Goal: Task Accomplishment & Management: Use online tool/utility

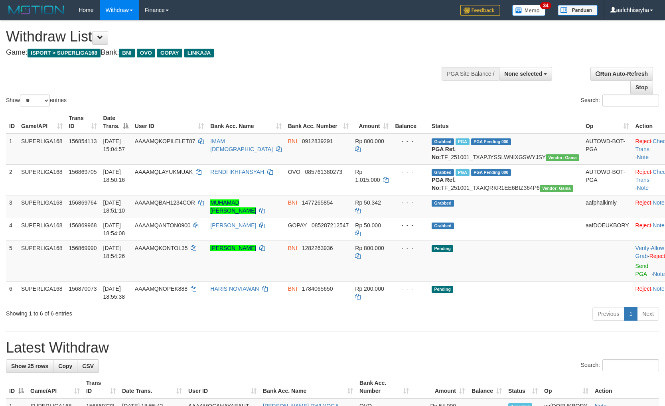
select select
select select "**"
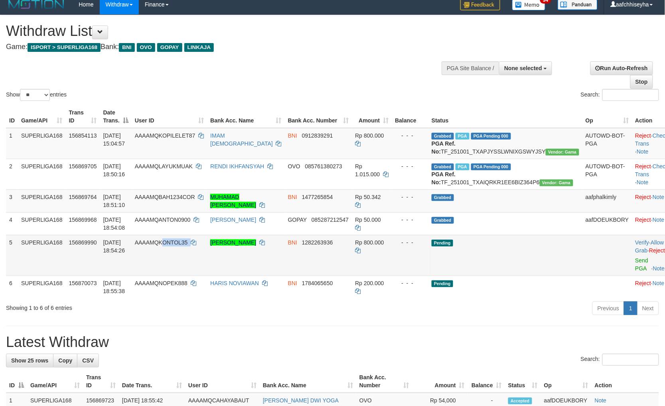
copy td "ONTOL35"
copy td "KONTOL35"
drag, startPoint x: 210, startPoint y: 270, endPoint x: 179, endPoint y: 269, distance: 31.6
click at [179, 269] on td "AAAAMQKONTOL35" at bounding box center [170, 255] width 76 height 41
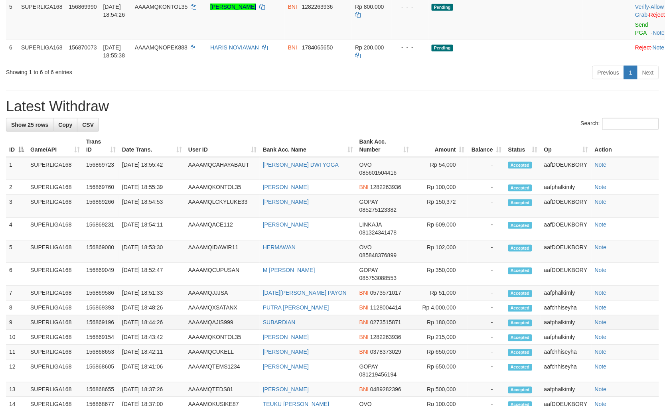
click at [404, 330] on td "BNI 0273515871" at bounding box center [384, 323] width 56 height 15
drag, startPoint x: 298, startPoint y: 81, endPoint x: 313, endPoint y: 85, distance: 15.4
click at [298, 81] on div "Previous 1 Next" at bounding box center [471, 73] width 376 height 17
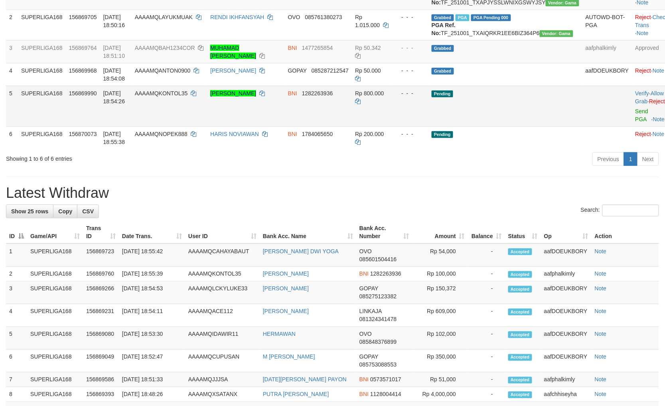
scroll to position [153, 0]
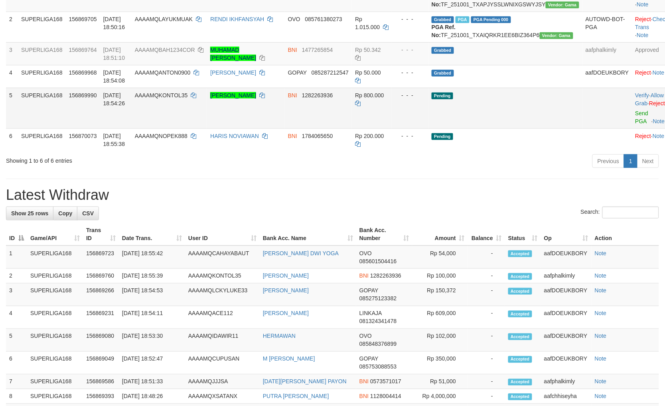
drag, startPoint x: 515, startPoint y: 128, endPoint x: 588, endPoint y: 126, distance: 73.0
click at [521, 128] on td "Pending" at bounding box center [505, 108] width 154 height 41
click at [636, 124] on link "Send PGA" at bounding box center [642, 117] width 13 height 14
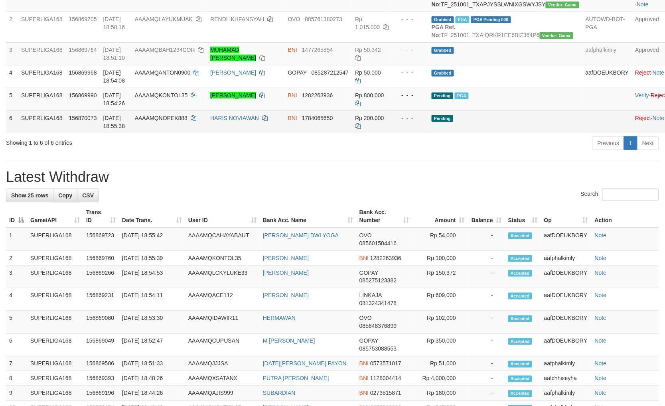
scroll to position [134, 0]
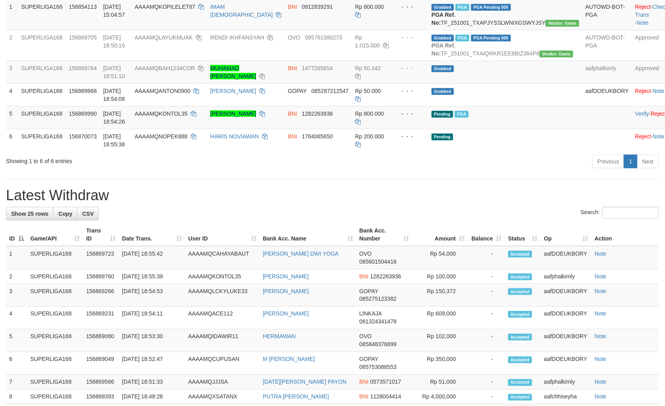
click at [489, 203] on h1 "Latest Withdraw" at bounding box center [332, 196] width 653 height 16
click at [447, 198] on div "**********" at bounding box center [332, 317] width 665 height 862
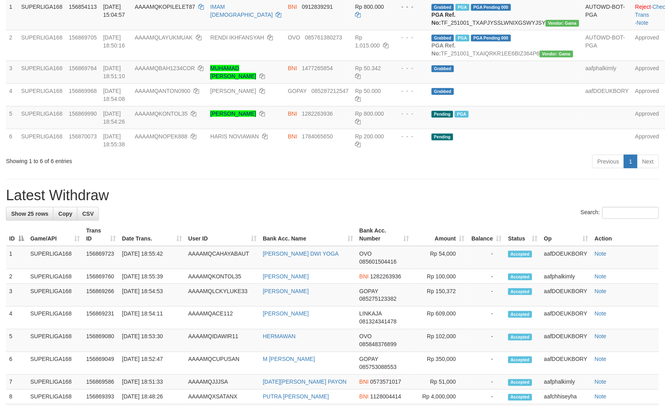
click at [491, 171] on div "Previous 1 Next" at bounding box center [471, 162] width 376 height 17
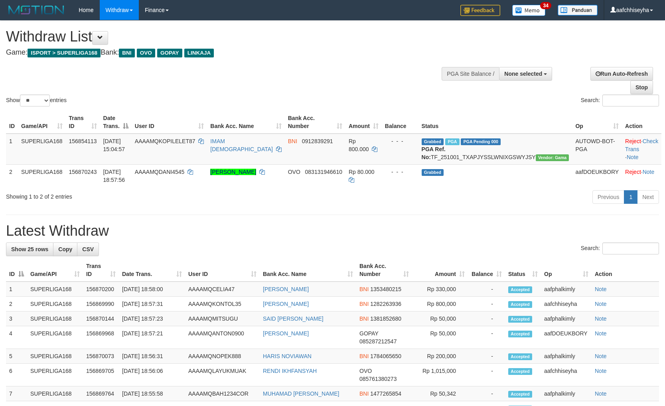
select select
select select "**"
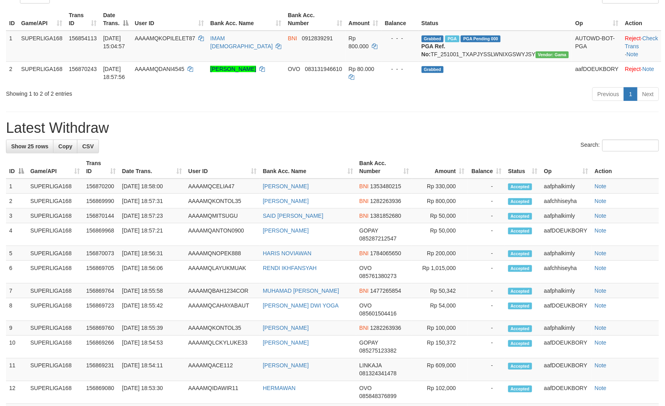
scroll to position [16, 0]
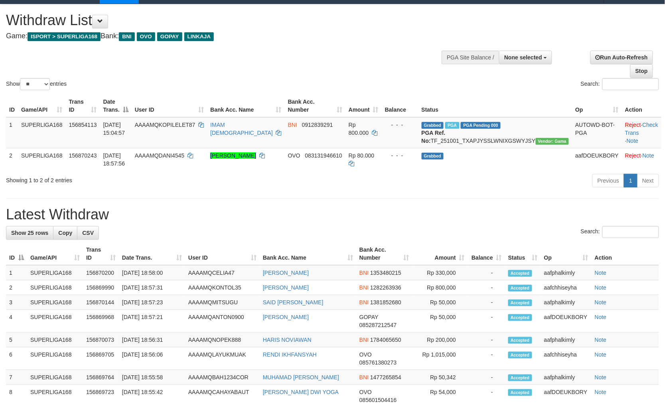
drag, startPoint x: 485, startPoint y: 216, endPoint x: 521, endPoint y: 216, distance: 36.7
click at [486, 217] on h1 "Latest Withdraw" at bounding box center [332, 215] width 653 height 16
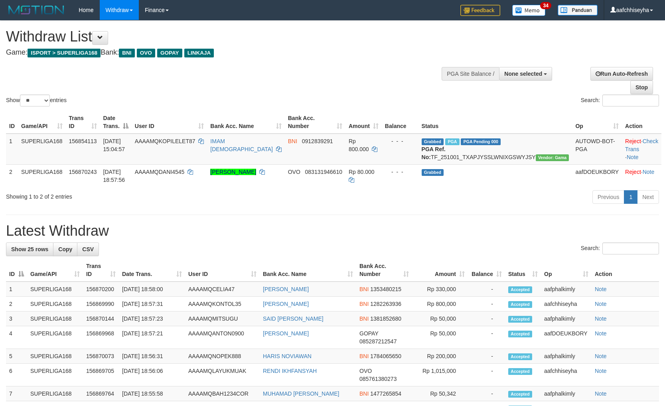
select select
select select "**"
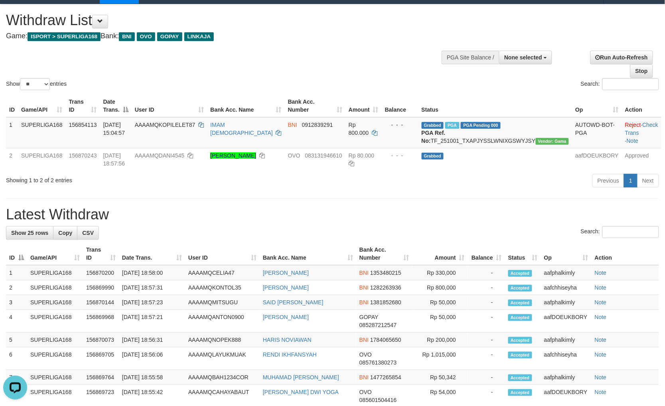
click at [486, 201] on div "**********" at bounding box center [332, 381] width 665 height 755
drag, startPoint x: 485, startPoint y: 198, endPoint x: 490, endPoint y: 195, distance: 6.1
click at [486, 190] on div "Previous 1 Next" at bounding box center [471, 181] width 376 height 17
click at [491, 190] on div "Previous 1 Next" at bounding box center [471, 181] width 376 height 17
drag, startPoint x: 505, startPoint y: 199, endPoint x: 512, endPoint y: 201, distance: 7.3
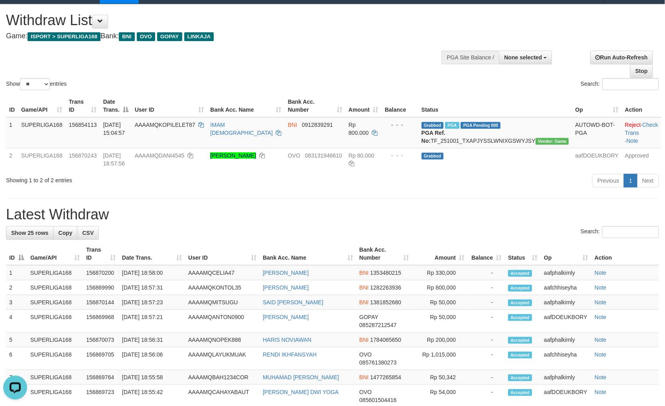
click at [508, 199] on div "**********" at bounding box center [332, 381] width 665 height 755
click at [512, 201] on div "**********" at bounding box center [332, 381] width 665 height 755
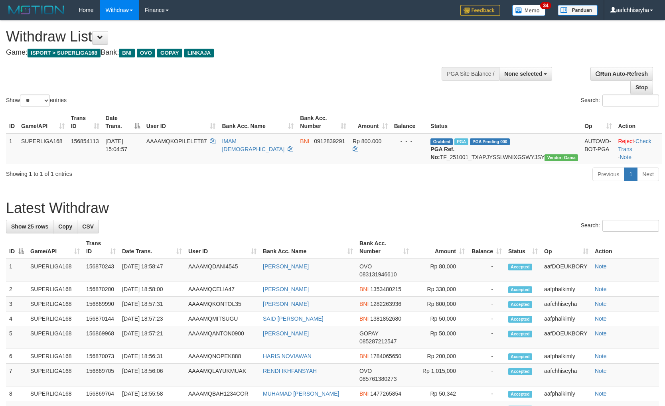
select select
select select "**"
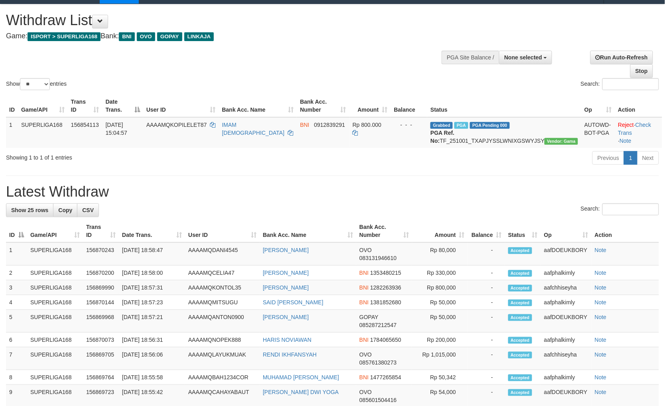
click at [547, 210] on div "**********" at bounding box center [332, 370] width 665 height 732
click at [529, 214] on div "Search:" at bounding box center [332, 210] width 653 height 14
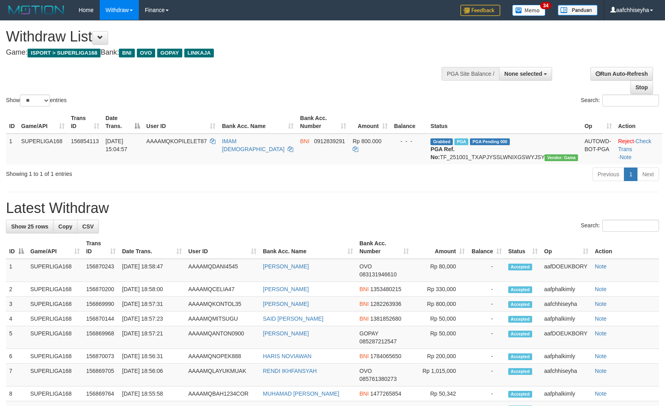
select select
select select "**"
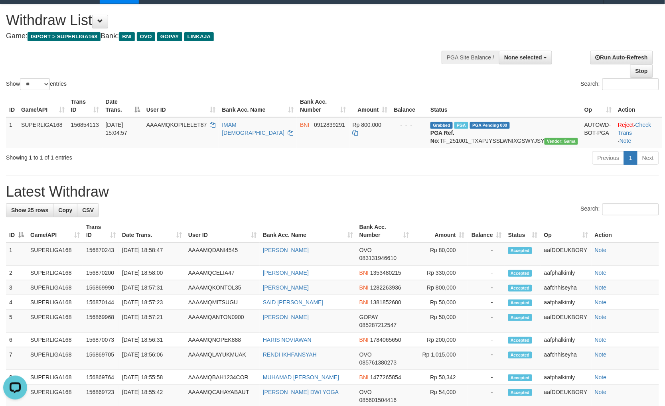
drag, startPoint x: 444, startPoint y: 193, endPoint x: 401, endPoint y: 207, distance: 44.8
click at [445, 190] on div "**********" at bounding box center [332, 370] width 665 height 732
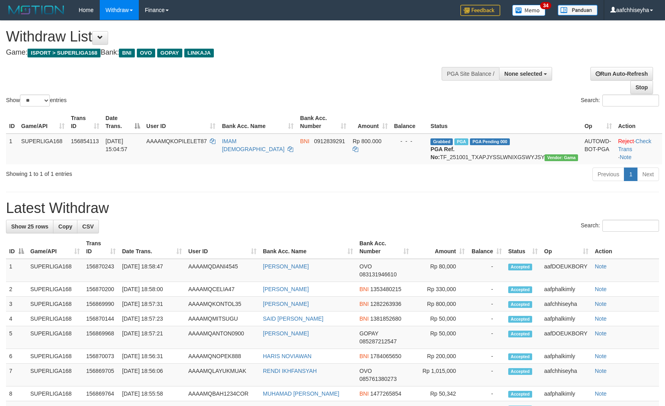
select select
select select "**"
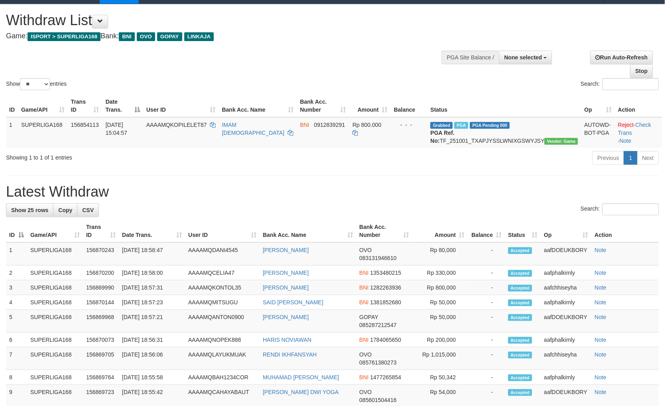
drag, startPoint x: 357, startPoint y: 185, endPoint x: 390, endPoint y: 188, distance: 32.8
click at [373, 185] on div "**********" at bounding box center [332, 370] width 665 height 732
click at [464, 196] on h1 "Latest Withdraw" at bounding box center [332, 192] width 653 height 16
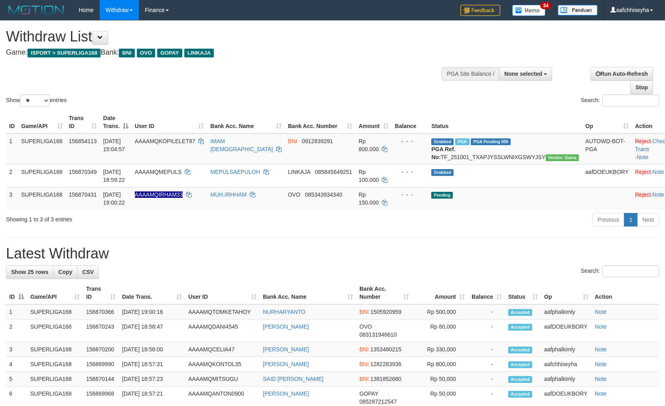
select select
select select "**"
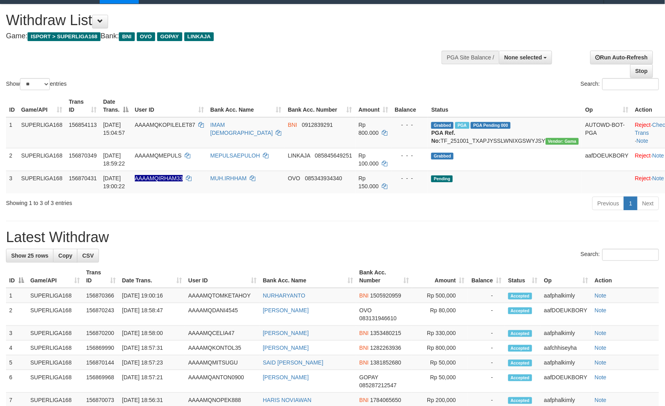
drag, startPoint x: 475, startPoint y: 233, endPoint x: 555, endPoint y: 234, distance: 79.8
click at [481, 234] on div "**********" at bounding box center [332, 393] width 665 height 778
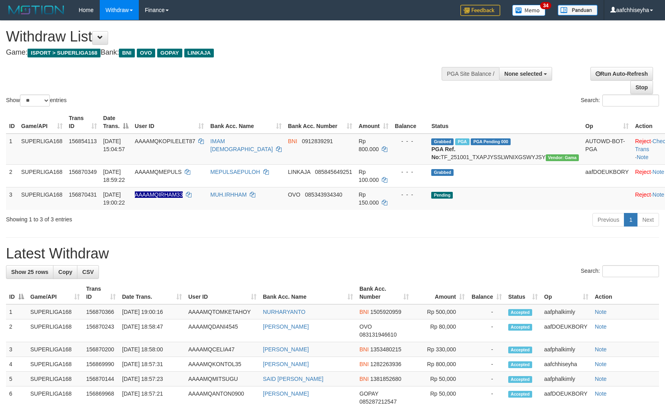
select select
select select "**"
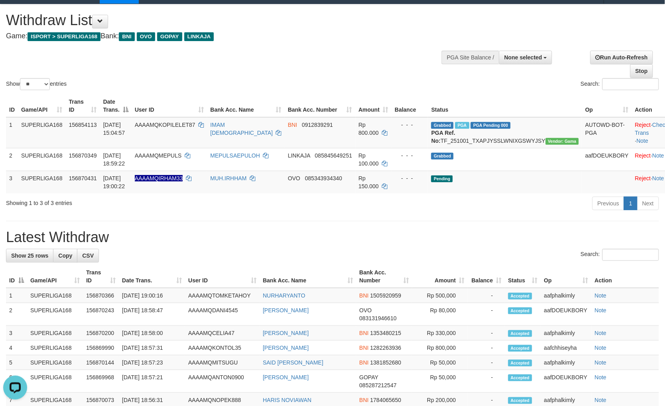
click at [501, 213] on div "Previous 1 Next" at bounding box center [471, 204] width 376 height 17
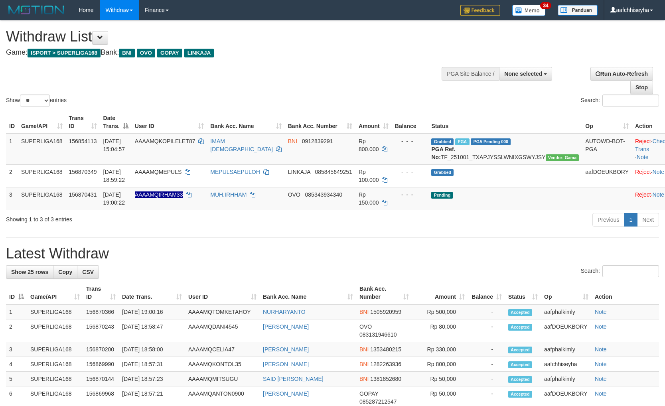
select select
select select "**"
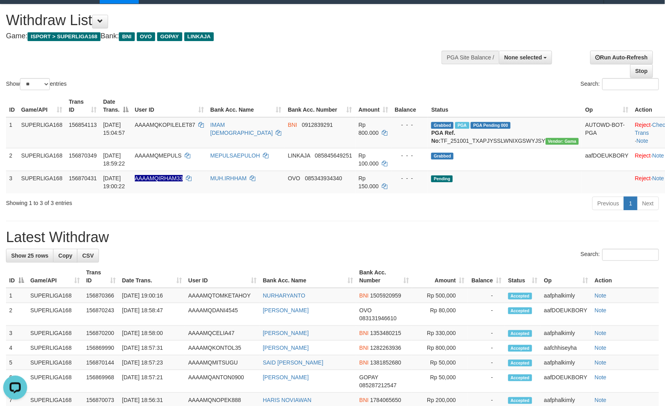
click at [478, 231] on div "**********" at bounding box center [332, 393] width 665 height 778
click at [598, 53] on link "Run Auto-Refresh" at bounding box center [621, 58] width 63 height 14
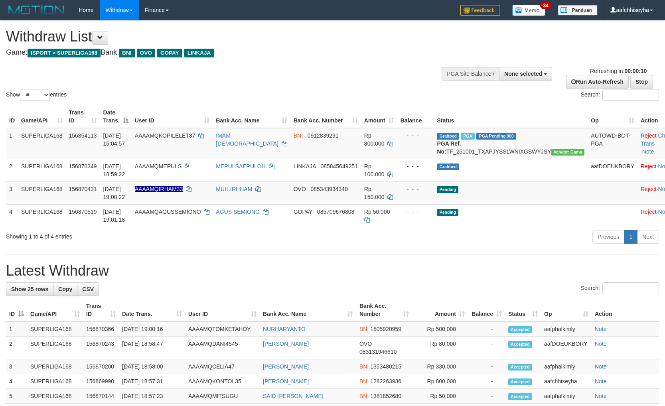
select select
select select "**"
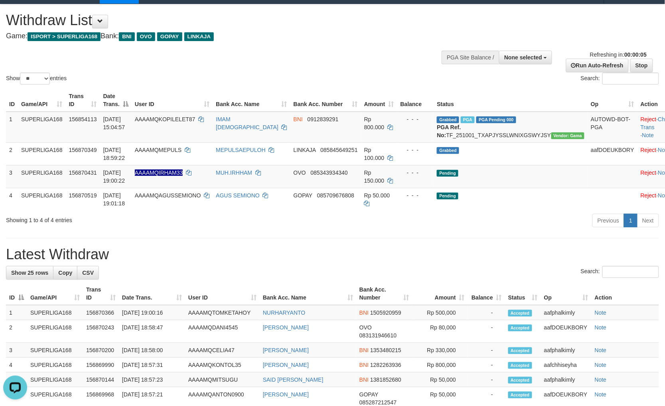
click at [524, 241] on div "**********" at bounding box center [332, 401] width 665 height 795
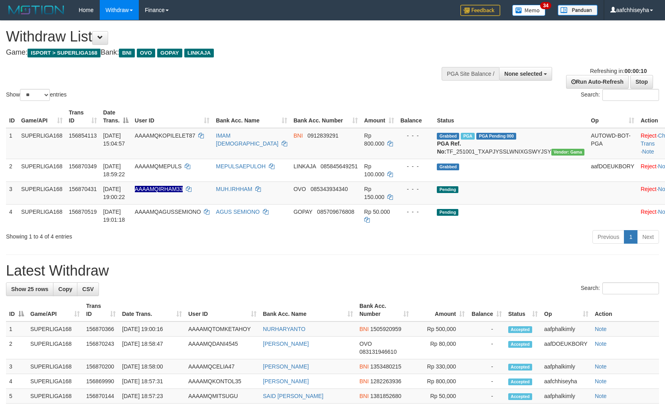
select select
select select "**"
select select
select select "**"
click at [404, 255] on hr at bounding box center [332, 255] width 653 height 0
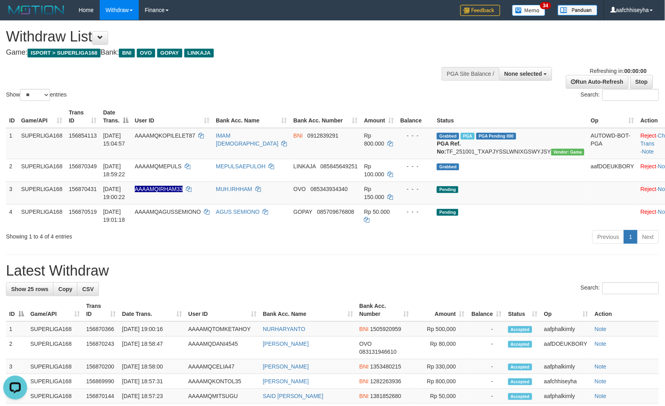
select select
select select "**"
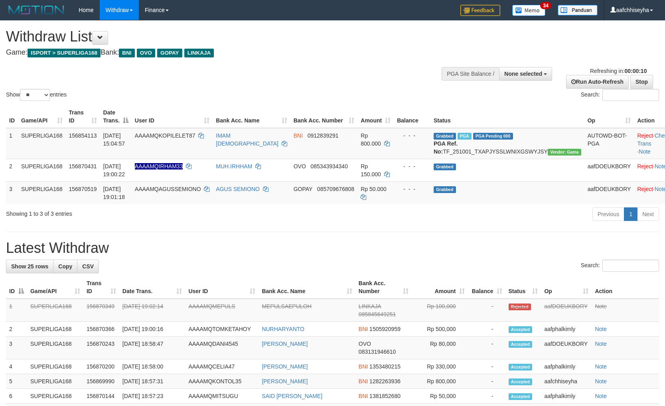
select select
select select "**"
select select
select select "**"
select select
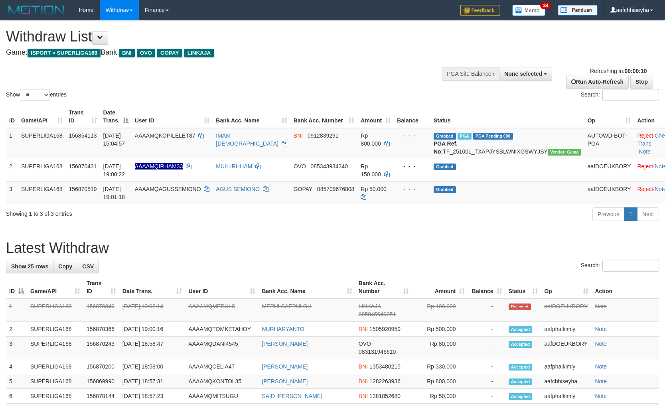
select select "**"
click at [487, 245] on div "**********" at bounding box center [332, 411] width 665 height 780
click at [491, 237] on div "**********" at bounding box center [332, 411] width 665 height 780
click at [491, 235] on div "**********" at bounding box center [332, 411] width 665 height 780
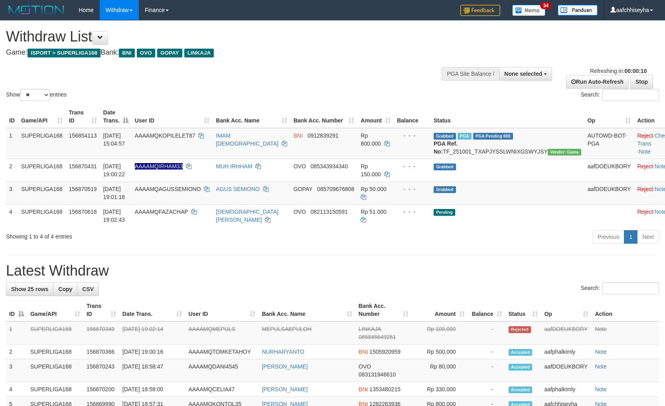
select select
select select "**"
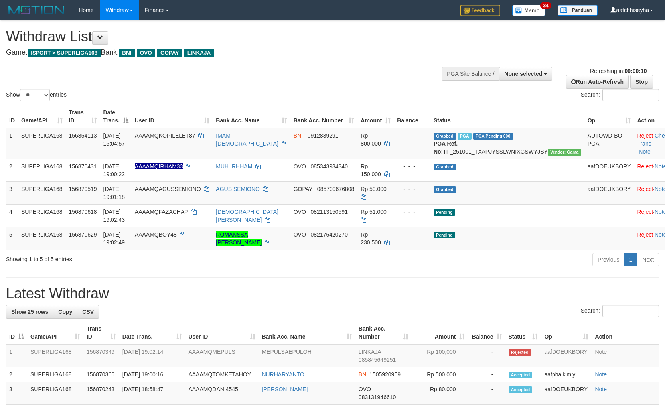
select select
select select "**"
select select
select select "**"
select select
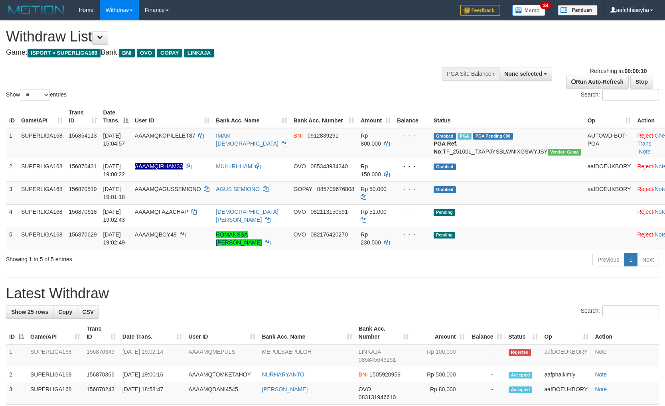
select select "**"
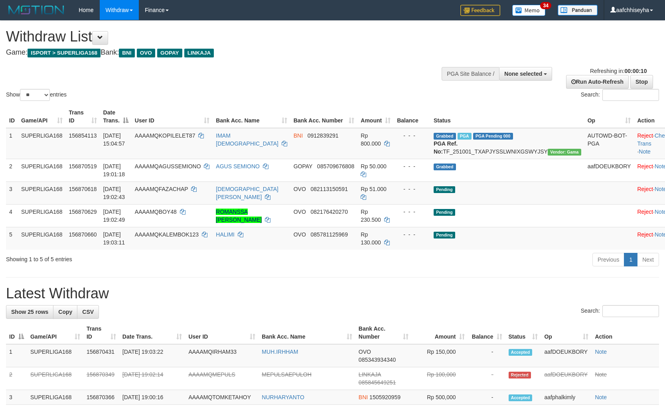
select select
select select "**"
select select
select select "**"
select select
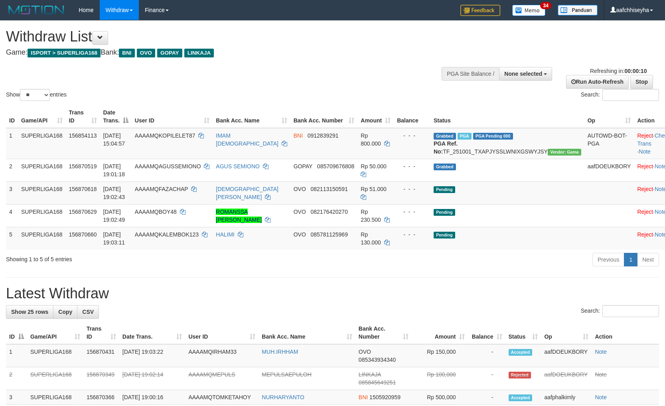
select select "**"
drag, startPoint x: 410, startPoint y: 257, endPoint x: 470, endPoint y: 249, distance: 60.4
click at [415, 250] on td "- - -" at bounding box center [412, 238] width 37 height 23
select select
select select "**"
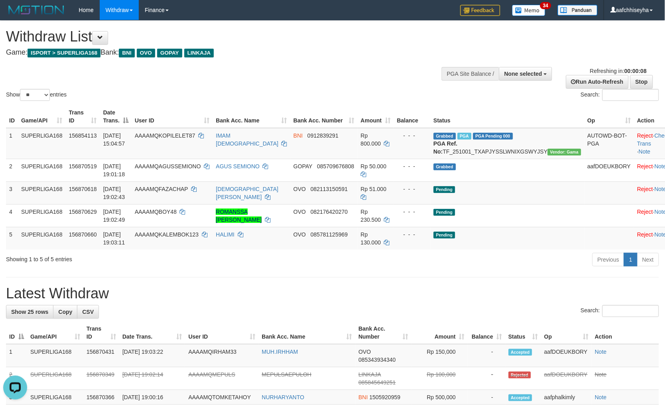
click at [470, 298] on h1 "Latest Withdraw" at bounding box center [332, 294] width 653 height 16
select select
select select "**"
select select
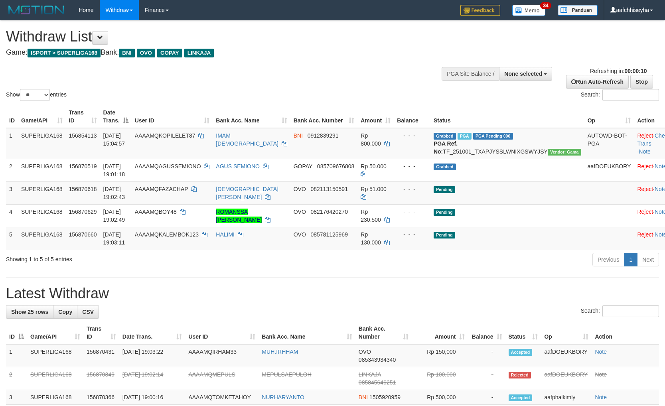
select select "**"
select select
select select "**"
select select
select select "**"
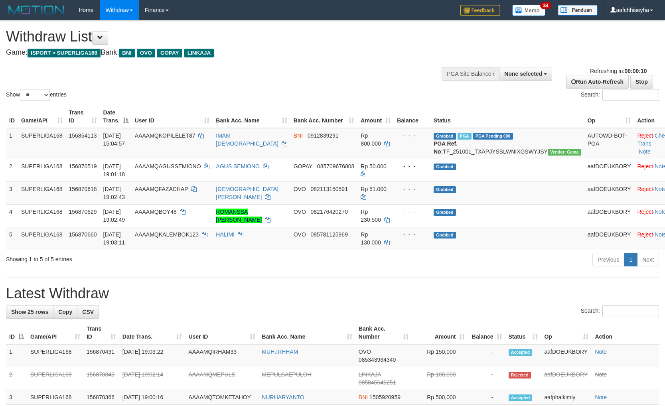
select select
select select "**"
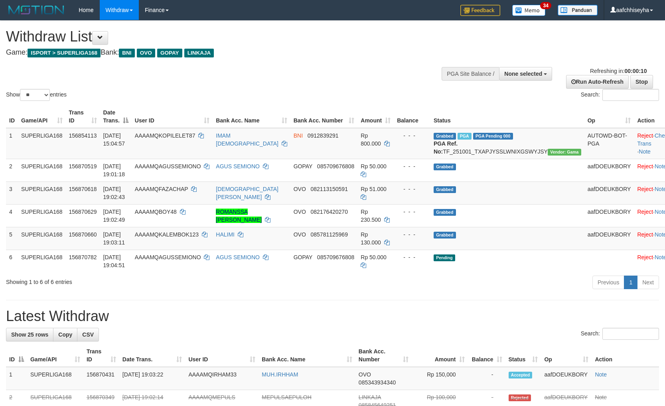
select select
select select "**"
select select
select select "**"
select select
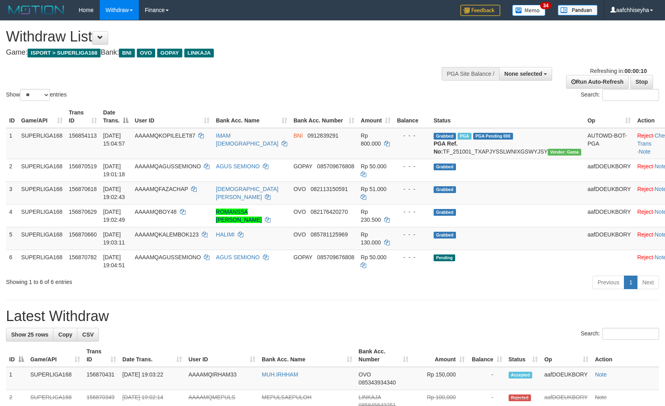
select select "**"
drag, startPoint x: 503, startPoint y: 315, endPoint x: 499, endPoint y: 313, distance: 4.7
select select
select select "**"
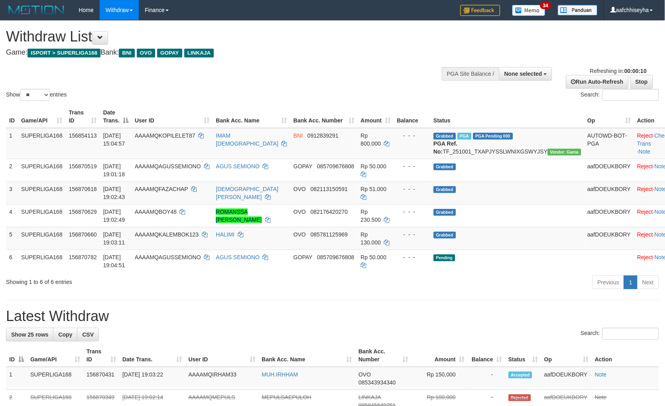
drag, startPoint x: 462, startPoint y: 300, endPoint x: 474, endPoint y: 296, distance: 12.7
select select
select select "**"
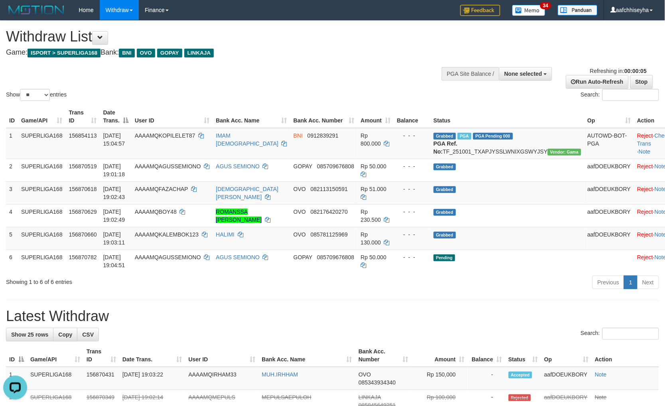
click at [543, 284] on div "Previous 1 Next" at bounding box center [471, 283] width 376 height 17
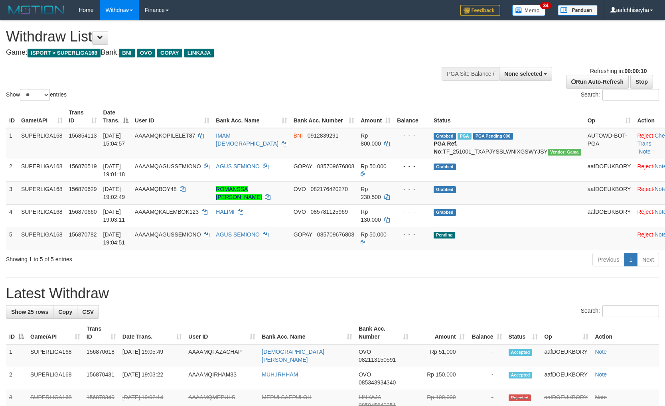
select select
select select "**"
select select
select select "**"
select select
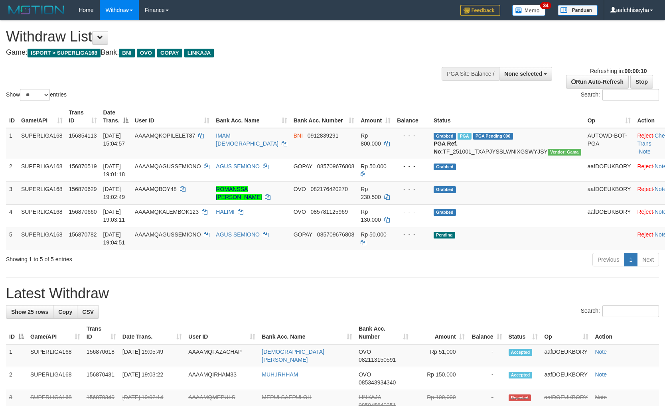
select select "**"
select select
select select "**"
select select
select select "**"
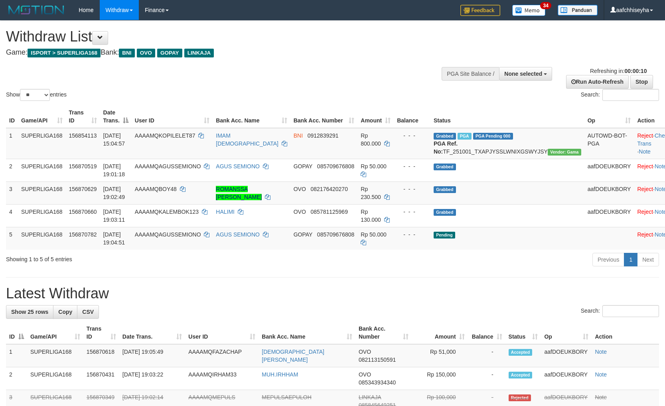
select select
select select "**"
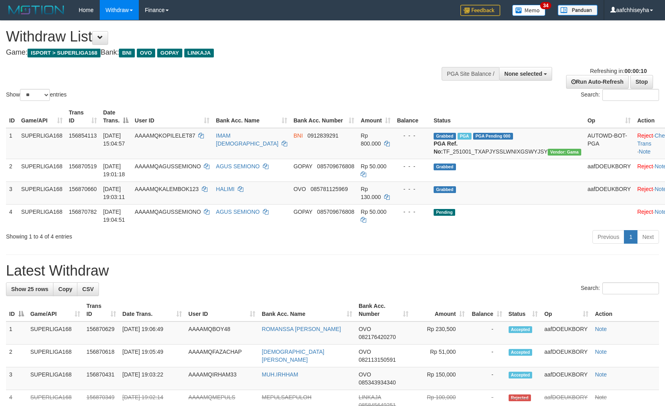
select select
select select "**"
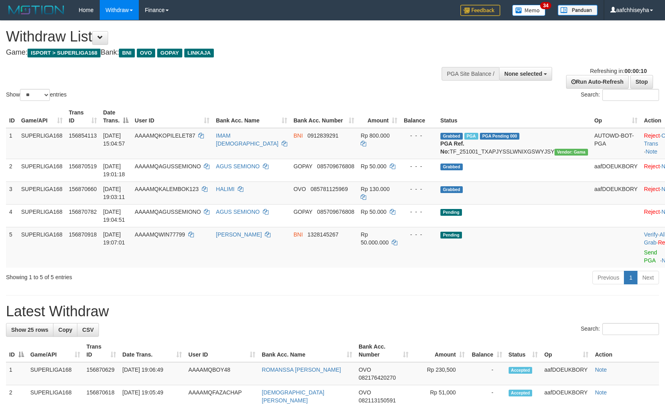
select select
select select "**"
click at [535, 285] on div "Previous 1 Next" at bounding box center [471, 278] width 376 height 17
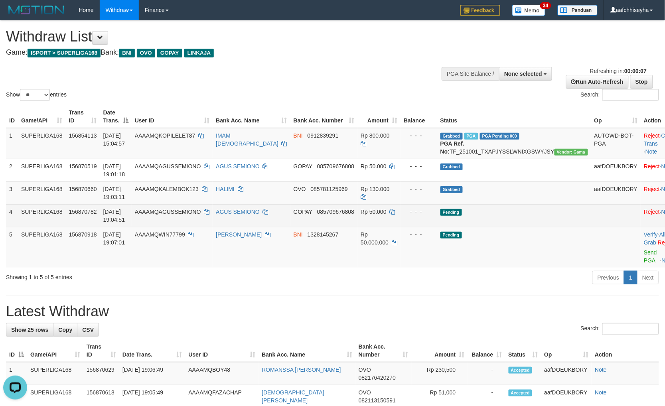
click at [512, 217] on td "Pending" at bounding box center [514, 215] width 154 height 23
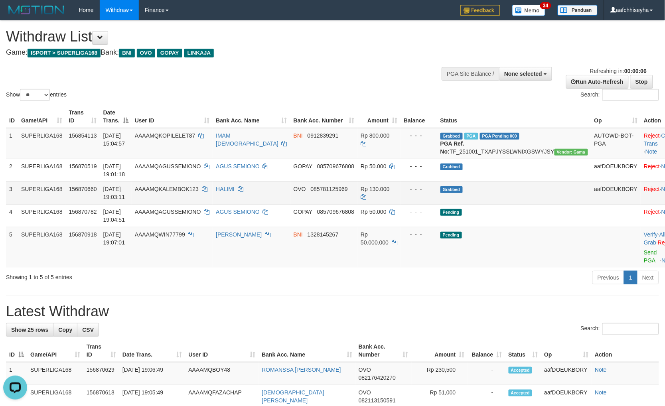
drag, startPoint x: 510, startPoint y: 215, endPoint x: 500, endPoint y: 201, distance: 17.6
click at [510, 213] on td "Pending" at bounding box center [514, 215] width 154 height 23
select select
select select "**"
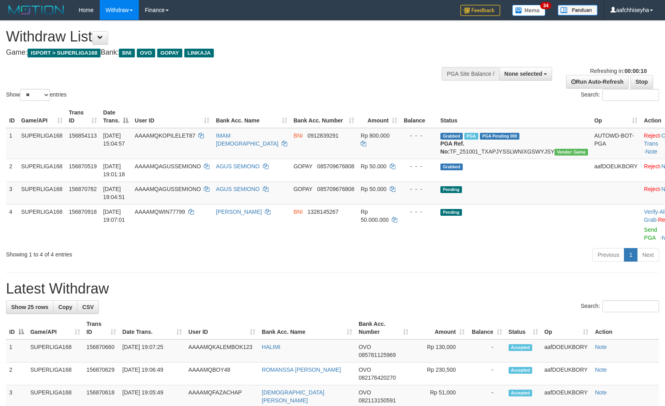
select select
select select "**"
select select
select select "**"
select select
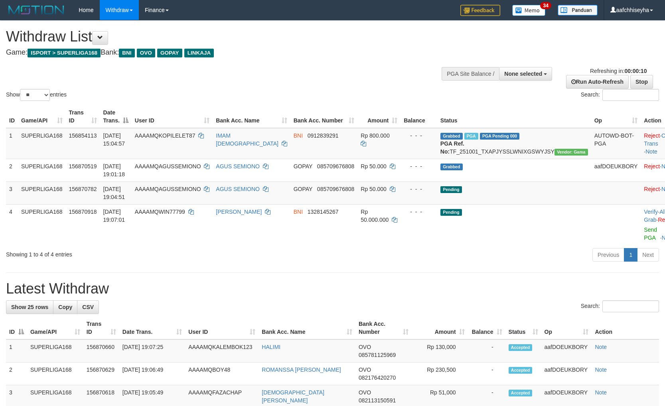
select select "**"
select select
select select "**"
click at [503, 257] on div "Previous 1 Next" at bounding box center [471, 255] width 376 height 17
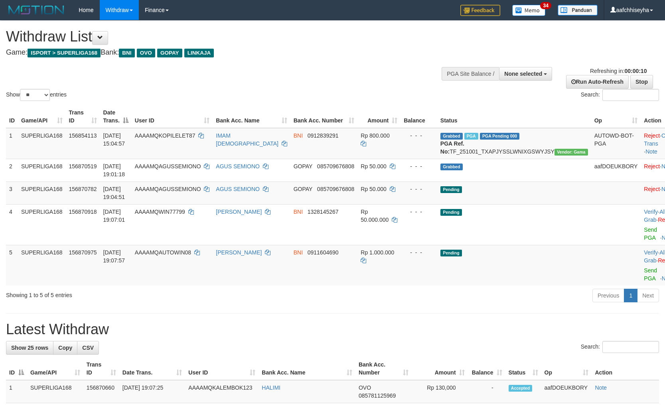
select select
select select "**"
click at [494, 279] on td "Pending" at bounding box center [514, 265] width 154 height 41
click at [536, 258] on td "Pending" at bounding box center [514, 265] width 154 height 41
select select
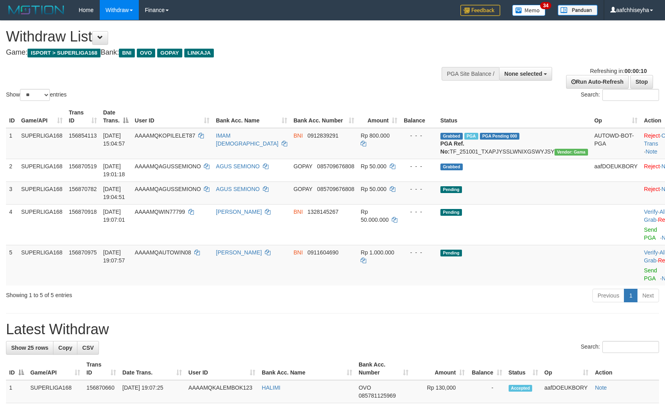
select select "**"
click at [637, 85] on link "Stop" at bounding box center [641, 82] width 23 height 14
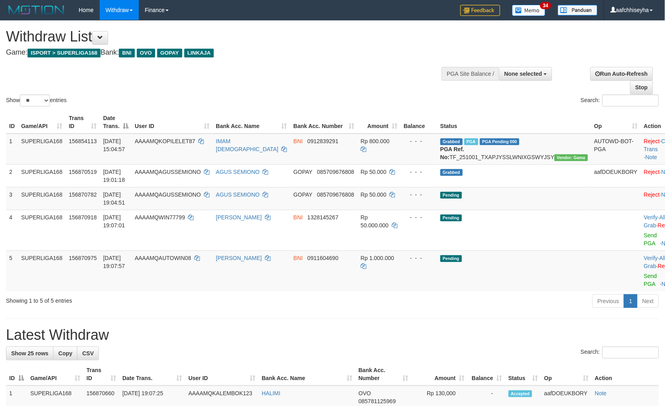
drag, startPoint x: 302, startPoint y: 319, endPoint x: 206, endPoint y: 329, distance: 96.2
click at [301, 311] on div "Previous 1 Next" at bounding box center [471, 302] width 376 height 17
copy td "WIN08"
copy td "UTOWIN08"
copy td "AUTOWIN08"
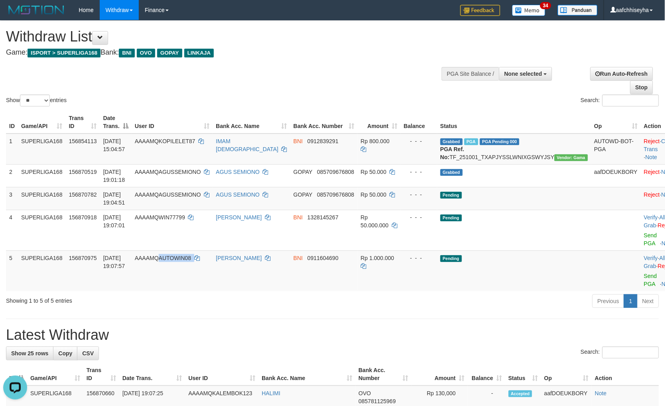
drag, startPoint x: 200, startPoint y: 276, endPoint x: 138, endPoint y: 304, distance: 67.5
click at [180, 270] on td "AAAAMQAUTOWIN08" at bounding box center [172, 271] width 81 height 41
copy td "UTOWIN08"
drag, startPoint x: 202, startPoint y: 346, endPoint x: 215, endPoint y: 293, distance: 54.5
click at [202, 343] on h1 "Latest Withdraw" at bounding box center [332, 335] width 653 height 16
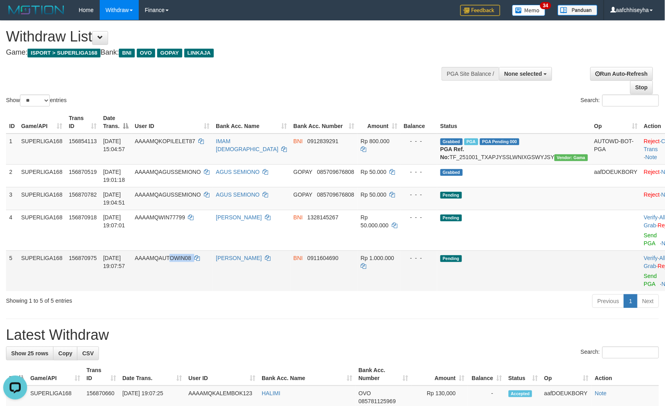
copy td "OWIN08"
copy td "UTOWIN08"
copy td "AUTOWIN08"
drag, startPoint x: 201, startPoint y: 274, endPoint x: 177, endPoint y: 272, distance: 24.5
click at [177, 272] on td "AAAAMQAUTOWIN08" at bounding box center [172, 271] width 81 height 41
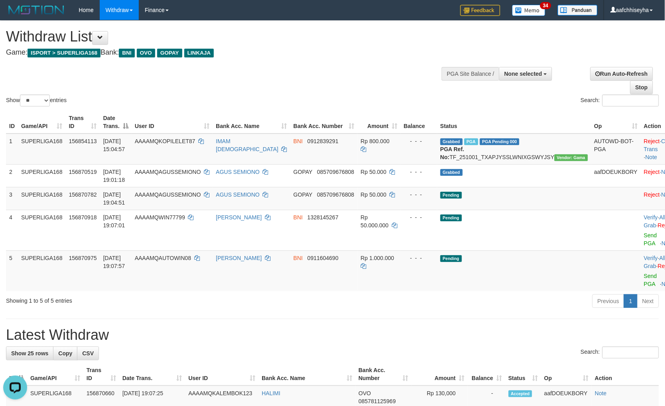
drag, startPoint x: 355, startPoint y: 326, endPoint x: 385, endPoint y: 327, distance: 29.6
drag, startPoint x: 403, startPoint y: 328, endPoint x: 671, endPoint y: 284, distance: 271.1
drag, startPoint x: 390, startPoint y: 326, endPoint x: 440, endPoint y: 330, distance: 49.6
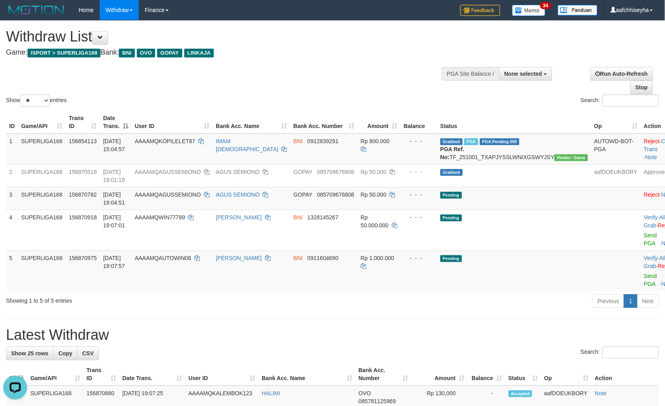
click at [444, 319] on hr at bounding box center [332, 319] width 653 height 0
click at [458, 311] on div "Previous 1 Next" at bounding box center [471, 302] width 376 height 17
click at [553, 268] on td "Pending" at bounding box center [514, 271] width 154 height 41
click at [644, 282] on link "Send PGA" at bounding box center [650, 280] width 13 height 14
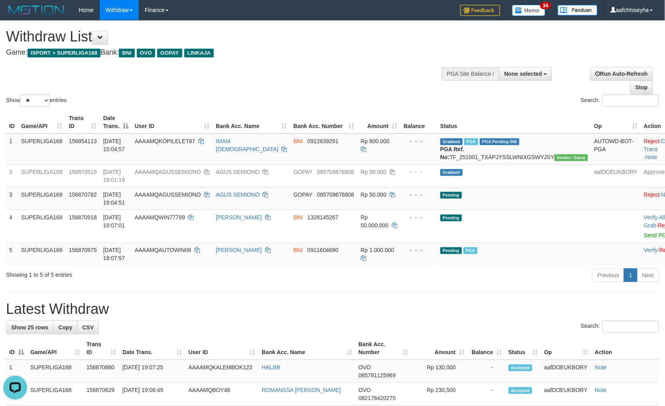
click at [495, 285] on div "Previous 1 Next" at bounding box center [471, 276] width 376 height 17
click at [501, 284] on div "Previous 1 Next" at bounding box center [471, 276] width 376 height 17
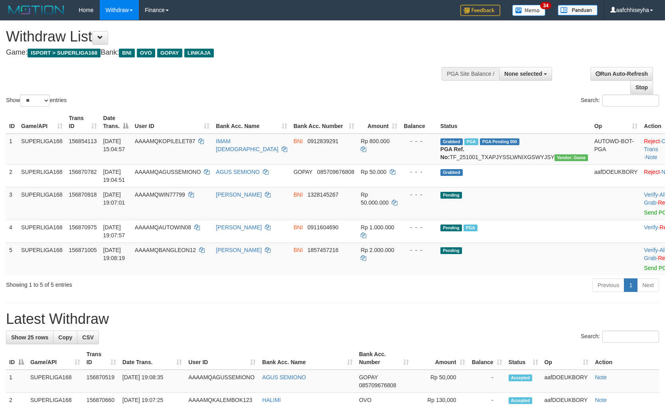
select select
select select "**"
drag, startPoint x: 486, startPoint y: 318, endPoint x: 482, endPoint y: 314, distance: 5.6
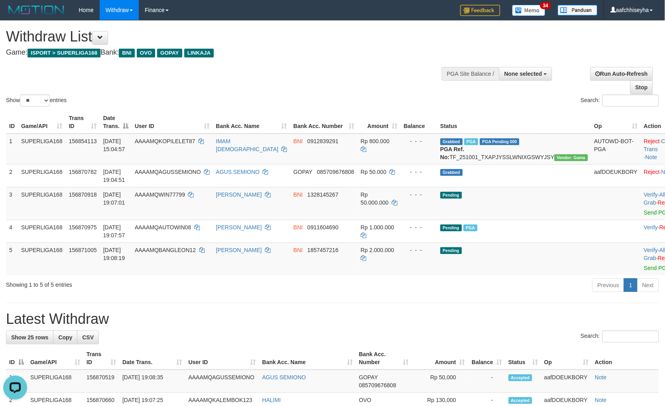
select select
select select "**"
drag, startPoint x: 246, startPoint y: 308, endPoint x: 234, endPoint y: 298, distance: 15.5
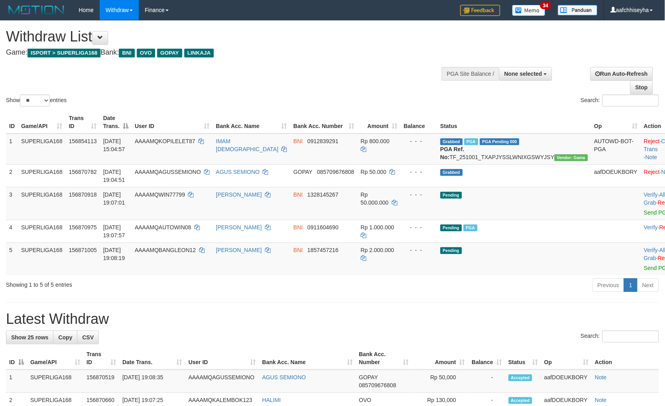
copy td "N12"
copy td "ANGLEON12"
copy td "BANGLEON12"
drag, startPoint x: 217, startPoint y: 269, endPoint x: 173, endPoint y: 260, distance: 45.2
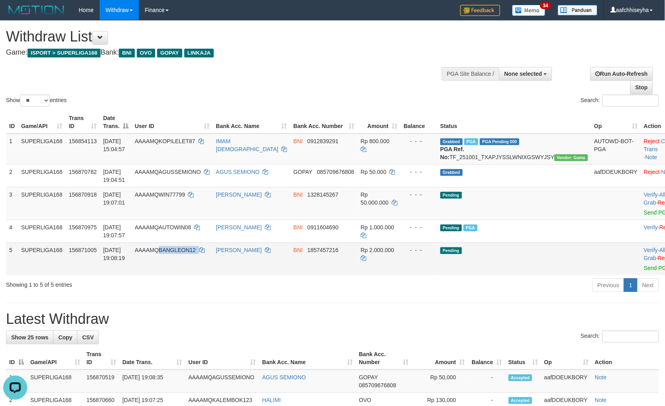
click at [173, 260] on td "AAAAMQBANGLEON12" at bounding box center [172, 259] width 81 height 33
click at [493, 295] on div "Previous 1 Next" at bounding box center [471, 286] width 376 height 17
drag, startPoint x: 512, startPoint y: 299, endPoint x: 671, endPoint y: 274, distance: 161.1
click at [520, 295] on div "Previous 1 Next" at bounding box center [471, 286] width 376 height 17
drag, startPoint x: 418, startPoint y: 292, endPoint x: 434, endPoint y: 292, distance: 16.4
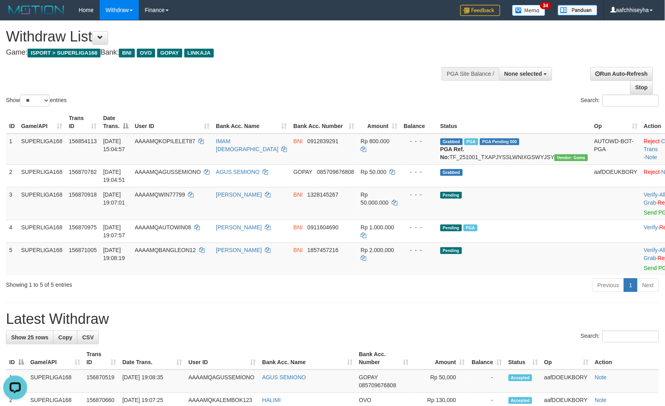
click at [418, 292] on div "Previous 1 Next" at bounding box center [471, 286] width 376 height 17
drag, startPoint x: 490, startPoint y: 262, endPoint x: 493, endPoint y: 264, distance: 4.1
click at [491, 262] on td "Pending" at bounding box center [514, 259] width 154 height 33
click at [644, 271] on link "Send PGA" at bounding box center [657, 268] width 26 height 6
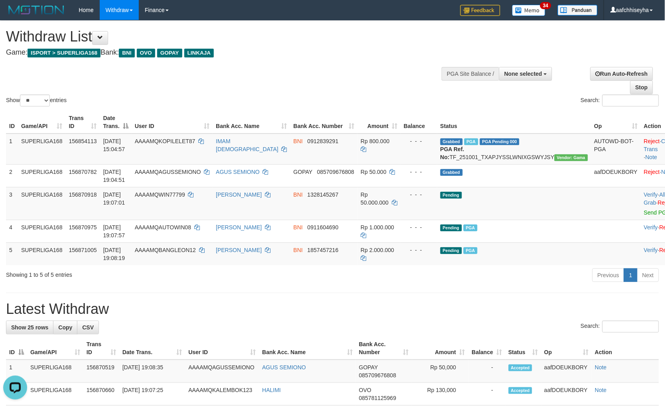
click at [510, 285] on div "Previous 1 Next" at bounding box center [471, 276] width 376 height 17
drag, startPoint x: 479, startPoint y: 324, endPoint x: 479, endPoint y: 320, distance: 4.4
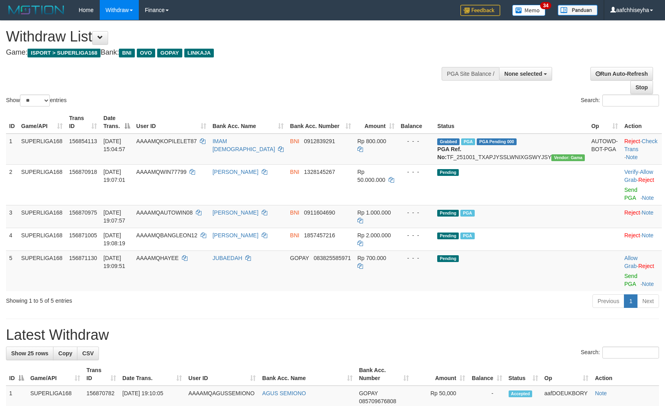
select select
select select "**"
select select
select select "**"
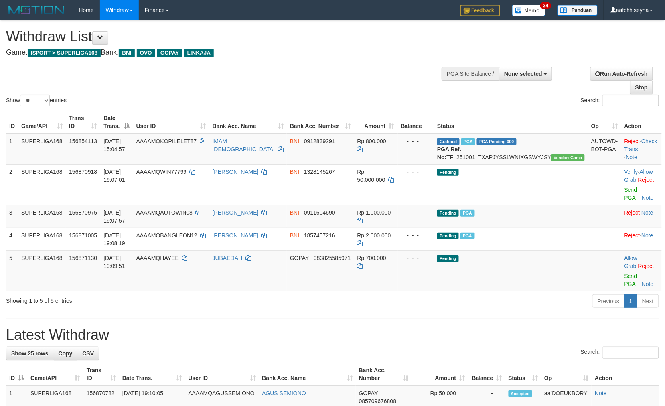
drag, startPoint x: 348, startPoint y: 349, endPoint x: 326, endPoint y: 330, distance: 28.6
click at [348, 347] on div "Search:" at bounding box center [332, 354] width 653 height 14
drag, startPoint x: 219, startPoint y: 263, endPoint x: 224, endPoint y: 272, distance: 10.1
click at [183, 259] on td "AAAAMQHAYEE" at bounding box center [171, 271] width 76 height 41
drag, startPoint x: 501, startPoint y: 303, endPoint x: 669, endPoint y: 261, distance: 173.3
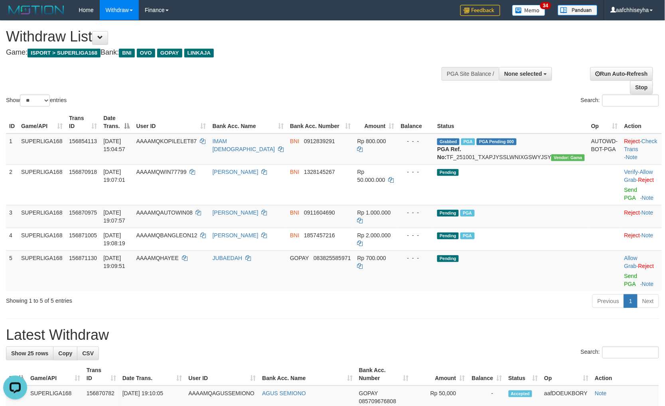
click at [564, 278] on div "Show ** ** ** *** entries Search: ID Game/API Trans ID Date Trans. User ID Bank…" at bounding box center [332, 166] width 653 height 290
drag, startPoint x: 341, startPoint y: 294, endPoint x: 464, endPoint y: 305, distance: 123.3
click at [343, 294] on div "Previous 1 Next" at bounding box center [471, 302] width 376 height 17
click at [538, 257] on td "Pending" at bounding box center [511, 271] width 154 height 41
click at [556, 274] on td "Pending" at bounding box center [511, 271] width 154 height 41
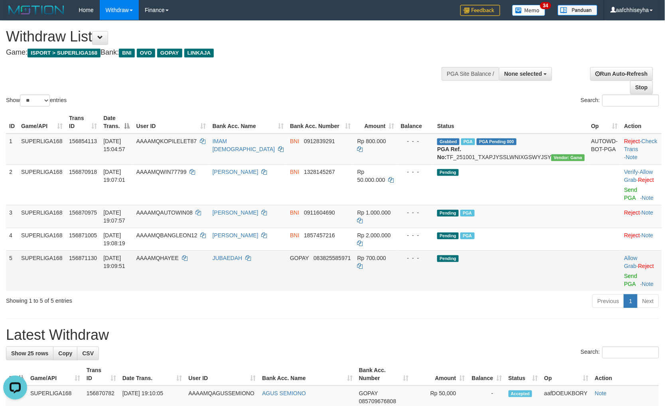
drag, startPoint x: 552, startPoint y: 268, endPoint x: 569, endPoint y: 272, distance: 17.2
click at [553, 268] on td "Pending" at bounding box center [511, 271] width 154 height 41
click at [624, 274] on link "Send PGA" at bounding box center [630, 280] width 13 height 14
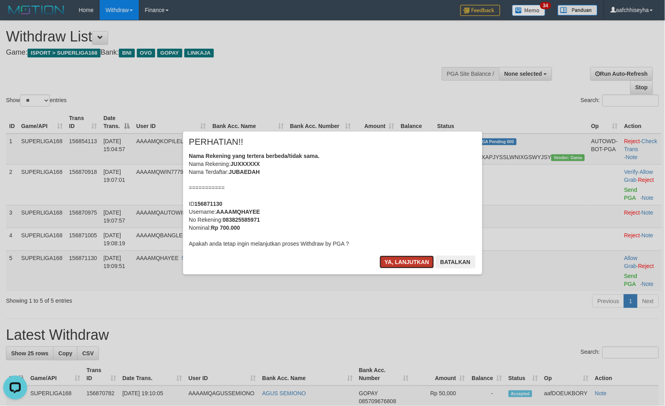
click at [397, 259] on button "Ya, lanjutkan" at bounding box center [407, 262] width 54 height 13
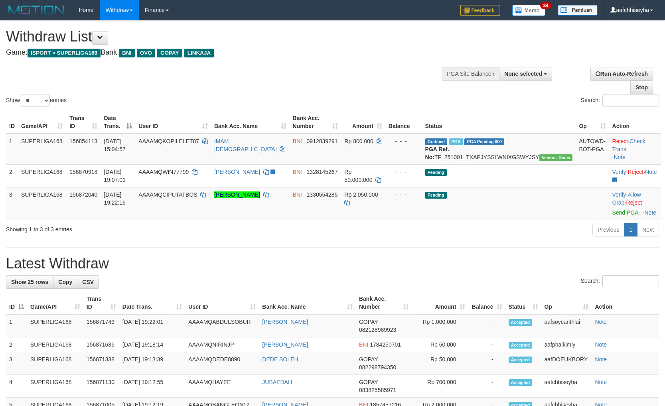
select select
select select "**"
select select
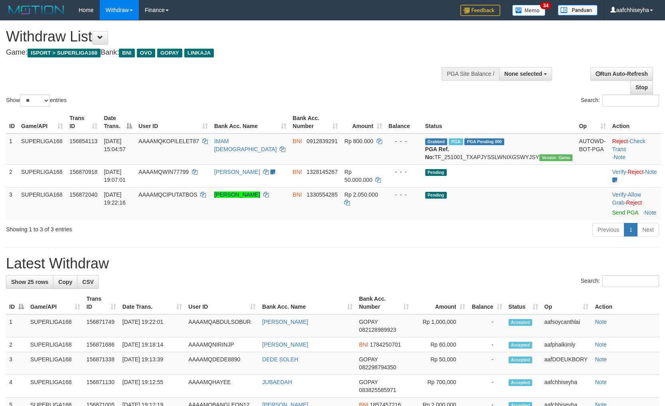
select select "**"
copy td "CIPUTATBOS"
drag, startPoint x: 225, startPoint y: 212, endPoint x: 185, endPoint y: 203, distance: 40.9
click at [182, 203] on td "AAAAMQCIPUTATBOS" at bounding box center [173, 203] width 76 height 33
drag, startPoint x: 423, startPoint y: 257, endPoint x: 425, endPoint y: 251, distance: 5.7
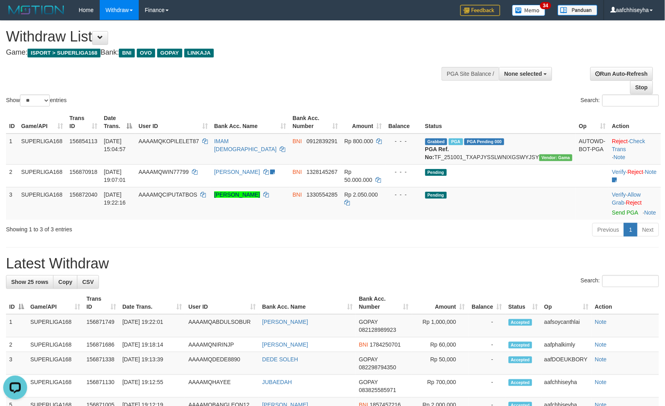
drag, startPoint x: 425, startPoint y: 251, endPoint x: 671, endPoint y: 241, distance: 245.5
drag, startPoint x: 436, startPoint y: 243, endPoint x: 466, endPoint y: 239, distance: 29.3
click at [442, 239] on div "Previous 1 Next" at bounding box center [471, 230] width 376 height 17
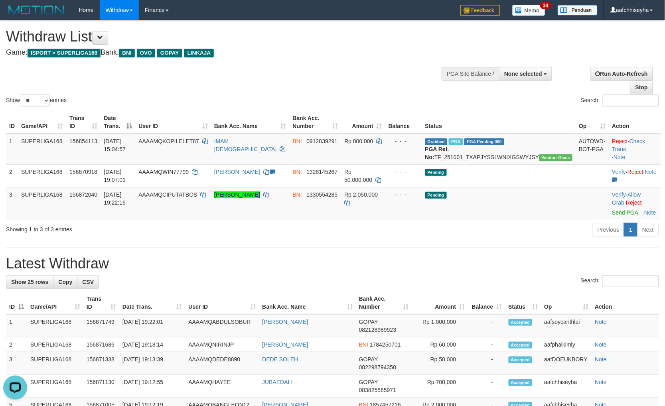
click at [465, 239] on div "Previous 1 Next" at bounding box center [471, 230] width 376 height 17
click at [519, 220] on td "Pending" at bounding box center [499, 203] width 154 height 33
click at [612, 216] on link "Send PGA" at bounding box center [625, 212] width 26 height 6
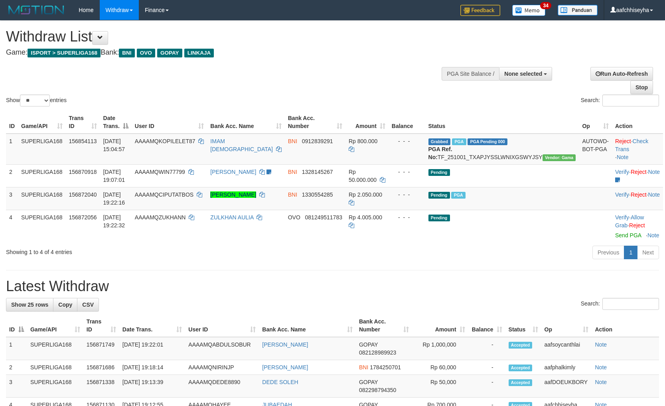
select select
select select "**"
drag, startPoint x: 468, startPoint y: 276, endPoint x: 328, endPoint y: 263, distance: 140.6
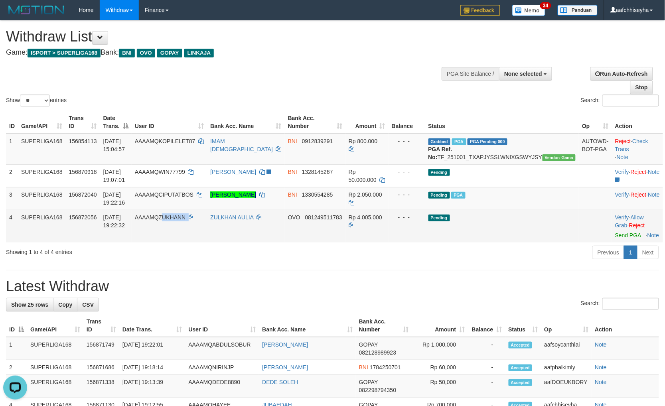
copy td "UKHANN"
copy td "ZUKHANN"
drag, startPoint x: 218, startPoint y: 232, endPoint x: 177, endPoint y: 229, distance: 41.2
click at [177, 229] on td "AAAAMQZUKHANN" at bounding box center [170, 226] width 76 height 33
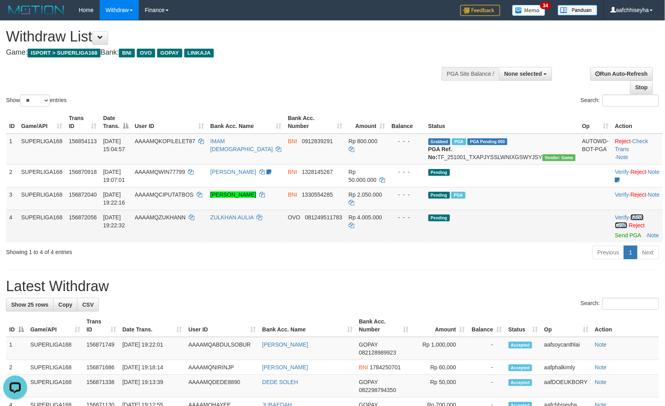
click at [633, 224] on link "Allow Grab" at bounding box center [629, 221] width 29 height 14
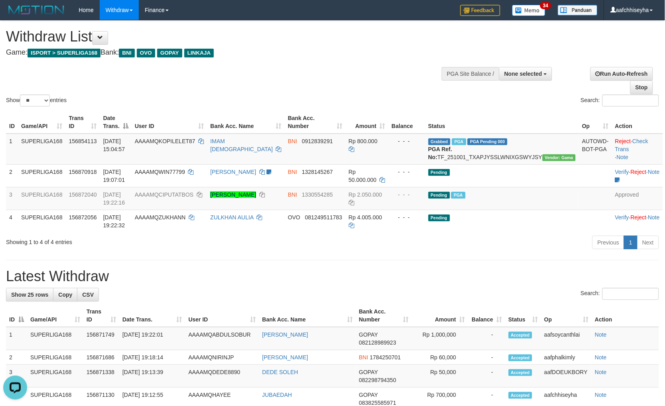
drag, startPoint x: 502, startPoint y: 276, endPoint x: 498, endPoint y: 272, distance: 5.6
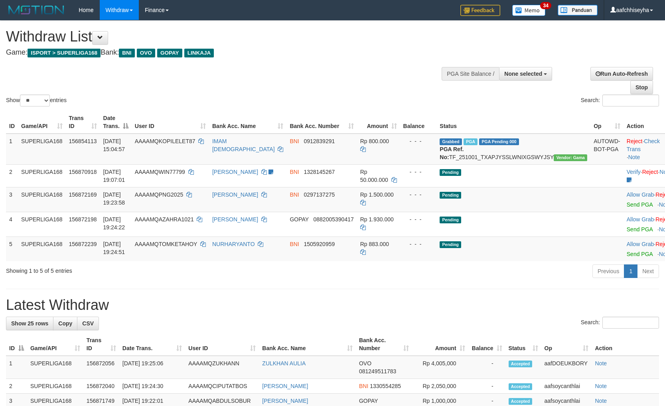
select select
select select "**"
select select
select select "**"
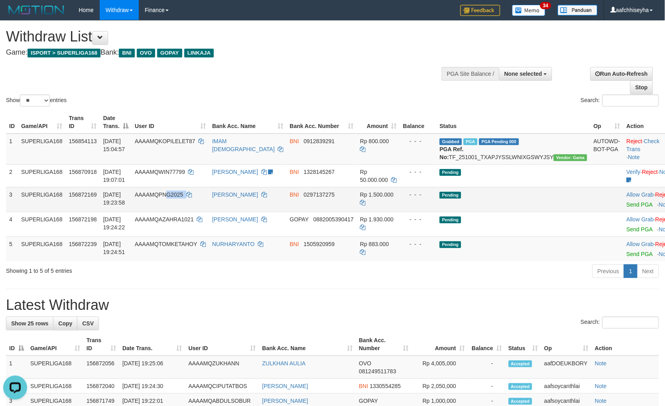
copy td "G2025"
copy td "PNG2025"
drag, startPoint x: 213, startPoint y: 210, endPoint x: 184, endPoint y: 205, distance: 29.2
click at [178, 205] on td "AAAAMQPNG2025" at bounding box center [170, 199] width 77 height 25
drag, startPoint x: 333, startPoint y: 300, endPoint x: 358, endPoint y: 293, distance: 26.0
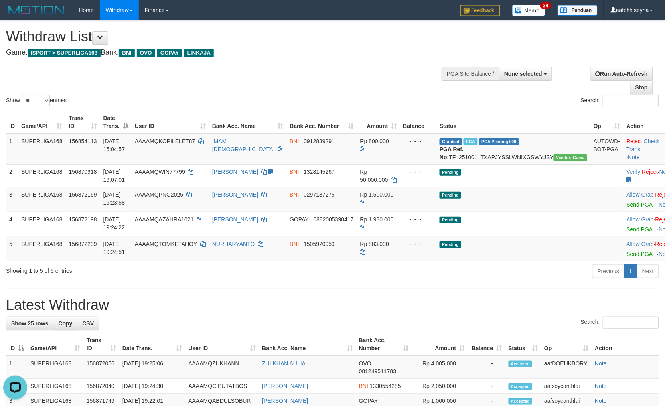
click at [514, 212] on td "Pending" at bounding box center [513, 199] width 154 height 25
click at [627, 208] on link "Send PGA" at bounding box center [640, 204] width 26 height 6
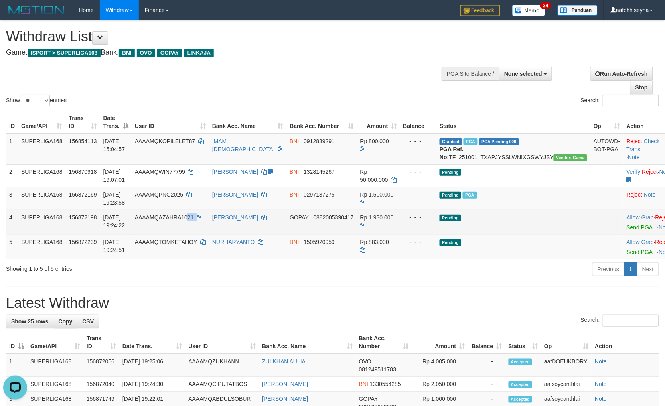
copy td "21"
copy td "ZAHRA1021"
copy td "AZAHRA1021"
drag, startPoint x: 220, startPoint y: 231, endPoint x: 181, endPoint y: 228, distance: 39.6
click at [181, 228] on td "AAAAMQAZAHRA1021" at bounding box center [170, 222] width 77 height 25
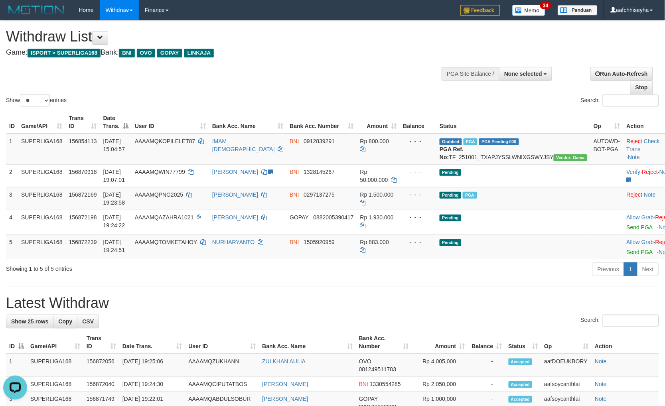
click at [441, 305] on h1 "Latest Withdraw" at bounding box center [332, 303] width 653 height 16
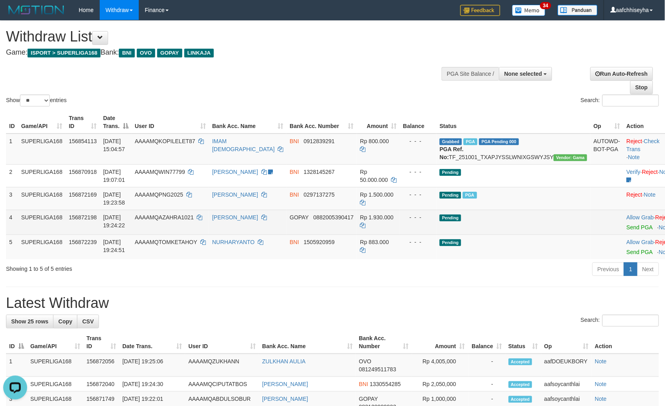
drag, startPoint x: 550, startPoint y: 218, endPoint x: 574, endPoint y: 241, distance: 33.0
click at [551, 219] on td "Pending" at bounding box center [513, 222] width 154 height 25
click at [627, 231] on link "Send PGA" at bounding box center [640, 227] width 26 height 6
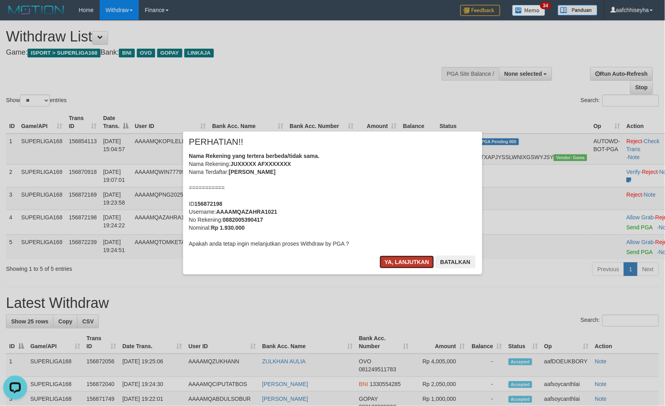
click at [395, 261] on button "Ya, lanjutkan" at bounding box center [407, 262] width 54 height 13
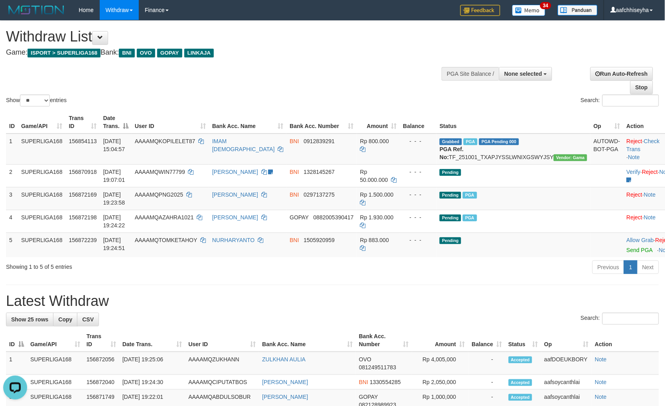
drag, startPoint x: 442, startPoint y: 313, endPoint x: 386, endPoint y: 306, distance: 56.8
click at [442, 309] on h1 "Latest Withdraw" at bounding box center [332, 301] width 653 height 16
drag, startPoint x: 218, startPoint y: 260, endPoint x: 180, endPoint y: 253, distance: 39.2
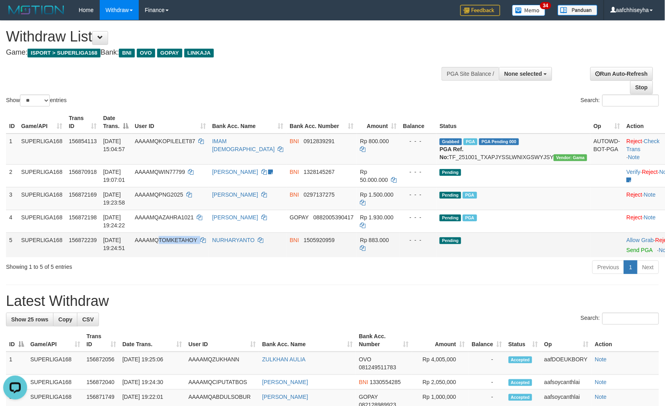
click at [180, 253] on td "AAAAMQTOMKETAHOY" at bounding box center [170, 245] width 77 height 25
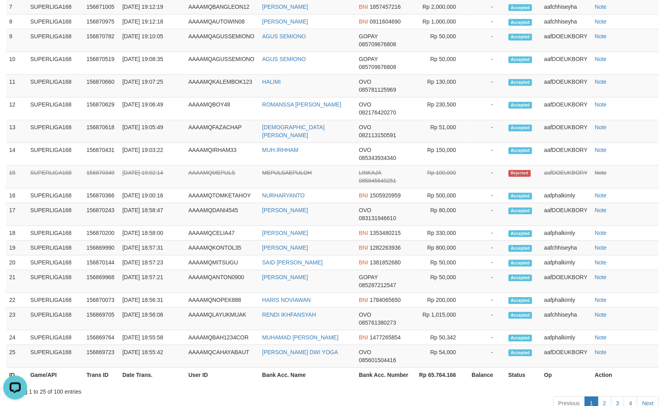
scroll to position [44, 0]
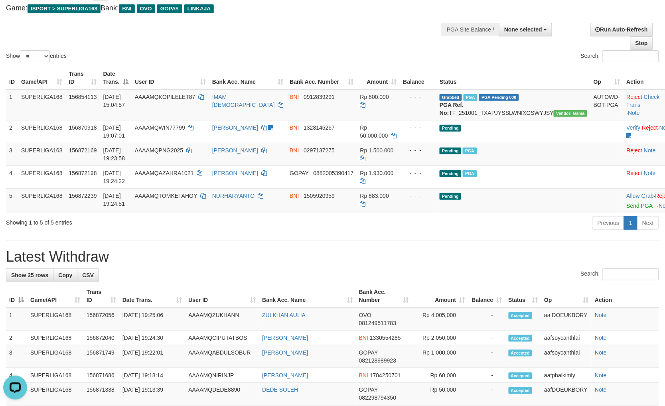
click at [381, 265] on h1 "Latest Withdraw" at bounding box center [332, 257] width 653 height 16
drag, startPoint x: 507, startPoint y: 223, endPoint x: 512, endPoint y: 223, distance: 5.2
click at [507, 223] on div "Previous 1 Next" at bounding box center [471, 223] width 376 height 17
click at [627, 209] on link "Send PGA" at bounding box center [640, 206] width 26 height 6
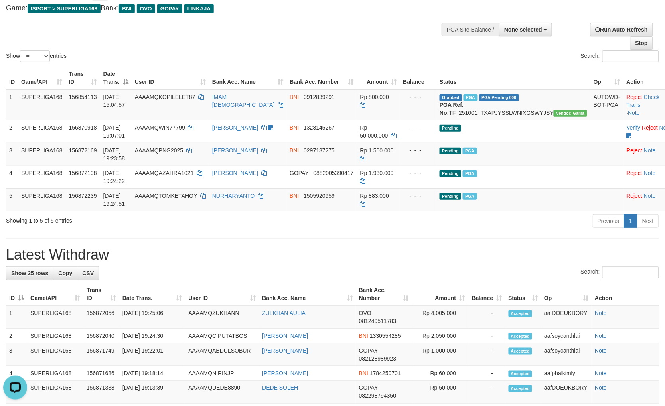
click at [476, 261] on h1 "Latest Withdraw" at bounding box center [332, 255] width 653 height 16
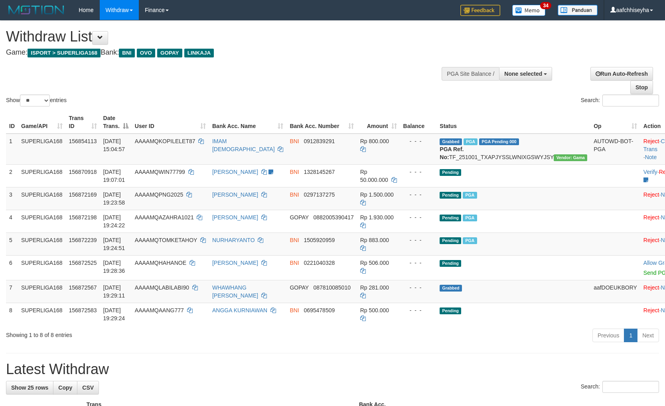
select select
select select "**"
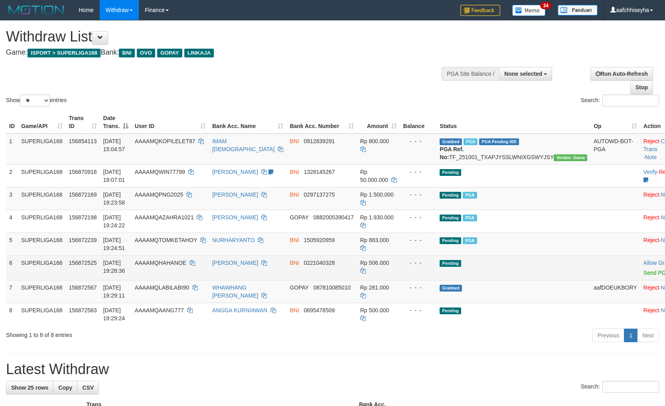
scroll to position [45, 0]
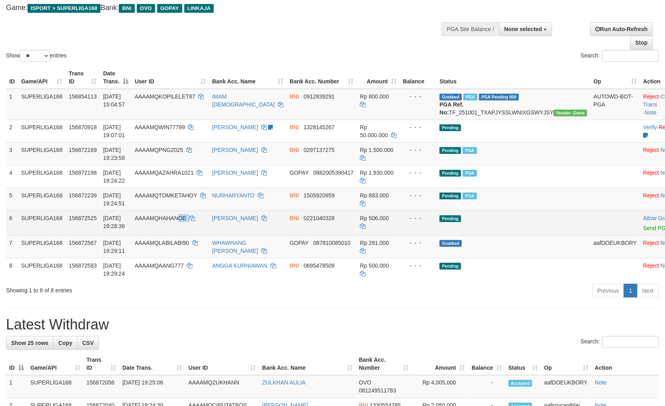
copy td "OE"
copy td "HAHANOE"
copy td "QHAHANOE"
copy td "HAHANOE"
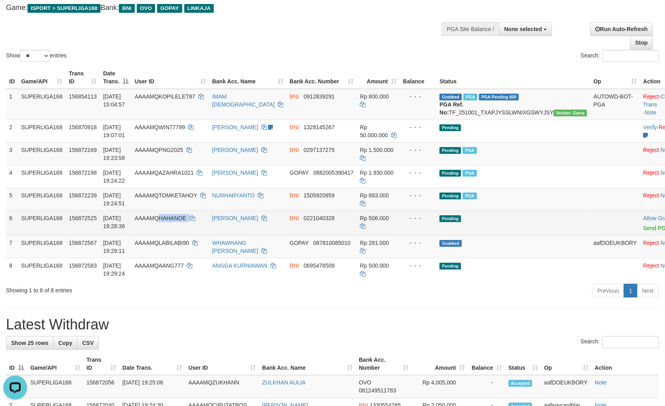
drag, startPoint x: 196, startPoint y: 229, endPoint x: 170, endPoint y: 229, distance: 26.3
click at [170, 229] on td "AAAAMQHAHANOE" at bounding box center [170, 223] width 77 height 25
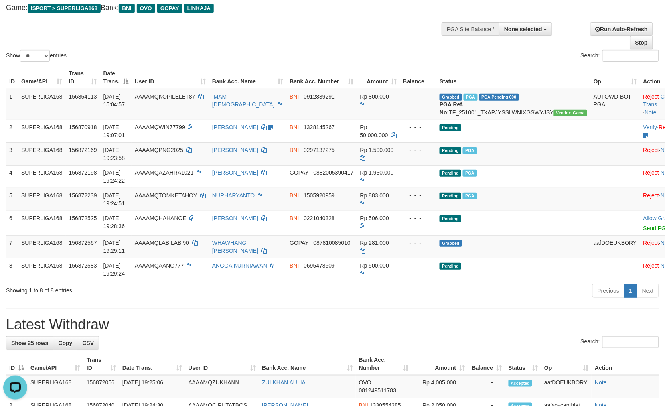
click at [504, 300] on div "Previous 1 Next" at bounding box center [471, 291] width 376 height 17
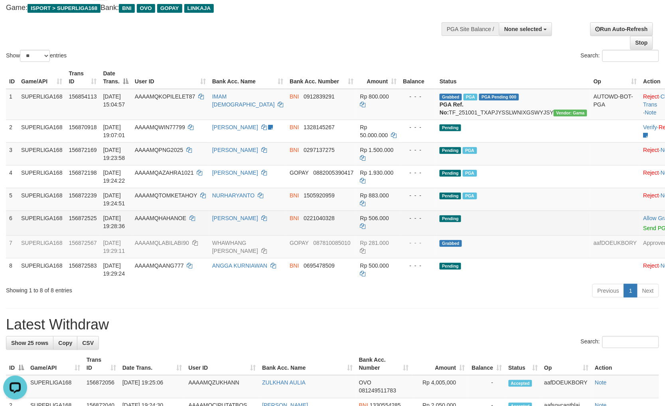
click at [509, 232] on td "Pending" at bounding box center [513, 223] width 154 height 25
click at [514, 227] on td "Pending" at bounding box center [513, 223] width 154 height 25
click at [509, 226] on td "Pending" at bounding box center [513, 223] width 154 height 25
click at [524, 235] on td "Pending" at bounding box center [513, 223] width 154 height 25
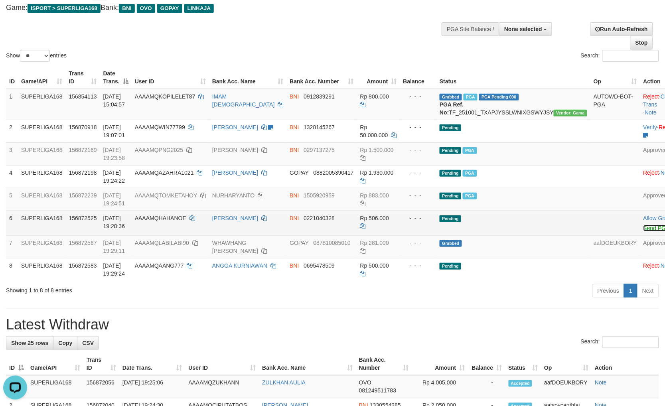
click at [643, 231] on link "Send PGA" at bounding box center [656, 228] width 26 height 6
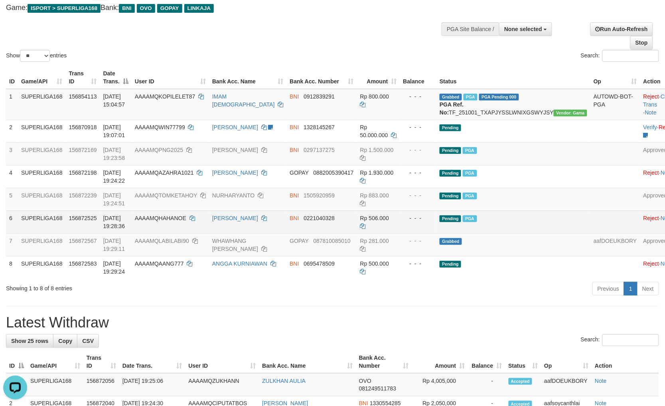
click at [517, 231] on td "Pending PGA" at bounding box center [513, 222] width 154 height 23
click at [517, 230] on td "Pending PGA" at bounding box center [513, 222] width 154 height 23
click at [519, 230] on td "Pending PGA" at bounding box center [513, 222] width 154 height 23
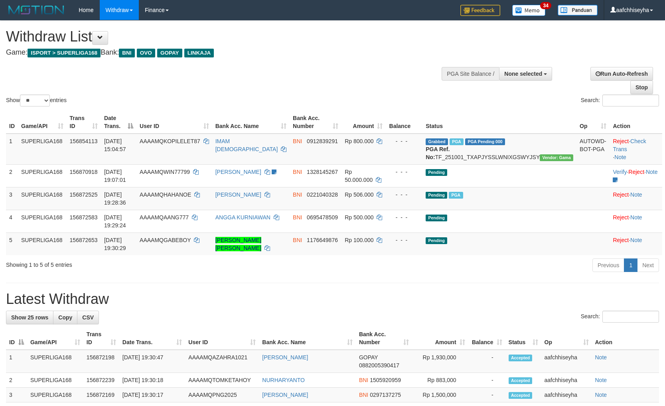
select select
select select "**"
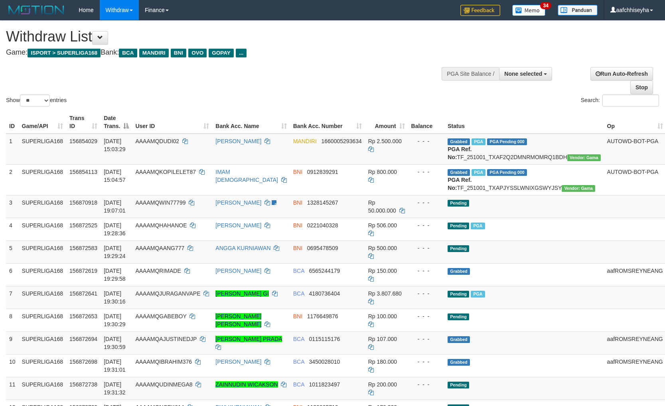
select select
select select "**"
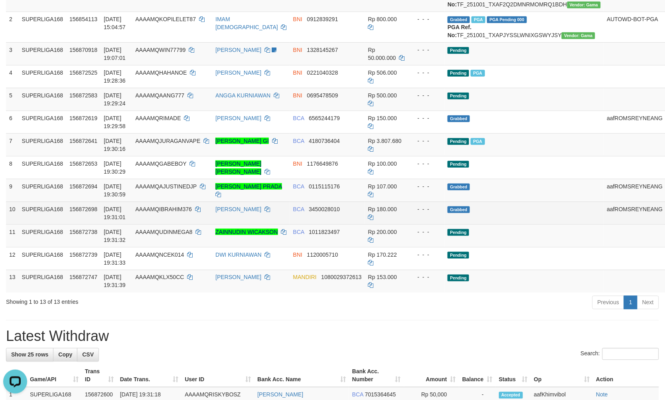
scroll to position [158, 0]
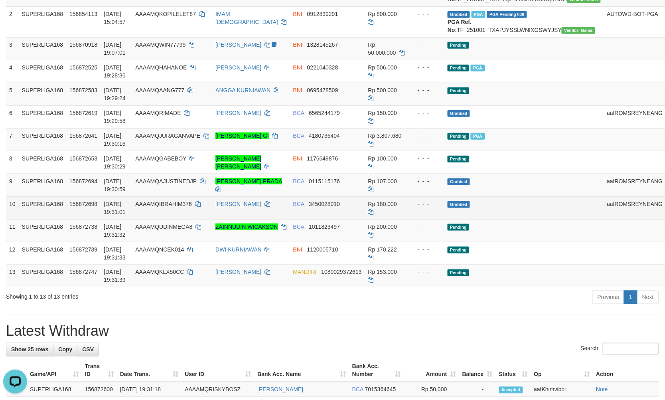
click at [498, 219] on td "Grabbed" at bounding box center [523, 207] width 159 height 23
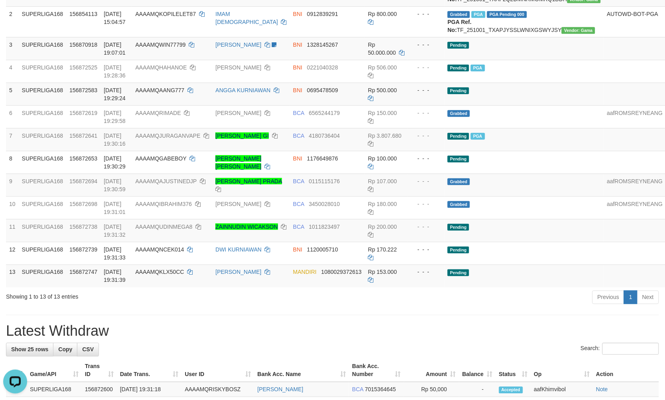
click at [453, 307] on div "Previous 1 Next" at bounding box center [471, 298] width 376 height 17
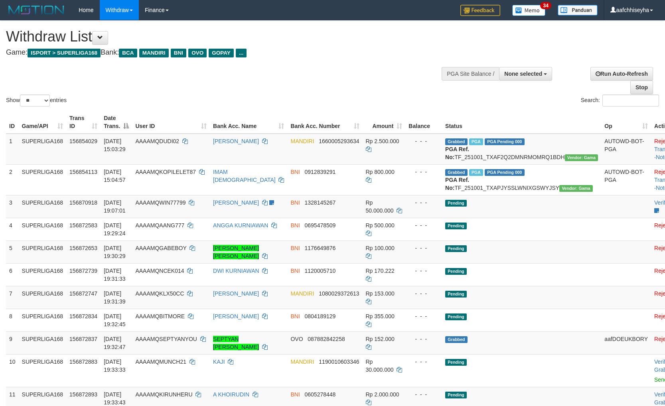
select select
select select "**"
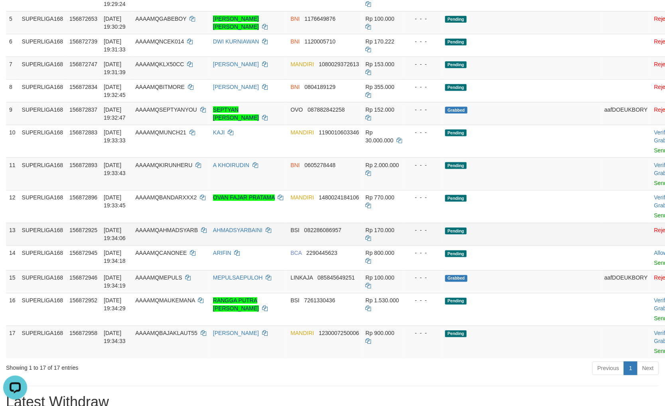
scroll to position [247, 0]
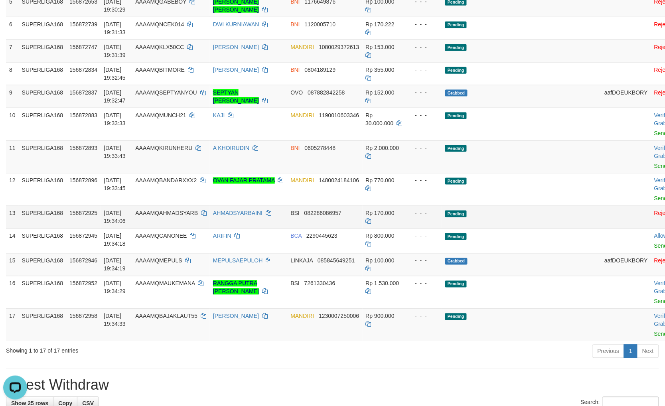
click at [500, 225] on td "Pending" at bounding box center [521, 217] width 159 height 23
copy td "KIRUNHERU"
drag, startPoint x: 213, startPoint y: 169, endPoint x: 162, endPoint y: 164, distance: 51.7
click at [162, 164] on tr "11 SUPERLIGA168 156872893 01/10/2025 19:33:43 AAAAMQKIRUNHERU A KHOIRUDIN BNI 0…" at bounding box center [354, 156] width 696 height 33
drag, startPoint x: 481, startPoint y: 172, endPoint x: 616, endPoint y: 178, distance: 135.0
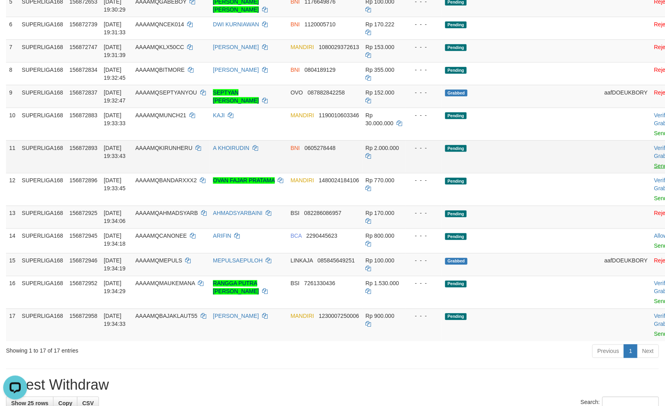
click at [483, 173] on td "Pending" at bounding box center [521, 156] width 159 height 33
click at [532, 229] on td "Pending" at bounding box center [521, 217] width 159 height 23
click at [505, 173] on td "Pending" at bounding box center [521, 156] width 159 height 33
click at [508, 169] on td "Pending" at bounding box center [521, 156] width 159 height 33
click at [497, 169] on td "Pending" at bounding box center [521, 156] width 159 height 33
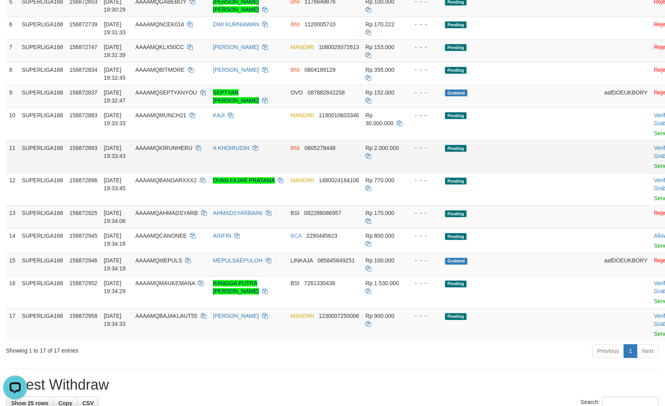
click at [539, 172] on td "Pending" at bounding box center [521, 156] width 159 height 33
drag, startPoint x: 570, startPoint y: 180, endPoint x: 590, endPoint y: 176, distance: 20.5
click at [601, 173] on td at bounding box center [626, 156] width 50 height 33
click at [540, 173] on td "Pending" at bounding box center [521, 156] width 159 height 33
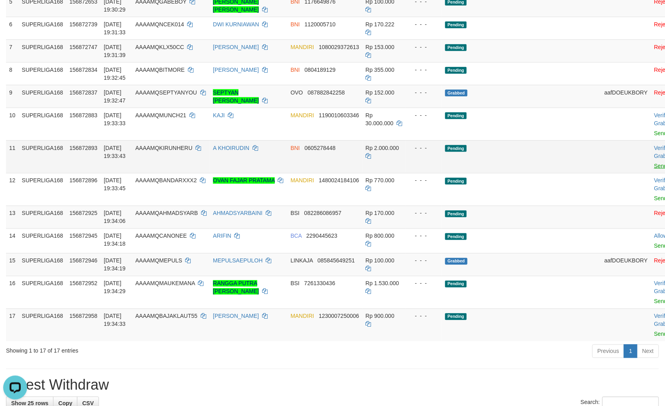
drag, startPoint x: 545, startPoint y: 180, endPoint x: 604, endPoint y: 183, distance: 59.1
click at [549, 173] on tr "11 SUPERLIGA168 156872893 01/10/2025 19:33:43 AAAAMQKIRUNHERU A KHOIRUDIN BNI 0…" at bounding box center [354, 156] width 696 height 33
click at [654, 169] on link "Send PGA" at bounding box center [667, 166] width 26 height 6
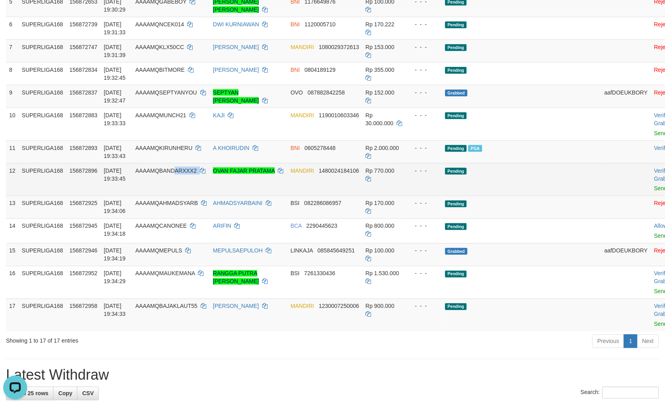
copy td "ARXXX2"
copy td "ANDARXXX2"
copy td "BANDARXXX2"
copy td "QBANDARXXX2"
copy td "BANDARXXX2"
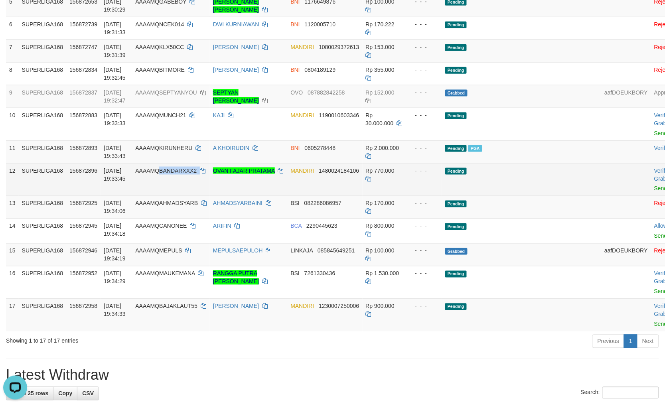
drag, startPoint x: 205, startPoint y: 190, endPoint x: 161, endPoint y: 193, distance: 43.6
click at [161, 193] on td "AAAAMQBANDARXXX2" at bounding box center [171, 179] width 78 height 33
drag, startPoint x: 549, startPoint y: 188, endPoint x: 602, endPoint y: 185, distance: 52.7
click at [601, 189] on td at bounding box center [626, 179] width 50 height 33
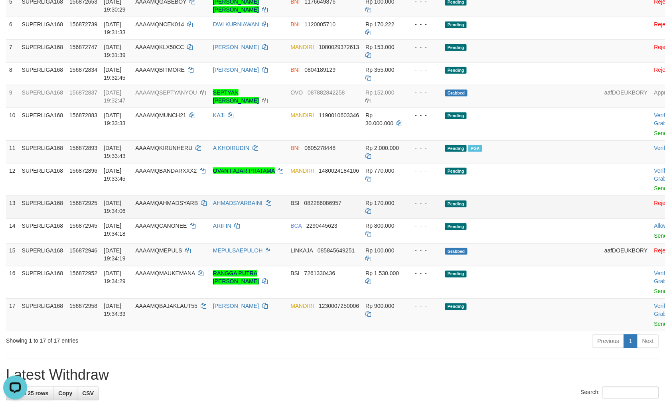
click at [472, 219] on td "Pending" at bounding box center [521, 207] width 159 height 23
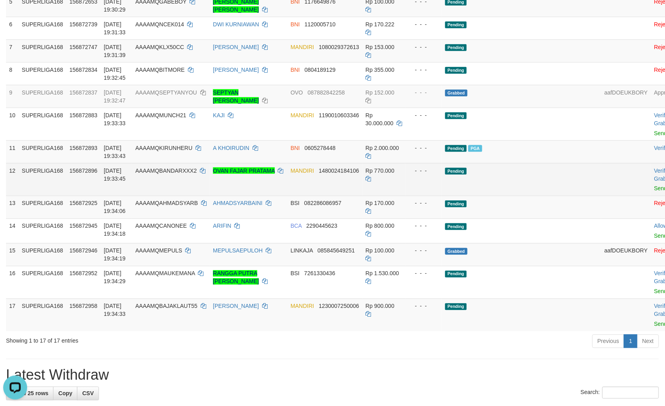
click at [505, 196] on td "Pending" at bounding box center [521, 179] width 159 height 33
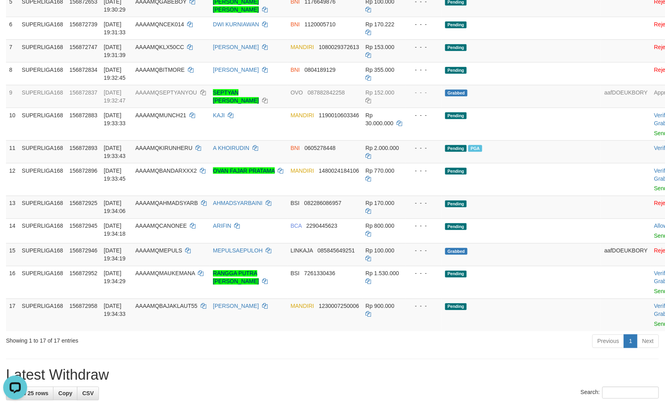
drag, startPoint x: 553, startPoint y: 212, endPoint x: 671, endPoint y: 212, distance: 118.9
click at [601, 213] on td at bounding box center [626, 207] width 50 height 23
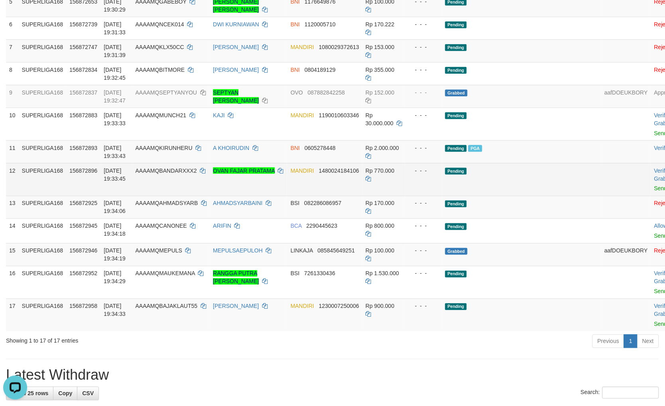
click at [508, 192] on td "Pending" at bounding box center [521, 179] width 159 height 33
drag, startPoint x: 515, startPoint y: 191, endPoint x: 559, endPoint y: 197, distance: 44.3
click at [517, 191] on td "Pending" at bounding box center [521, 179] width 159 height 33
click at [654, 192] on link "Send PGA" at bounding box center [667, 189] width 26 height 6
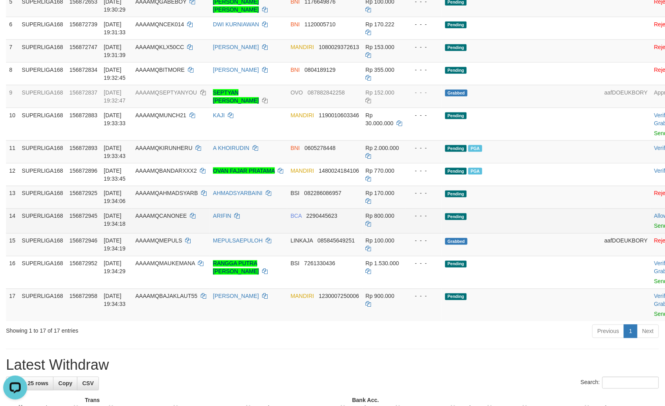
drag, startPoint x: 509, startPoint y: 230, endPoint x: 473, endPoint y: 230, distance: 35.9
click at [509, 229] on td "Pending" at bounding box center [521, 221] width 159 height 25
copy td "QCANONEE"
copy td "CANONEE"
drag, startPoint x: 180, startPoint y: 238, endPoint x: 161, endPoint y: 241, distance: 19.0
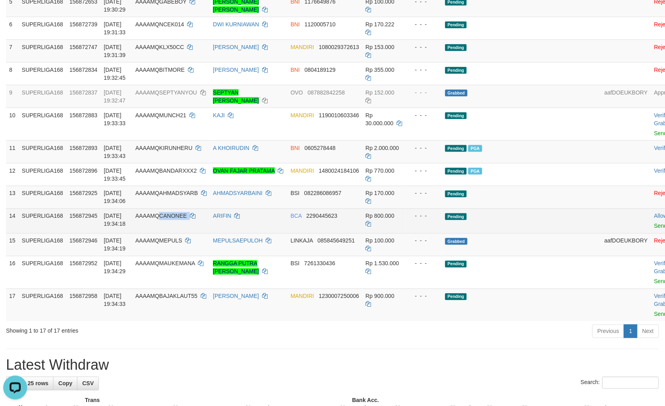
click at [161, 233] on td "AAAAMQCANONEE" at bounding box center [171, 221] width 78 height 25
click at [535, 233] on td "Pending" at bounding box center [521, 221] width 159 height 25
click at [507, 233] on td "Pending" at bounding box center [521, 221] width 159 height 25
drag, startPoint x: 507, startPoint y: 232, endPoint x: 511, endPoint y: 234, distance: 4.3
click at [508, 232] on td "Pending" at bounding box center [521, 221] width 159 height 25
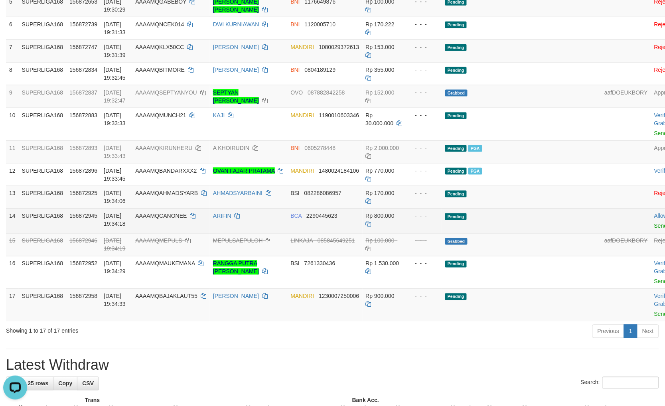
click at [511, 233] on td "Pending" at bounding box center [521, 221] width 159 height 25
click at [654, 229] on link "Send PGA" at bounding box center [667, 226] width 26 height 6
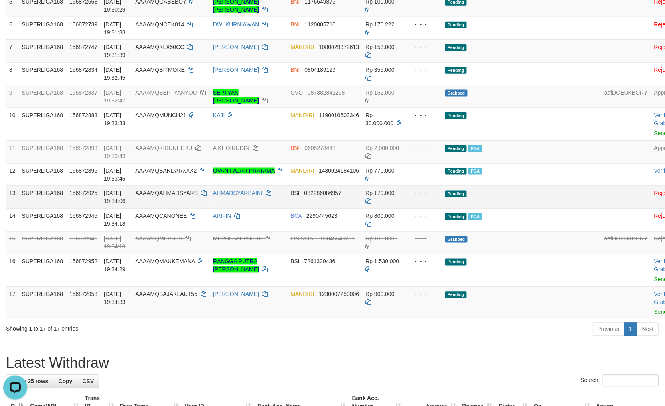
click at [543, 209] on td "Pending" at bounding box center [521, 197] width 159 height 23
click at [547, 209] on td "Pending" at bounding box center [521, 197] width 159 height 23
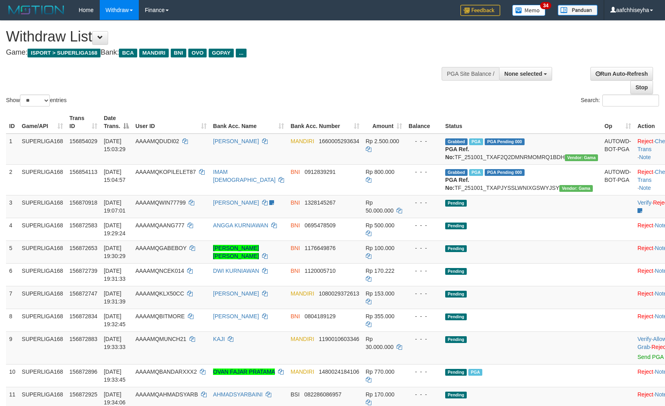
select select
select select "**"
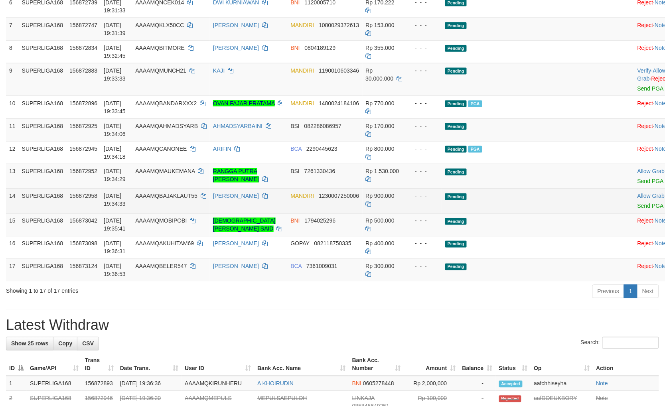
drag, startPoint x: 509, startPoint y: 216, endPoint x: 499, endPoint y: 232, distance: 18.1
click at [511, 213] on td "Pending" at bounding box center [521, 201] width 159 height 25
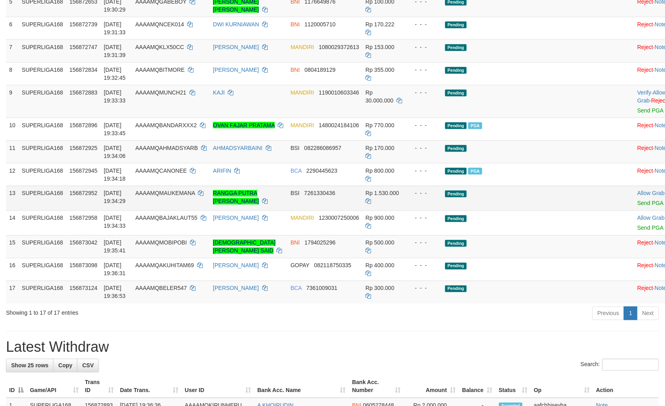
click at [518, 211] on td "Pending" at bounding box center [521, 198] width 159 height 25
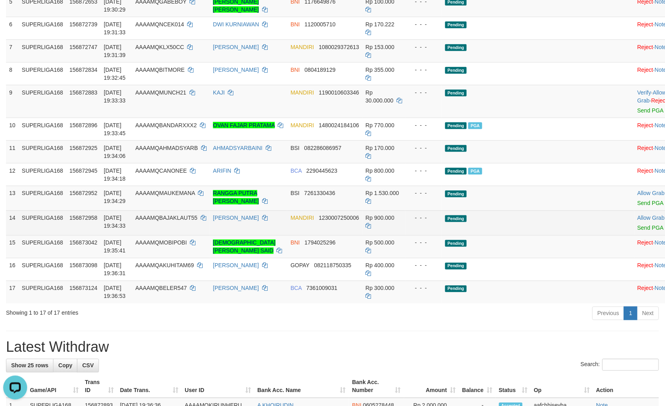
scroll to position [0, 0]
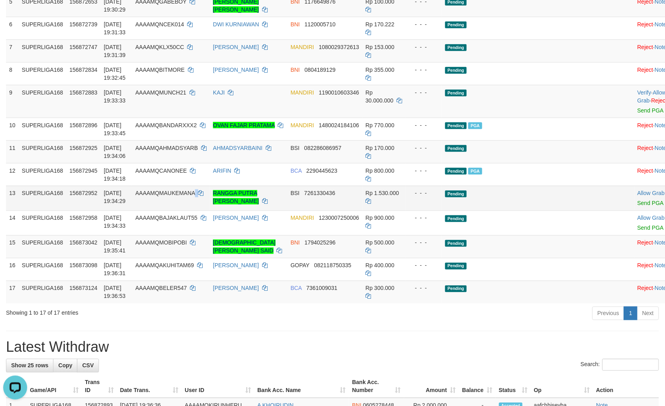
copy td
copy td "AUKEMANA"
copy td "MAUKEMANA"
drag, startPoint x: 216, startPoint y: 216, endPoint x: 174, endPoint y: 213, distance: 42.4
click at [174, 211] on td "AAAAMQMAUKEMANA" at bounding box center [171, 198] width 78 height 25
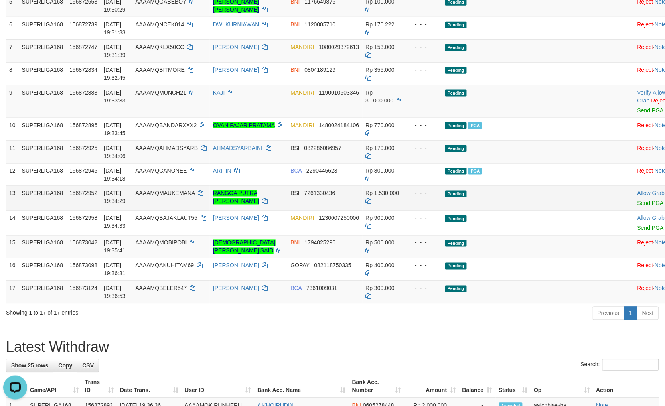
drag, startPoint x: 525, startPoint y: 209, endPoint x: 569, endPoint y: 205, distance: 44.1
click at [527, 209] on td "Pending" at bounding box center [521, 198] width 159 height 25
click at [514, 211] on td "Pending" at bounding box center [521, 198] width 159 height 25
click at [527, 206] on td "Pending" at bounding box center [521, 198] width 159 height 25
click at [638, 207] on link "Send PGA" at bounding box center [651, 203] width 26 height 6
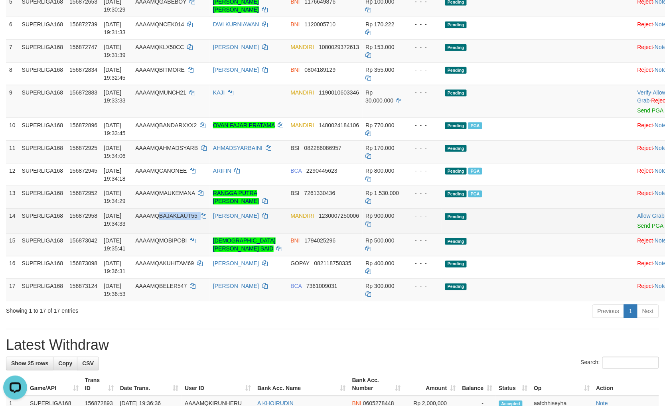
drag, startPoint x: 216, startPoint y: 238, endPoint x: 172, endPoint y: 233, distance: 44.6
click at [172, 233] on td "AAAAMQBAJAKLAUT55" at bounding box center [171, 221] width 78 height 25
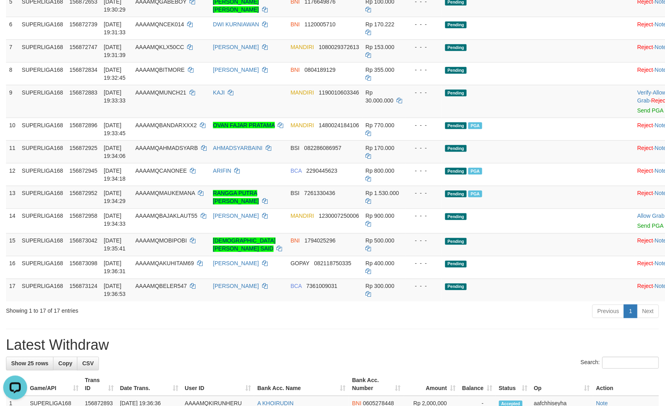
drag, startPoint x: 545, startPoint y: 235, endPoint x: 667, endPoint y: 234, distance: 122.1
click at [547, 233] on td "Pending" at bounding box center [521, 221] width 159 height 25
click at [511, 209] on td "Pending PGA" at bounding box center [521, 197] width 159 height 23
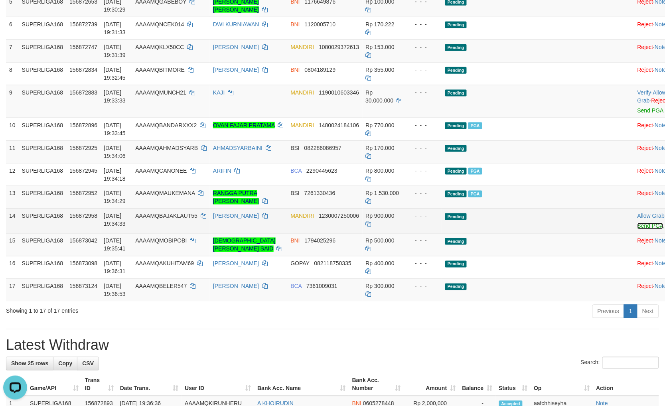
click at [638, 229] on link "Send PGA" at bounding box center [651, 226] width 26 height 6
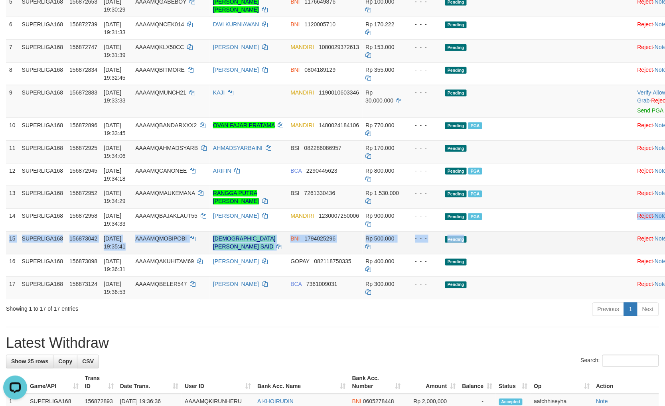
click at [544, 247] on tbody "1 SUPERLIGA168 156854029 [DATE] 15:03:29 AAAAMQDUDI02 DUDI HIDAYAT MANDIRI 1660…" at bounding box center [345, 93] width 679 height 413
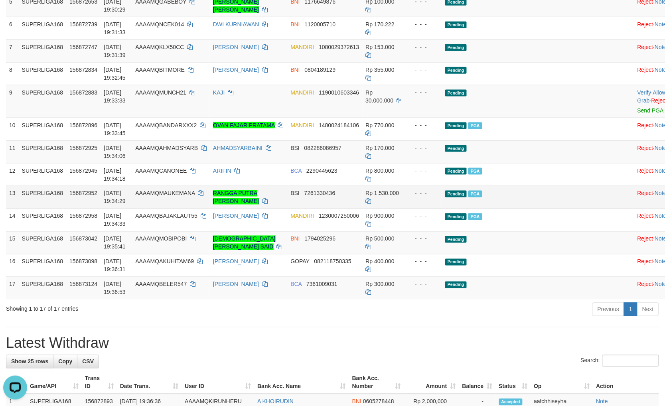
click at [544, 209] on td "Pending PGA" at bounding box center [521, 197] width 159 height 23
click at [541, 254] on td "Pending" at bounding box center [521, 242] width 159 height 23
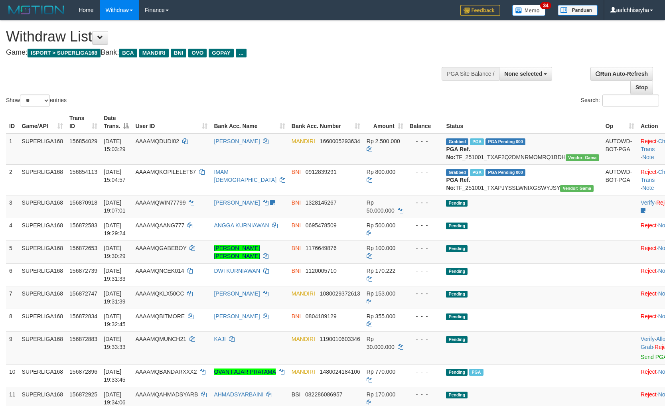
select select
select select "**"
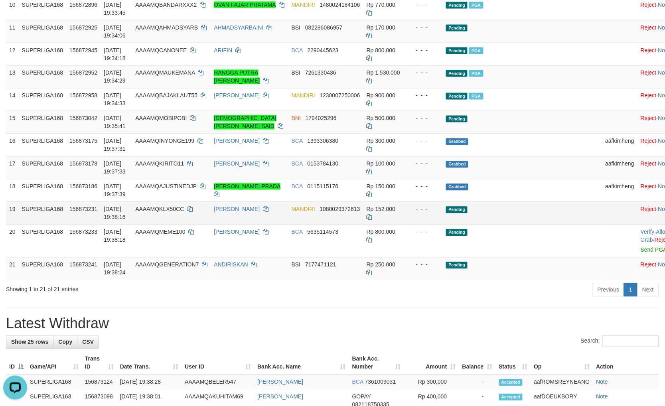
scroll to position [394, 0]
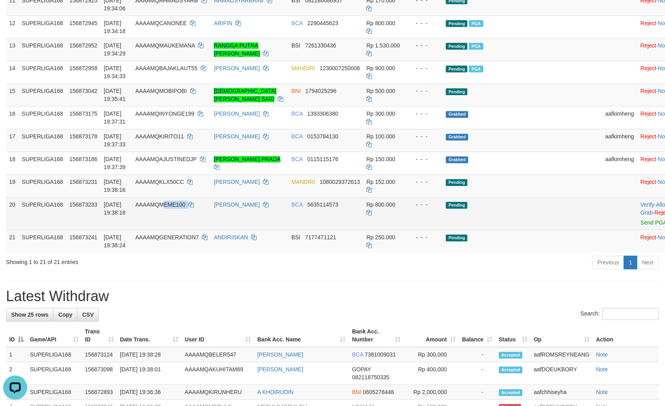
copy td "EME100"
copy td "MEME100"
drag, startPoint x: 205, startPoint y: 227, endPoint x: 173, endPoint y: 221, distance: 33.3
click at [173, 221] on td "AAAAMQMEME100" at bounding box center [171, 213] width 79 height 33
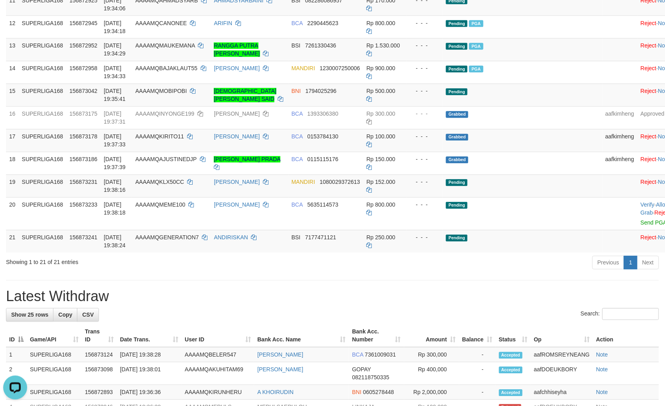
drag, startPoint x: 387, startPoint y: 287, endPoint x: 491, endPoint y: 267, distance: 106.0
click at [387, 272] on div "Previous 1 Next" at bounding box center [471, 263] width 376 height 17
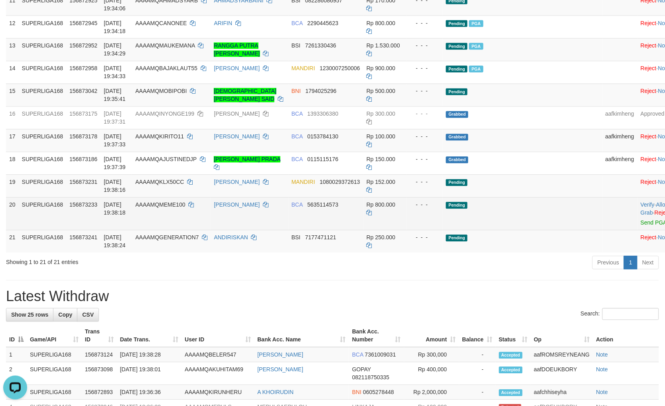
click at [532, 221] on td "Pending" at bounding box center [522, 213] width 159 height 33
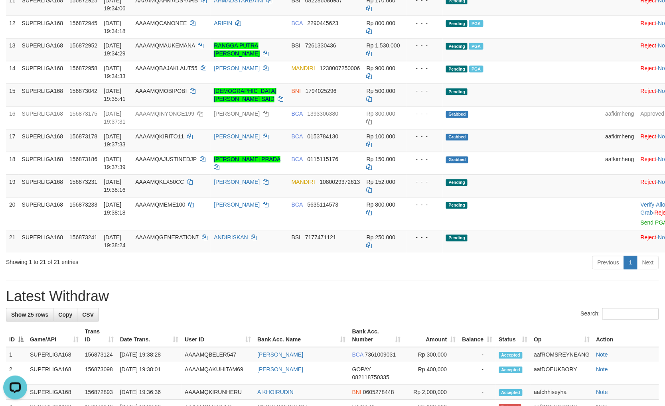
drag, startPoint x: 529, startPoint y: 286, endPoint x: 529, endPoint y: 280, distance: 5.6
click at [529, 272] on div "Previous 1 Next" at bounding box center [471, 263] width 376 height 17
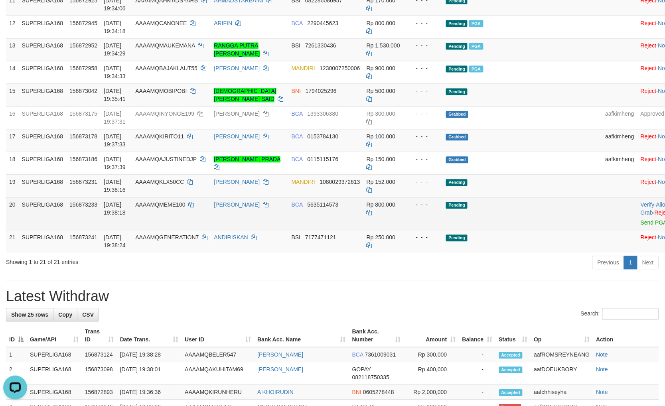
click at [528, 230] on td "Pending" at bounding box center [522, 213] width 159 height 33
click at [641, 226] on link "Send PGA" at bounding box center [654, 223] width 26 height 6
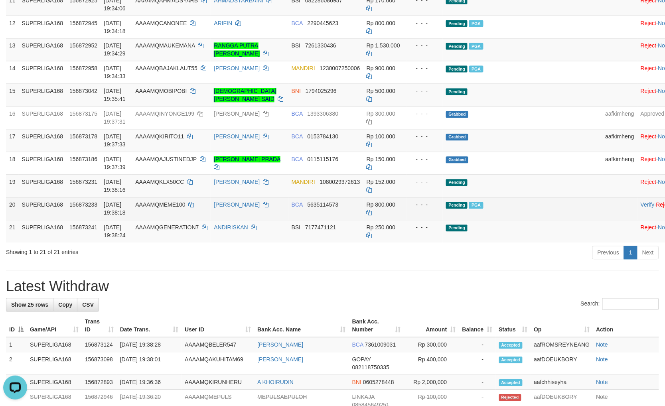
click at [532, 220] on td "Pending PGA" at bounding box center [522, 208] width 159 height 23
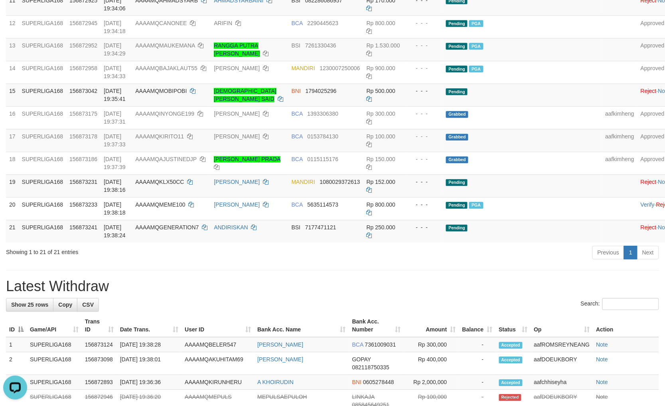
drag, startPoint x: 481, startPoint y: 275, endPoint x: 491, endPoint y: 263, distance: 16.0
click at [482, 263] on div "Previous 1 Next" at bounding box center [471, 253] width 376 height 17
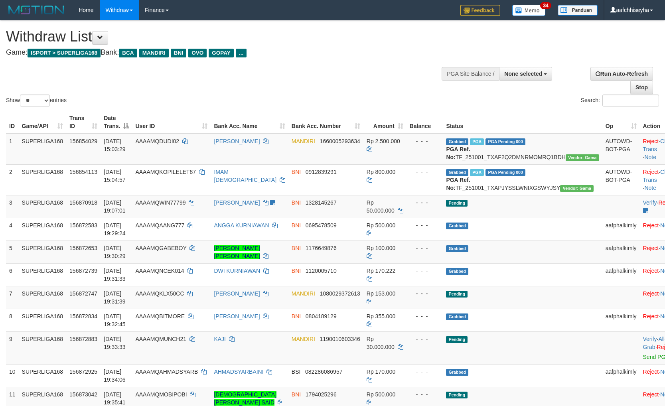
select select
select select "**"
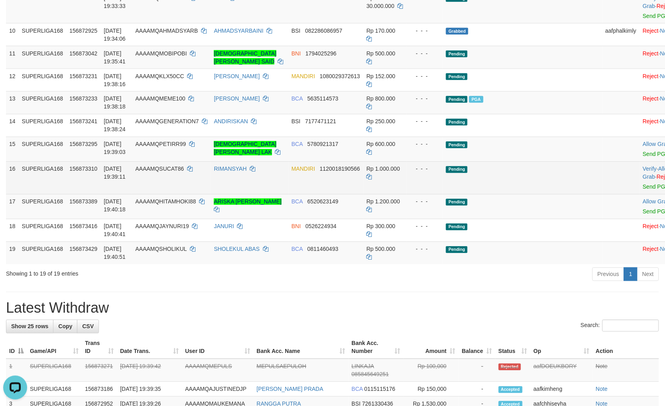
scroll to position [365, 0]
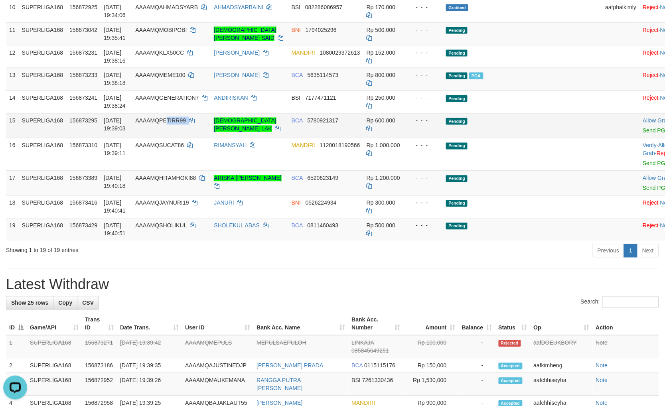
copy td "TIRR99"
copy td "QPETIRR99"
copy td "PETIRR99"
drag, startPoint x: 206, startPoint y: 144, endPoint x: 181, endPoint y: 128, distance: 30.2
click at [168, 136] on td "AAAAMQPETIRR99" at bounding box center [171, 125] width 79 height 25
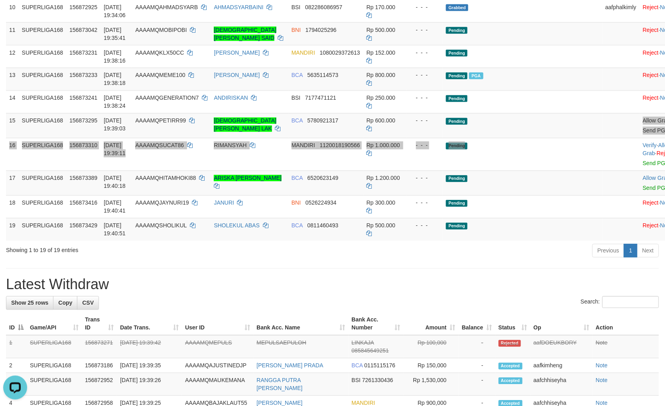
drag, startPoint x: 526, startPoint y: 153, endPoint x: 669, endPoint y: 138, distance: 144.4
click at [560, 146] on tbody "1 SUPERLIGA168 156854029 [DATE] 15:03:29 AAAAMQDUDI02 DUDI HIDAYAT MANDIRI 1660…" at bounding box center [348, 5] width 685 height 472
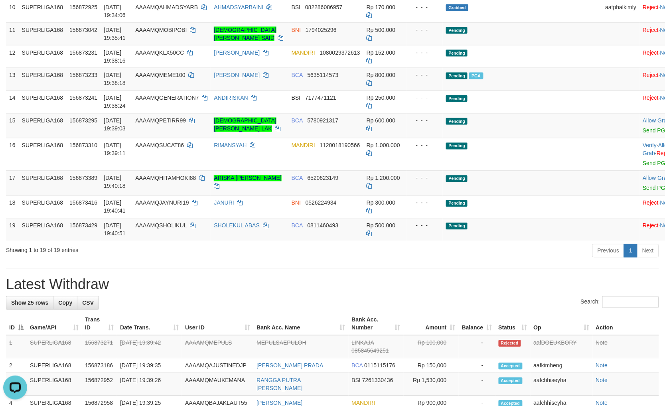
click at [444, 261] on div "Previous 1 Next" at bounding box center [471, 251] width 376 height 17
click at [501, 138] on td "Pending" at bounding box center [522, 125] width 159 height 25
click at [643, 134] on link "Send PGA" at bounding box center [656, 131] width 26 height 6
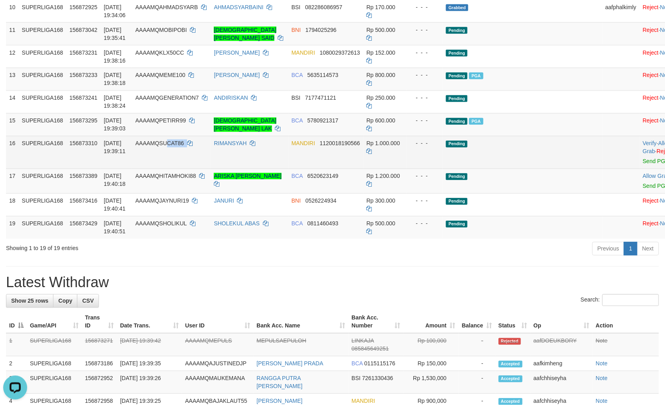
copy td "CAT86"
copy td "SUCAT86"
drag, startPoint x: 205, startPoint y: 169, endPoint x: 171, endPoint y: 169, distance: 34.3
click at [171, 169] on td "AAAAMQSUCAT86" at bounding box center [171, 152] width 79 height 33
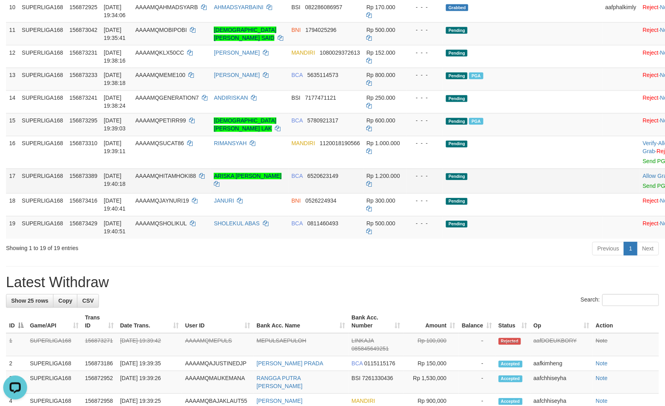
drag, startPoint x: 510, startPoint y: 265, endPoint x: 557, endPoint y: 207, distance: 75.1
click at [512, 259] on div "Previous 1 Next" at bounding box center [471, 249] width 376 height 17
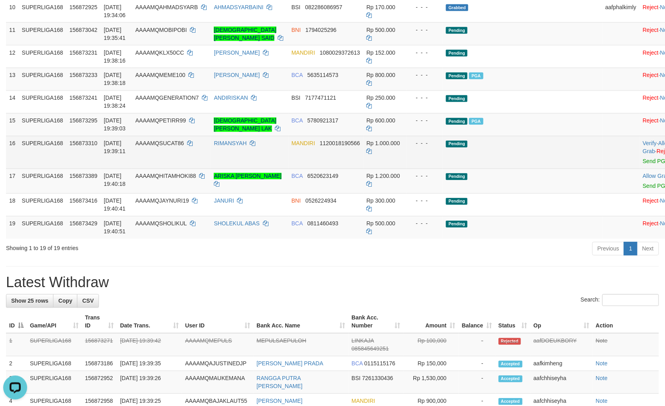
click at [550, 157] on td "Pending" at bounding box center [522, 152] width 159 height 33
click at [643, 165] on link "Send PGA" at bounding box center [656, 161] width 26 height 6
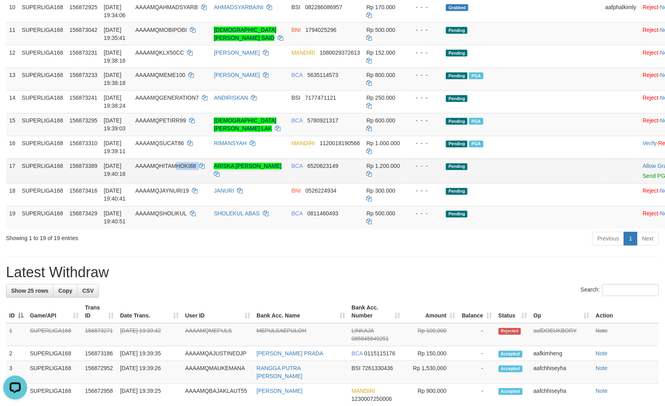
copy td "HOKI88"
copy td "HITAMHOKI88"
drag, startPoint x: 210, startPoint y: 187, endPoint x: 172, endPoint y: 185, distance: 37.6
click at [168, 184] on td "AAAAMQHITAMHOKI88" at bounding box center [171, 171] width 79 height 25
drag, startPoint x: 529, startPoint y: 193, endPoint x: 656, endPoint y: 178, distance: 127.4
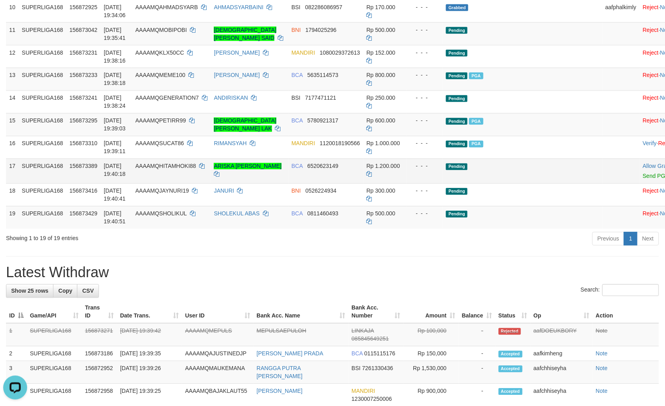
click at [530, 184] on td "Pending" at bounding box center [522, 171] width 159 height 25
click at [470, 249] on div "Previous 1 Next" at bounding box center [471, 239] width 376 height 17
drag, startPoint x: 539, startPoint y: 186, endPoint x: 545, endPoint y: 186, distance: 5.6
click at [540, 184] on td "Pending" at bounding box center [522, 171] width 159 height 25
click at [643, 180] on link "Send PGA" at bounding box center [656, 176] width 26 height 6
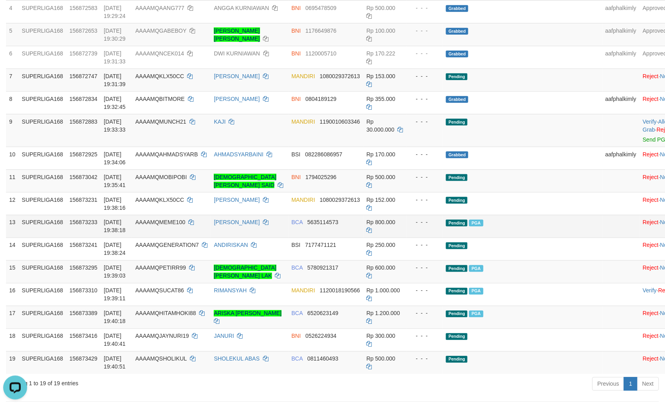
scroll to position [217, 0]
click at [536, 193] on td "Pending" at bounding box center [522, 181] width 159 height 23
click at [543, 238] on td "Pending PGA" at bounding box center [522, 226] width 159 height 23
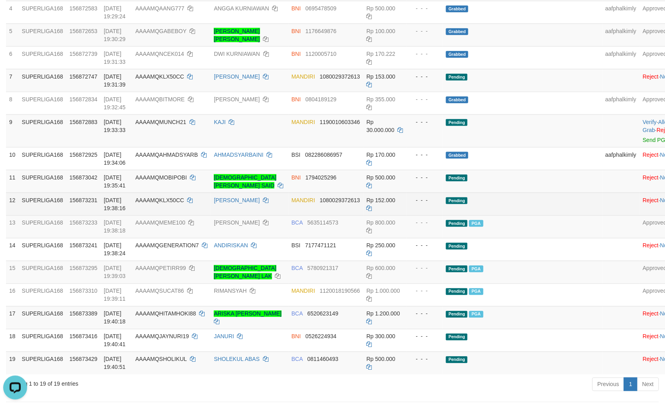
drag, startPoint x: 533, startPoint y: 215, endPoint x: 612, endPoint y: 224, distance: 79.8
click at [534, 215] on td "Pending" at bounding box center [522, 204] width 159 height 23
click at [535, 215] on td "Pending" at bounding box center [522, 204] width 159 height 23
drag, startPoint x: 535, startPoint y: 230, endPoint x: 533, endPoint y: 225, distance: 5.7
click at [535, 215] on td "Pending" at bounding box center [522, 204] width 159 height 23
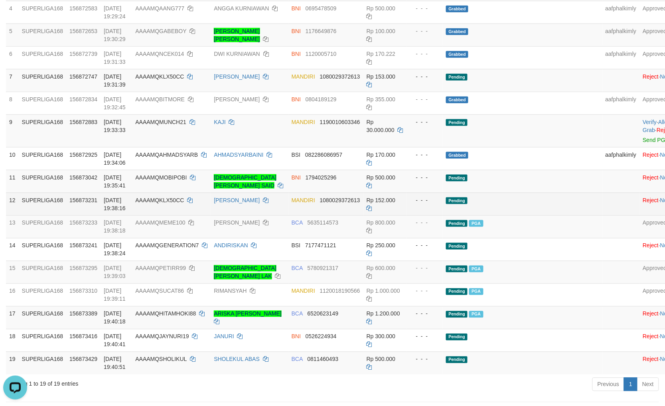
click at [533, 215] on td "Pending" at bounding box center [522, 204] width 159 height 23
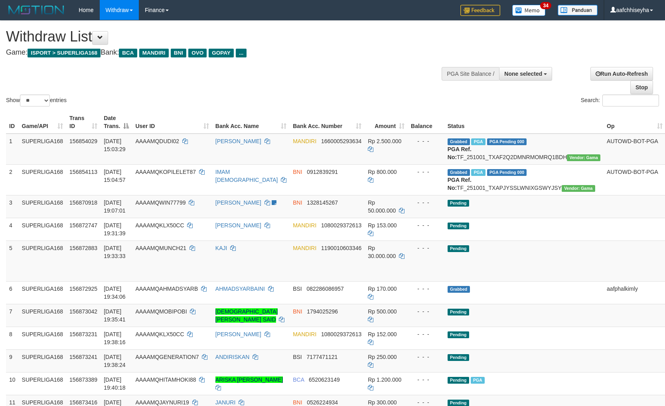
select select
select select "**"
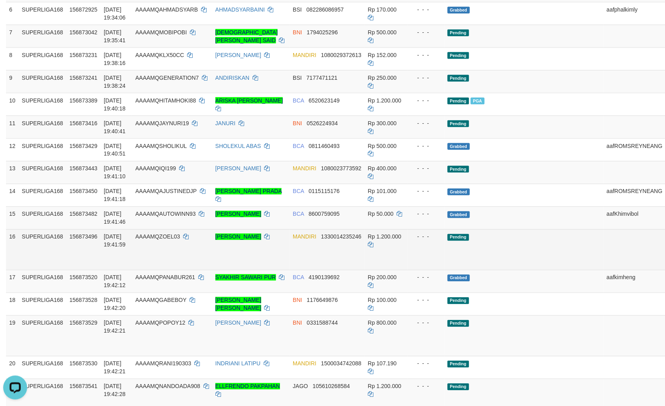
scroll to position [384, 0]
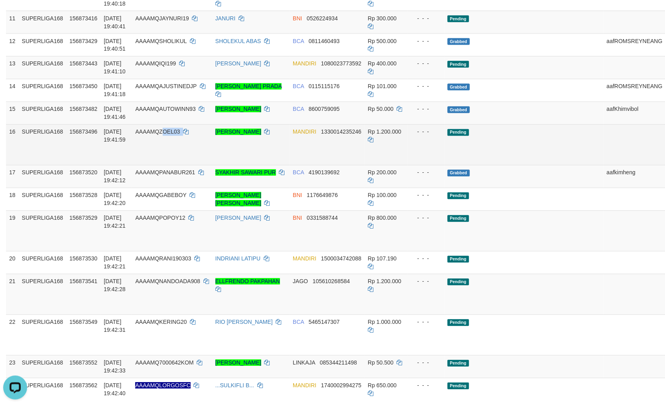
copy td "OEL03"
copy td "QZOEL03"
drag, startPoint x: 191, startPoint y: 158, endPoint x: 164, endPoint y: 152, distance: 27.7
click at [164, 152] on td "AAAAMQZOEL03" at bounding box center [172, 144] width 80 height 41
copy td "ZOEL03"
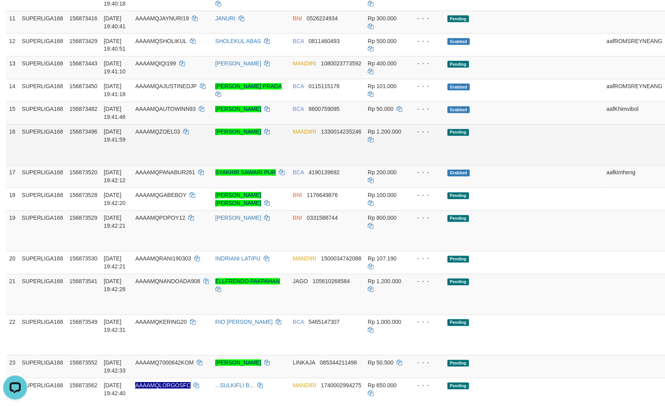
drag, startPoint x: 488, startPoint y: 171, endPoint x: 669, endPoint y: 158, distance: 181.6
click at [494, 165] on td "Pending" at bounding box center [523, 144] width 159 height 41
drag, startPoint x: 470, startPoint y: 178, endPoint x: 480, endPoint y: 174, distance: 11.6
click at [470, 165] on td "Pending" at bounding box center [523, 144] width 159 height 41
click at [493, 159] on td "Pending" at bounding box center [523, 144] width 159 height 41
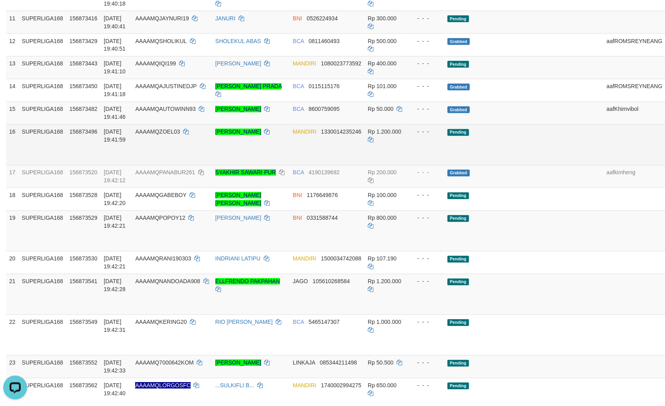
click at [665, 161] on link "Send PGA" at bounding box center [675, 154] width 13 height 14
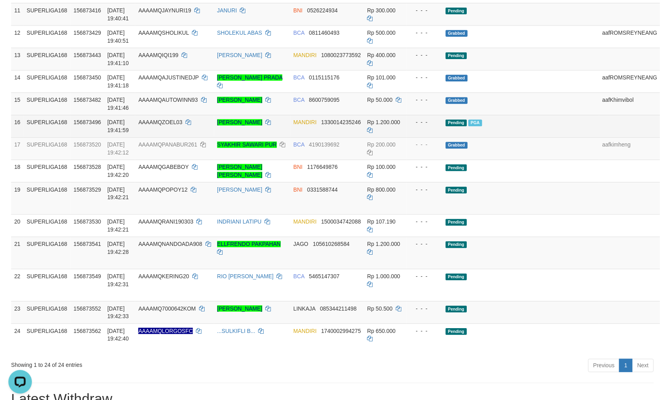
scroll to position [376, 0]
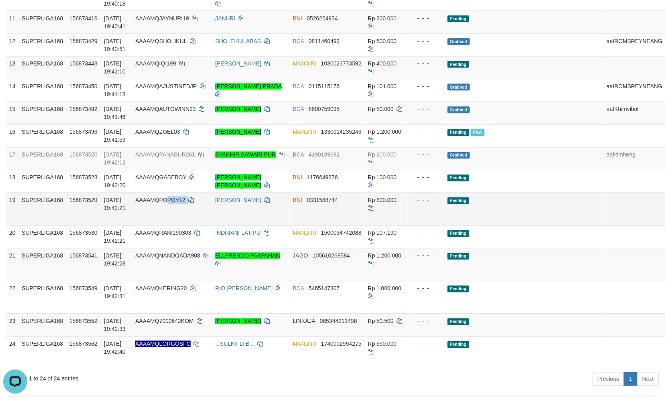
copy td "POY12"
copy td "OPOY12"
copy td "POPOY12"
drag, startPoint x: 195, startPoint y: 224, endPoint x: 161, endPoint y: 220, distance: 34.1
click at [161, 220] on td "AAAAMQPOPOY12" at bounding box center [172, 209] width 80 height 33
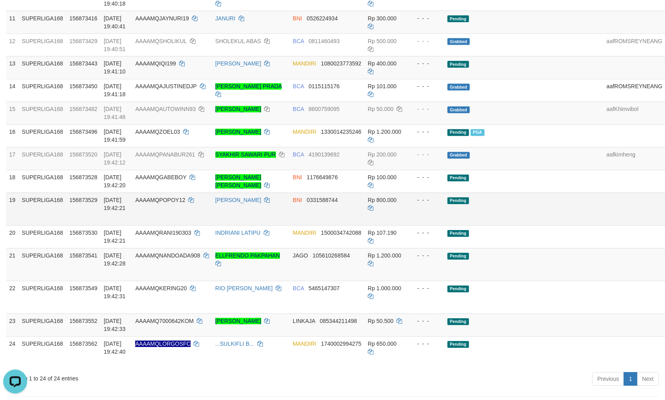
click at [604, 225] on td at bounding box center [635, 209] width 62 height 33
click at [533, 225] on td "Pending" at bounding box center [523, 209] width 159 height 33
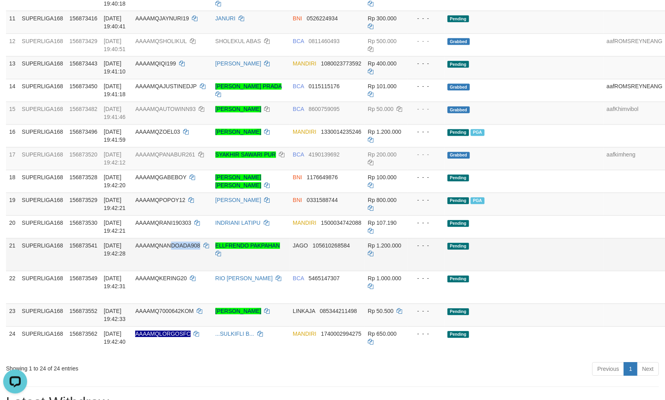
copy span "DOADA908"
copy span "NANDOADA908"
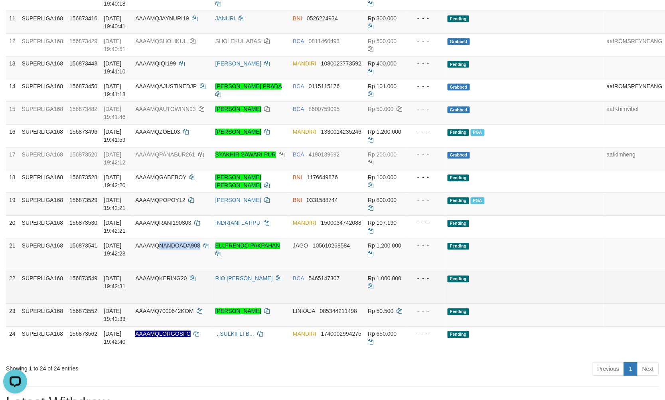
drag, startPoint x: 201, startPoint y: 268, endPoint x: 79, endPoint y: 289, distance: 124.2
click at [164, 264] on td "AAAAMQNANDOADA908" at bounding box center [172, 254] width 80 height 33
copy span "ANDOADA908"
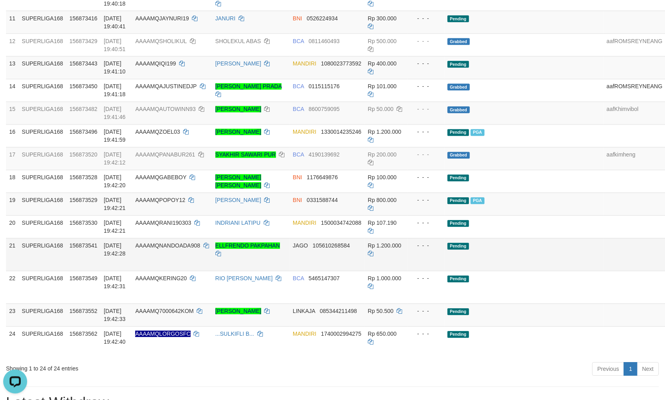
drag, startPoint x: 195, startPoint y: 307, endPoint x: 202, endPoint y: 272, distance: 36.1
click at [195, 304] on td "AAAAMQKERING20" at bounding box center [172, 287] width 80 height 33
copy span "NANDOADA908"
drag, startPoint x: 202, startPoint y: 266, endPoint x: 164, endPoint y: 267, distance: 38.3
click at [162, 267] on td "AAAAMQNANDOADA908" at bounding box center [172, 254] width 80 height 33
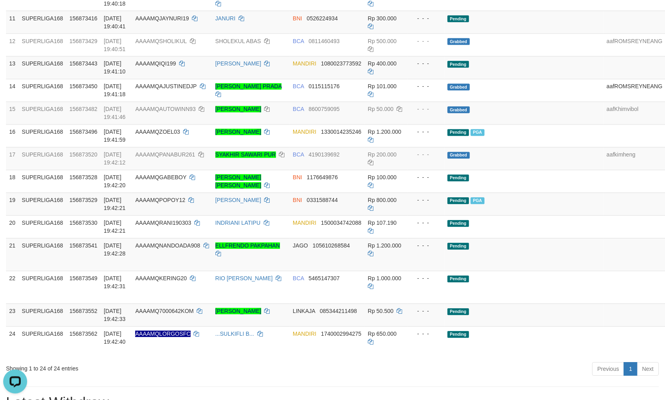
drag, startPoint x: 529, startPoint y: 261, endPoint x: 667, endPoint y: 226, distance: 142.4
click at [534, 259] on td "Pending" at bounding box center [523, 254] width 159 height 33
drag, startPoint x: 525, startPoint y: 253, endPoint x: 508, endPoint y: 256, distance: 17.4
click at [525, 254] on tbody "1 SUPERLIGA168 156854029 01/10/2025 15:03:29 AAAAMQDUDI02 DUDI HIDAYAT MANDIRI …" at bounding box center [361, 58] width 711 height 602
drag, startPoint x: 511, startPoint y: 272, endPoint x: 563, endPoint y: 277, distance: 52.1
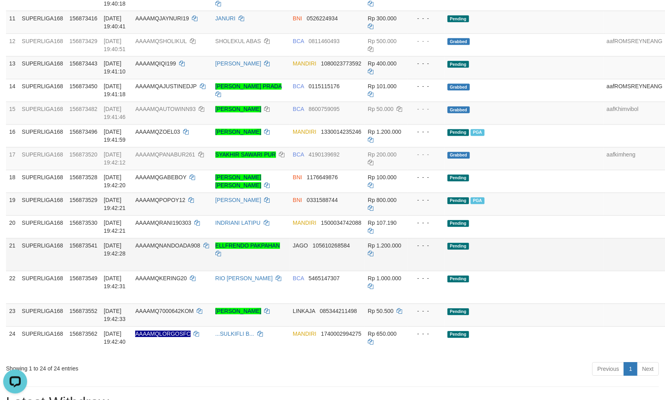
click at [521, 271] on td "Pending" at bounding box center [523, 254] width 159 height 33
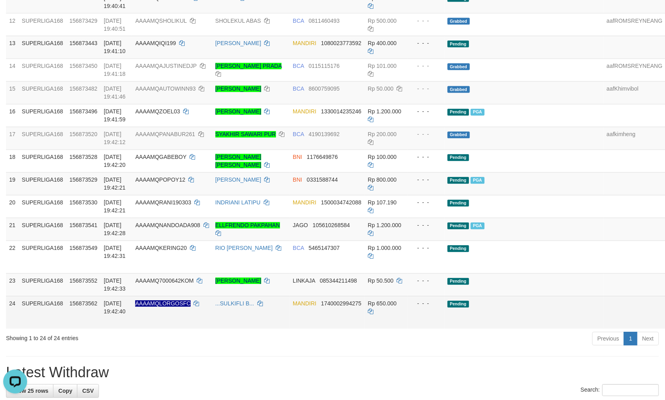
scroll to position [435, 0]
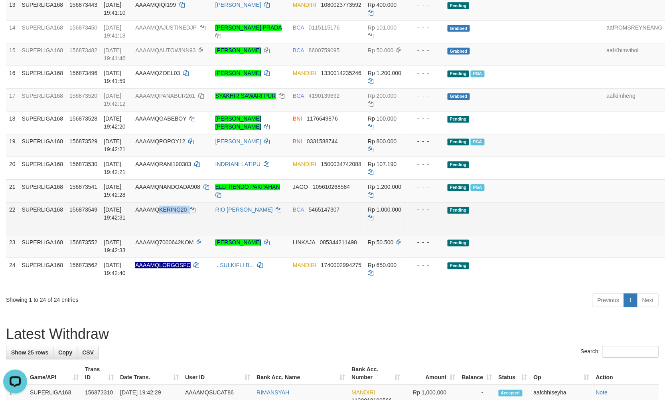
drag, startPoint x: 200, startPoint y: 235, endPoint x: 162, endPoint y: 226, distance: 38.9
click at [162, 226] on td "AAAAMQKERING20" at bounding box center [172, 218] width 80 height 33
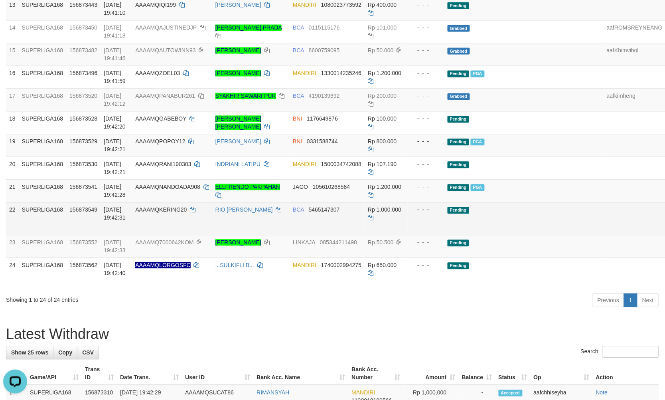
click at [526, 235] on td "Pending" at bounding box center [523, 218] width 159 height 33
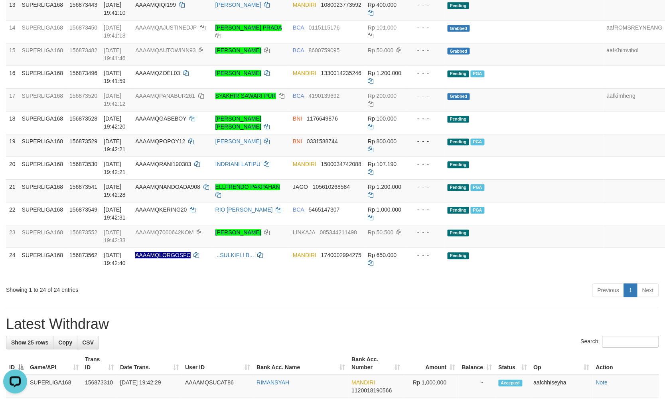
click at [335, 331] on div "**********" at bounding box center [332, 235] width 665 height 1299
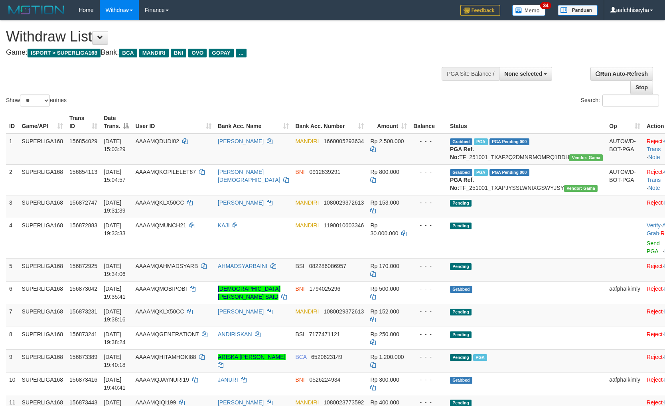
select select
select select "**"
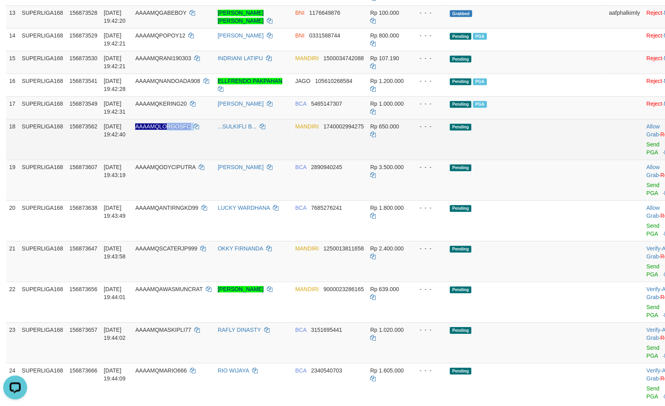
copy td "RGOSFC"
copy td "LORGOSFC"
drag, startPoint x: 217, startPoint y: 152, endPoint x: 175, endPoint y: 146, distance: 42.7
click at [175, 146] on td "AAAAMQLORGOSFC" at bounding box center [173, 139] width 83 height 41
drag, startPoint x: 528, startPoint y: 168, endPoint x: 491, endPoint y: 160, distance: 37.0
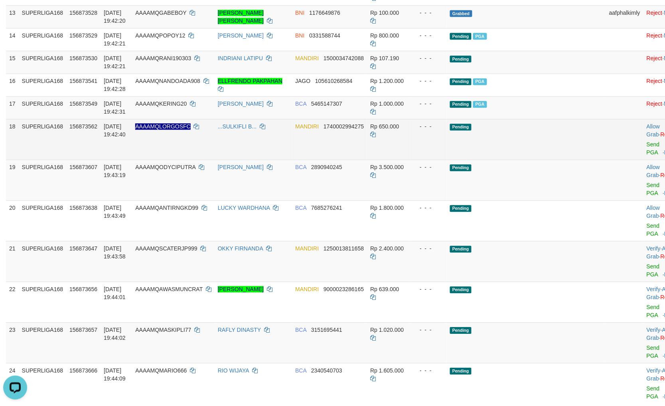
click at [527, 160] on td "Pending" at bounding box center [526, 139] width 159 height 41
click at [344, 130] on span "1740002994275" at bounding box center [344, 126] width 40 height 6
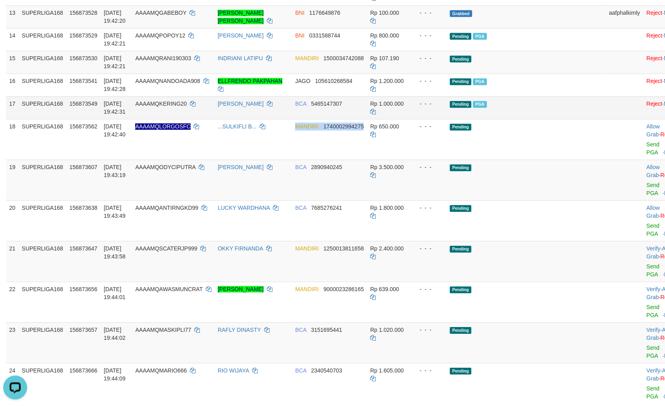
drag, startPoint x: 344, startPoint y: 139, endPoint x: 660, endPoint y: 113, distance: 316.6
click at [358, 138] on td "MANDIRI 1740002994275" at bounding box center [329, 139] width 75 height 41
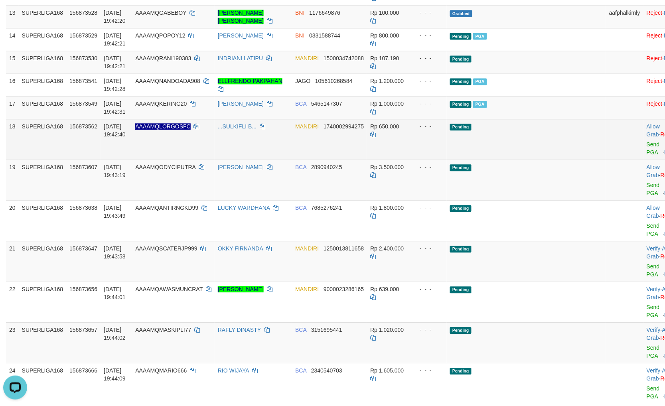
click at [341, 130] on span "1740002994275" at bounding box center [344, 126] width 40 height 6
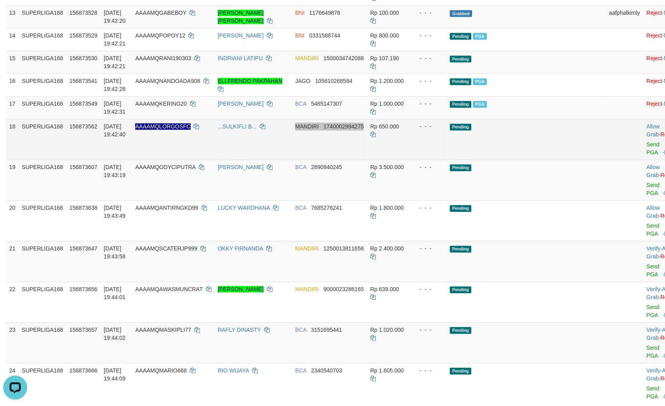
click at [341, 130] on span "1740002994275" at bounding box center [344, 126] width 40 height 6
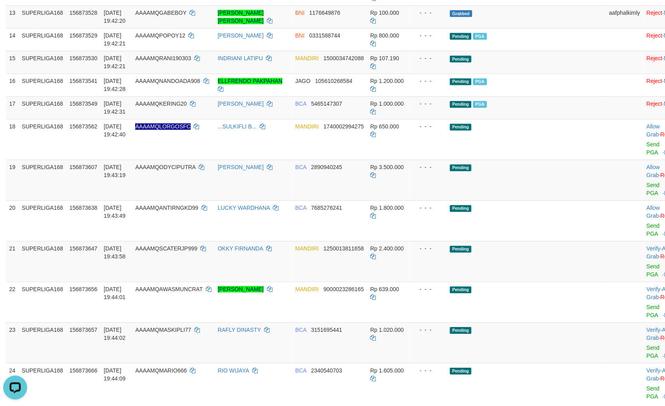
drag, startPoint x: 575, startPoint y: 199, endPoint x: 671, endPoint y: 188, distance: 96.8
click at [606, 199] on td at bounding box center [625, 180] width 38 height 41
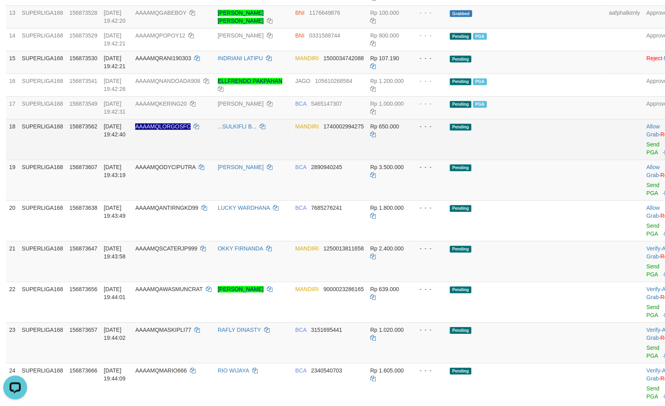
click at [555, 160] on td "Pending" at bounding box center [526, 139] width 159 height 41
click at [547, 148] on td "Pending" at bounding box center [526, 139] width 159 height 41
drag, startPoint x: 543, startPoint y: 148, endPoint x: 578, endPoint y: 153, distance: 35.4
click at [544, 149] on td "Pending" at bounding box center [526, 139] width 159 height 41
click at [647, 156] on link "Send PGA" at bounding box center [653, 148] width 13 height 14
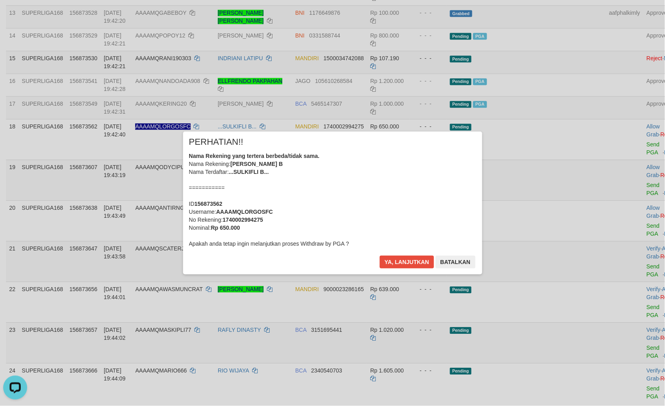
click at [209, 191] on div "Nama Rekening yang tertera berbeda/tidak sama. Nama Rekening: SULKIFLI B Nama T…" at bounding box center [332, 200] width 287 height 96
click at [393, 263] on button "Ya, lanjutkan" at bounding box center [407, 262] width 54 height 13
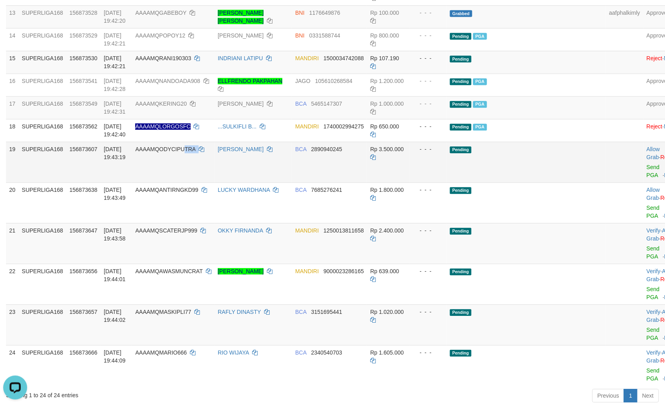
copy td "TRA"
copy td "DYCIPUTRA"
copy td "ODYCIPUTRA"
drag, startPoint x: 190, startPoint y: 172, endPoint x: 176, endPoint y: 168, distance: 14.3
click at [176, 168] on td "AAAAMQODYCIPUTRA" at bounding box center [173, 162] width 83 height 41
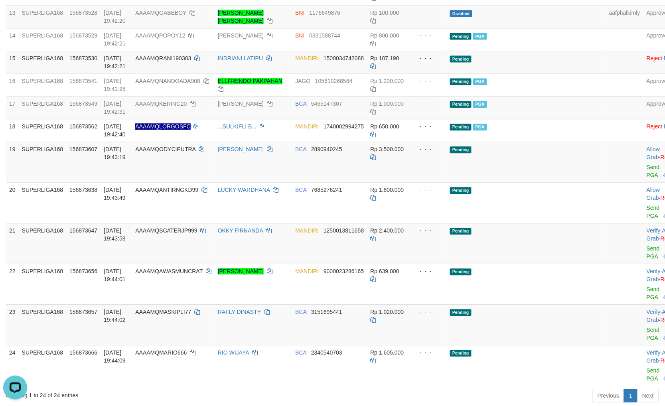
drag, startPoint x: 569, startPoint y: 174, endPoint x: 667, endPoint y: 164, distance: 98.7
click at [608, 170] on tr "19 SUPERLIGA168 156873607 01/10/2025 19:43:19 AAAAMQODYCIPUTRA ODY RAHMAD YULIO…" at bounding box center [344, 162] width 677 height 41
drag, startPoint x: 547, startPoint y: 184, endPoint x: 551, endPoint y: 183, distance: 4.1
click at [547, 182] on td "Pending" at bounding box center [526, 162] width 159 height 41
click at [647, 178] on link "Send PGA" at bounding box center [653, 171] width 13 height 14
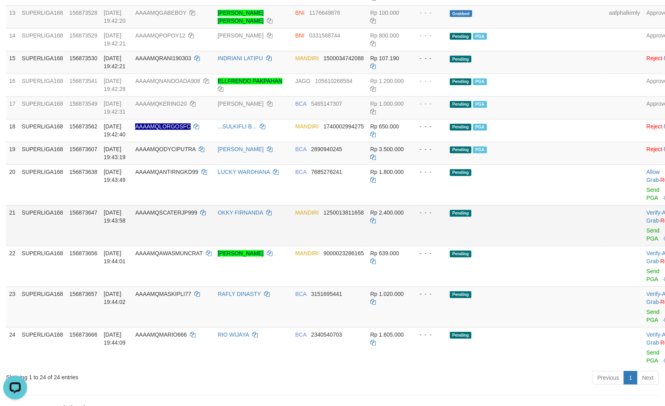
click at [537, 228] on td "Pending" at bounding box center [526, 225] width 159 height 41
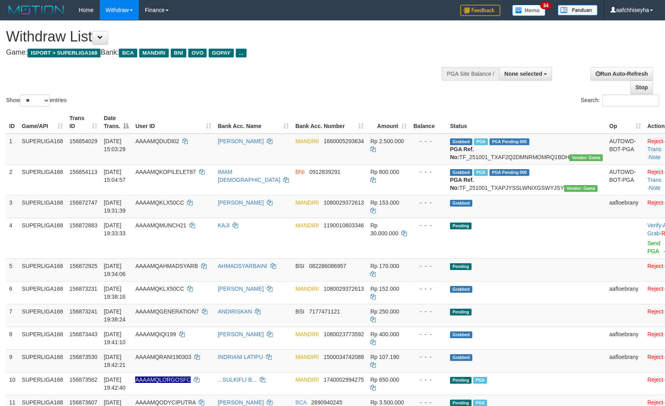
select select
select select "**"
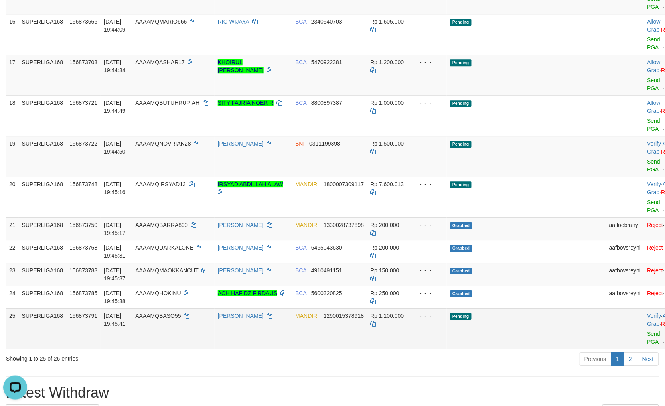
scroll to position [687, 0]
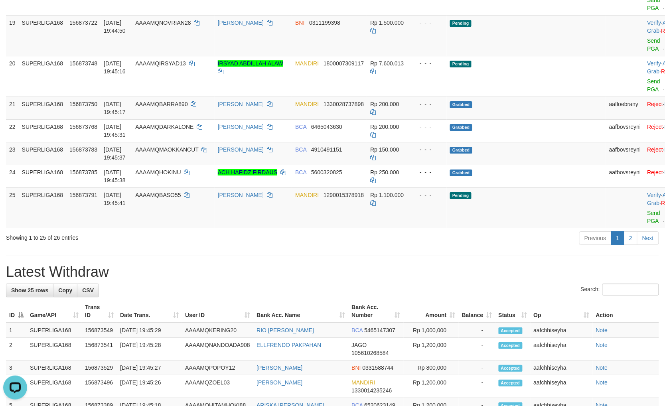
drag, startPoint x: 340, startPoint y: 278, endPoint x: 520, endPoint y: 288, distance: 179.8
click at [340, 278] on div "**********" at bounding box center [332, 75] width 665 height 1484
click at [635, 245] on link "2" at bounding box center [631, 238] width 14 height 14
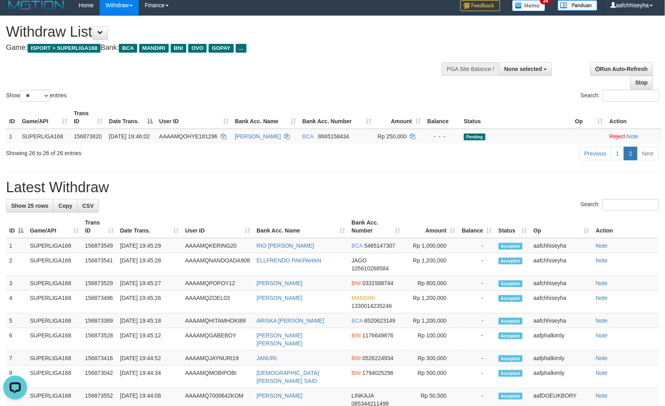
scroll to position [0, 0]
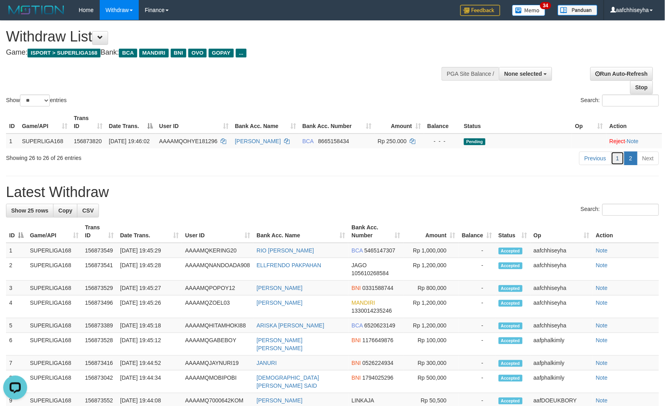
click at [613, 165] on link "1" at bounding box center [618, 159] width 14 height 14
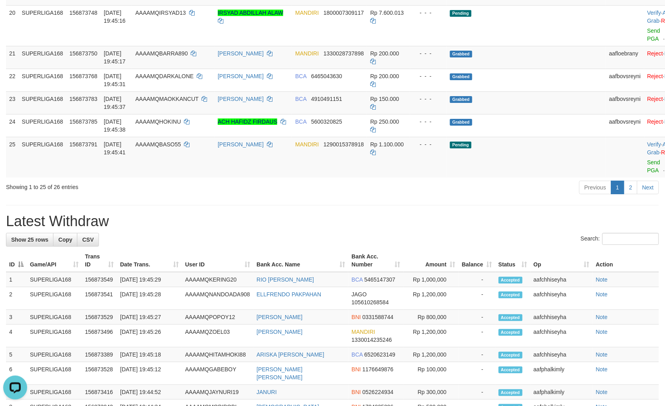
drag, startPoint x: 355, startPoint y: 229, endPoint x: 255, endPoint y: 213, distance: 102.1
click at [355, 229] on div "**********" at bounding box center [332, 25] width 665 height 1484
copy td "BASO55"
copy td "QBASO55"
copy td "BASO55"
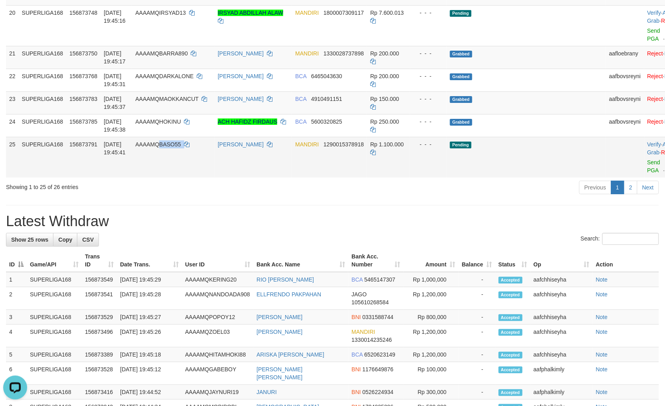
drag, startPoint x: 183, startPoint y: 168, endPoint x: 174, endPoint y: 168, distance: 9.2
click at [174, 168] on td "AAAAMQBASO55" at bounding box center [173, 157] width 83 height 41
drag, startPoint x: 252, startPoint y: 203, endPoint x: 429, endPoint y: 196, distance: 177.2
click at [252, 191] on div "Showing 1 to 25 of 26 entries" at bounding box center [138, 185] width 265 height 11
click at [497, 172] on td "Pending" at bounding box center [526, 157] width 159 height 41
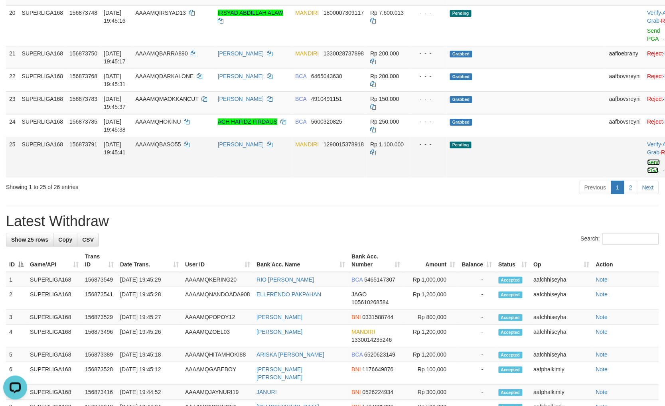
click at [647, 174] on link "Send PGA" at bounding box center [653, 166] width 13 height 14
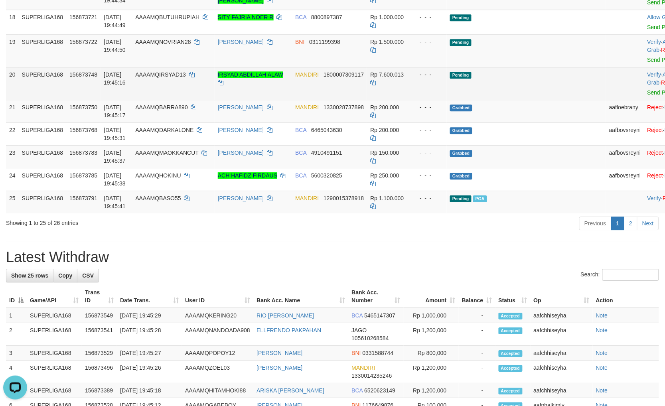
scroll to position [559, 0]
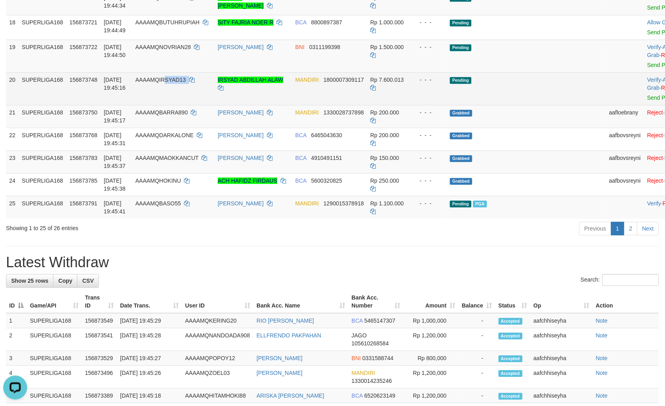
copy td "SYAD13"
copy td "IRSYAD13"
copy td "QIRSYAD13"
copy td "IRSYAD13"
drag, startPoint x: 208, startPoint y: 102, endPoint x: 165, endPoint y: 103, distance: 43.1
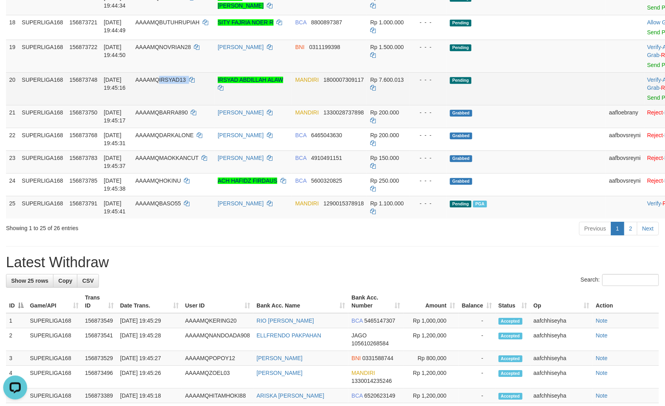
click at [165, 103] on td "AAAAMQIRSYAD13" at bounding box center [173, 88] width 83 height 33
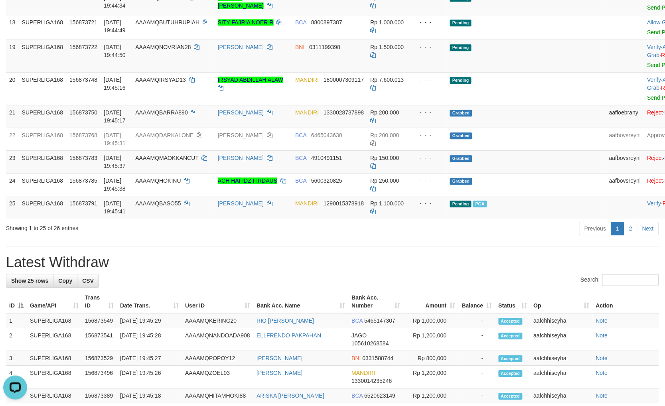
click at [355, 270] on h1 "Latest Withdraw" at bounding box center [332, 263] width 653 height 16
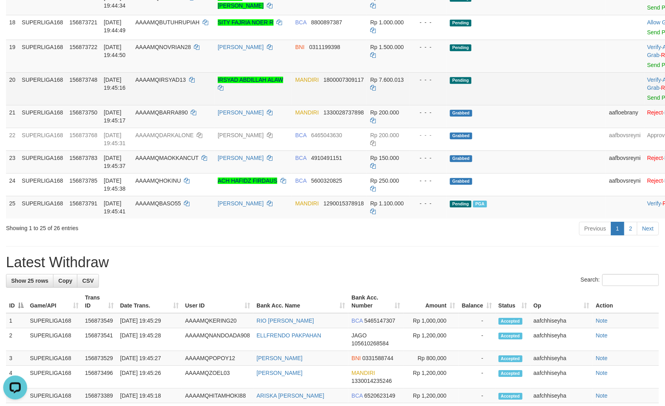
drag, startPoint x: 496, startPoint y: 108, endPoint x: 509, endPoint y: 111, distance: 12.7
click at [498, 105] on td "Pending" at bounding box center [526, 88] width 159 height 33
click at [647, 101] on link "Send PGA" at bounding box center [660, 98] width 26 height 6
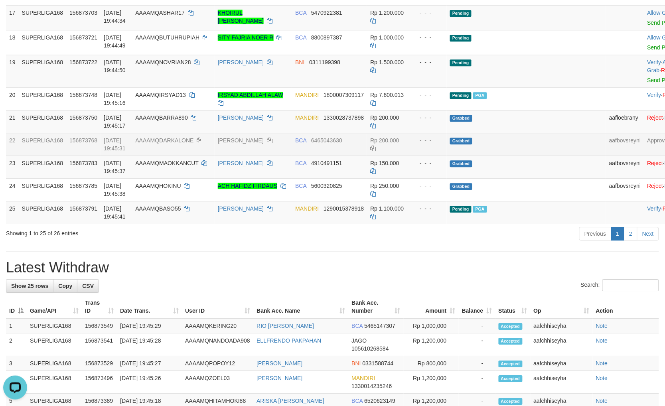
scroll to position [529, 0]
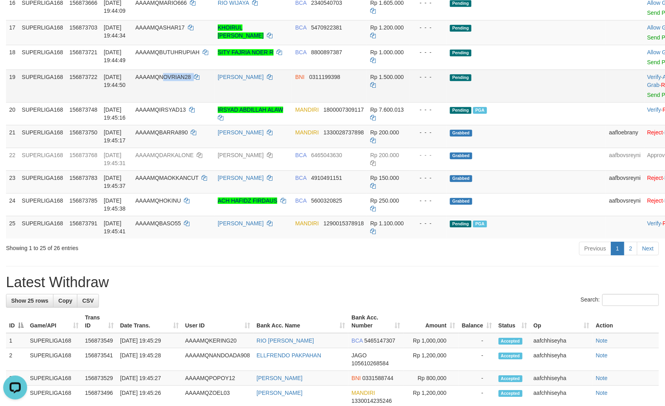
copy td "OVRIAN28"
copy td "NOVRIAN28"
drag, startPoint x: 209, startPoint y: 99, endPoint x: 168, endPoint y: 96, distance: 41.2
click at [168, 96] on td "AAAAMQNOVRIAN28" at bounding box center [173, 85] width 83 height 33
click at [507, 258] on div "Previous 1 2 Next" at bounding box center [471, 249] width 376 height 17
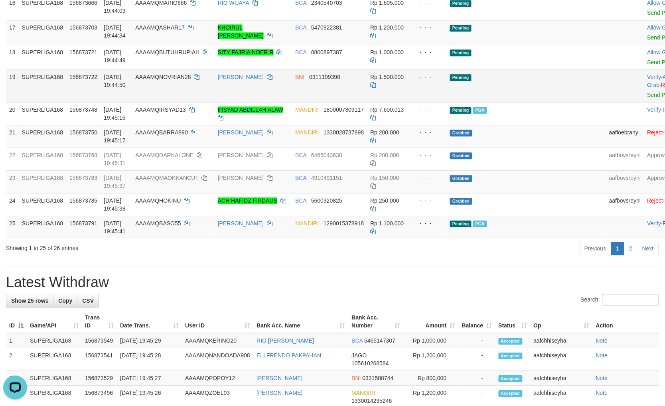
drag, startPoint x: 533, startPoint y: 84, endPoint x: 563, endPoint y: 105, distance: 37.3
click at [534, 69] on td "Pending" at bounding box center [526, 57] width 159 height 25
click at [647, 98] on link "Send PGA" at bounding box center [660, 95] width 26 height 6
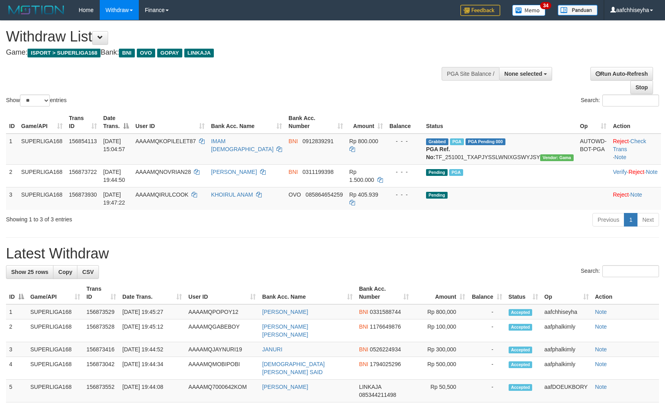
select select
select select "**"
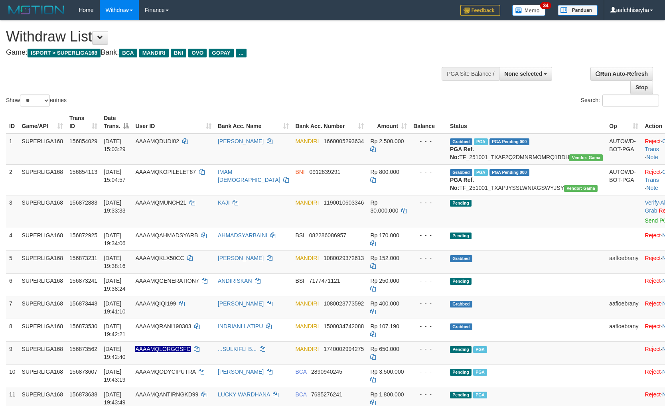
select select
select select "**"
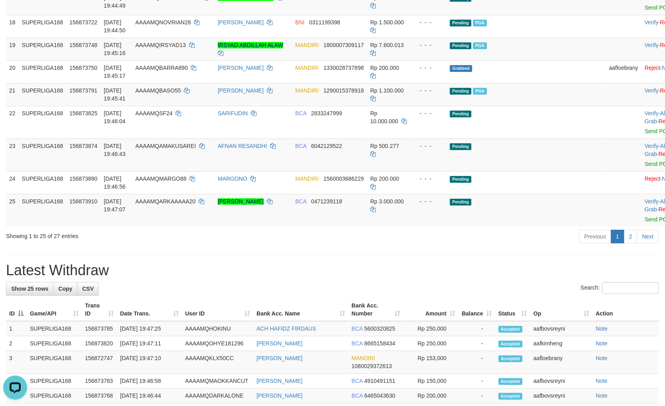
scroll to position [581, 0]
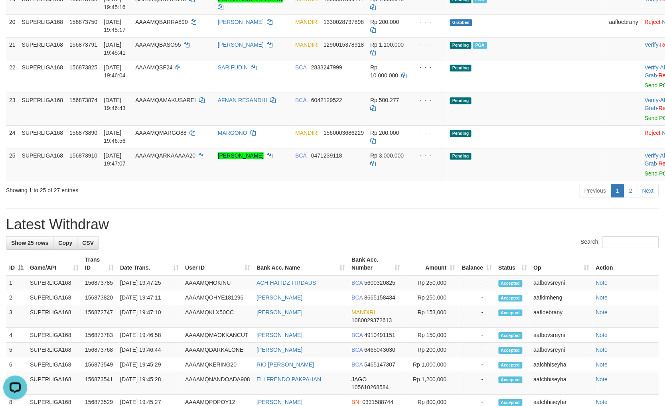
click at [410, 233] on h1 "Latest Withdraw" at bounding box center [332, 225] width 653 height 16
click at [629, 197] on link "2" at bounding box center [631, 191] width 14 height 14
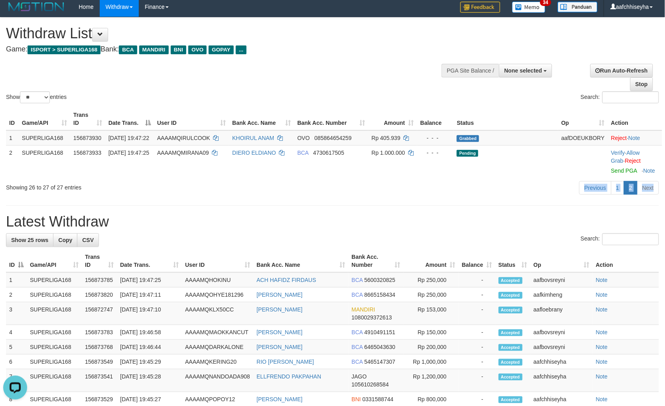
drag, startPoint x: 373, startPoint y: 215, endPoint x: 194, endPoint y: 198, distance: 179.6
click at [339, 208] on div "**********" at bounding box center [332, 388] width 665 height 741
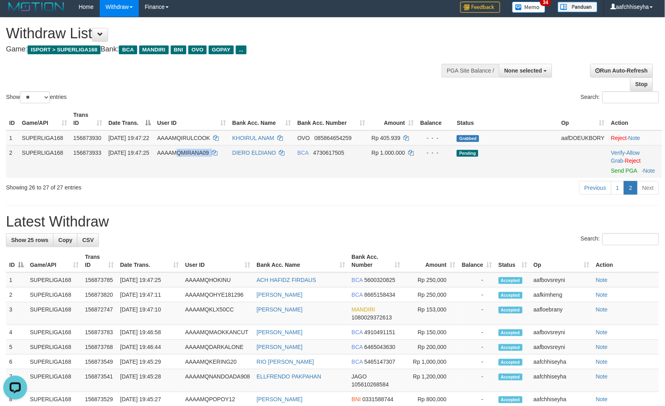
copy td "QMIRANA09"
copy td "MIRANA09"
drag, startPoint x: 211, startPoint y: 169, endPoint x: 182, endPoint y: 169, distance: 29.9
click at [182, 169] on td "AAAAMQMIRANA09" at bounding box center [191, 161] width 75 height 33
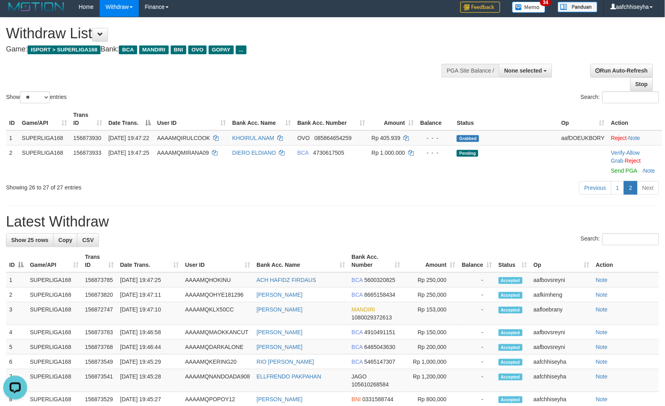
drag, startPoint x: 379, startPoint y: 228, endPoint x: 612, endPoint y: 216, distance: 233.3
click at [380, 228] on div "**********" at bounding box center [332, 388] width 665 height 741
click at [496, 230] on h1 "Latest Withdraw" at bounding box center [332, 222] width 653 height 16
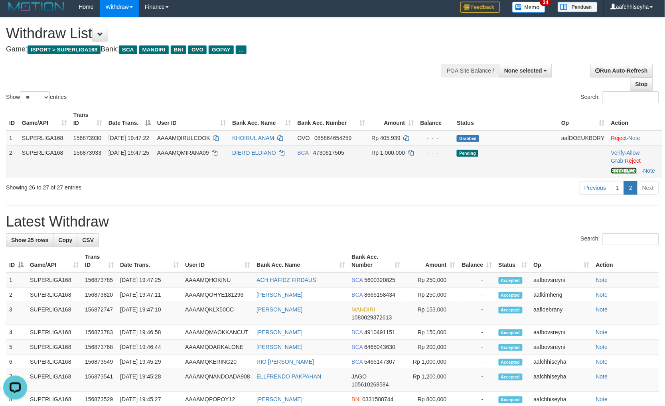
click at [612, 174] on link "Send PGA" at bounding box center [624, 171] width 26 height 6
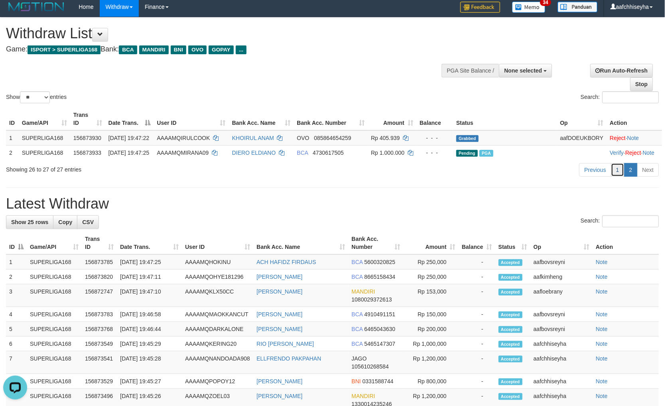
click at [616, 177] on link "1" at bounding box center [618, 170] width 14 height 14
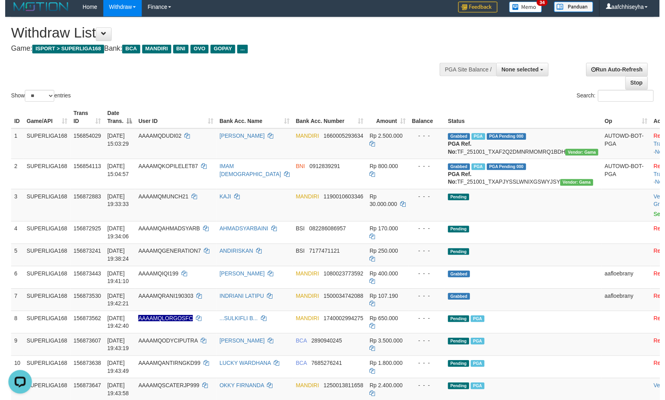
scroll to position [586, 0]
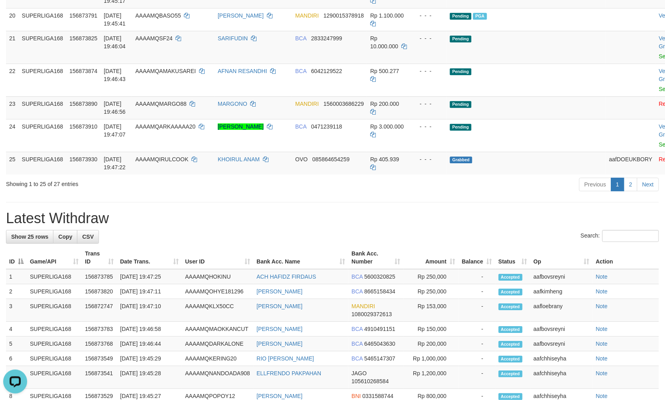
click at [443, 211] on div "**********" at bounding box center [332, 95] width 665 height 1320
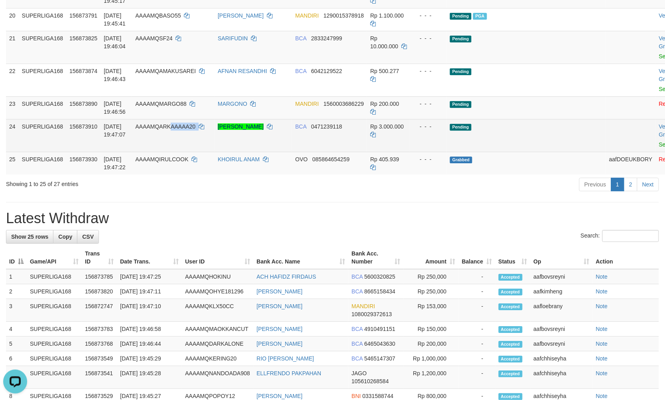
copy td "AAAAA20"
copy td "RKAAAAA20"
copy td "ARKAAAAA20"
drag, startPoint x: 196, startPoint y: 150, endPoint x: 162, endPoint y: 144, distance: 34.7
click at [162, 144] on td "AAAAMQARKAAAAA20" at bounding box center [173, 135] width 83 height 33
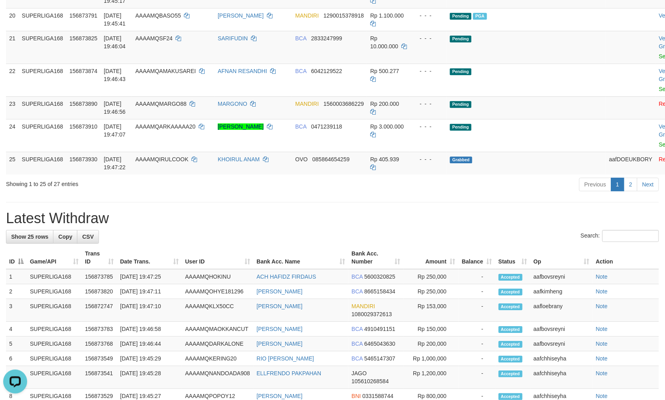
drag, startPoint x: 347, startPoint y: 217, endPoint x: 451, endPoint y: 202, distance: 104.8
click at [349, 217] on div "**********" at bounding box center [332, 95] width 665 height 1320
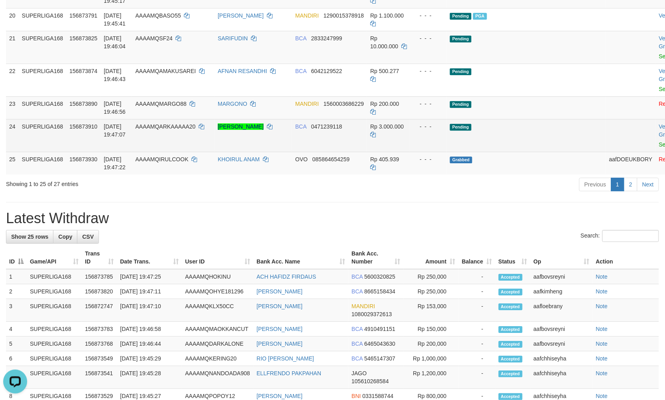
click at [523, 152] on td "Pending" at bounding box center [526, 135] width 159 height 33
click at [659, 148] on link "Send PGA" at bounding box center [672, 144] width 26 height 6
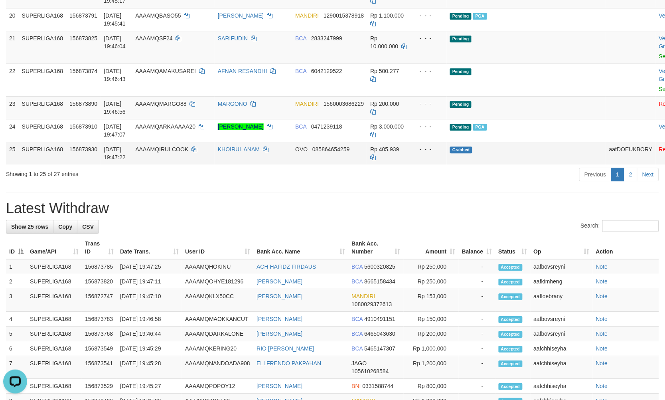
drag, startPoint x: 321, startPoint y: 229, endPoint x: 292, endPoint y: 174, distance: 62.4
click at [321, 216] on h1 "Latest Withdraw" at bounding box center [332, 208] width 653 height 16
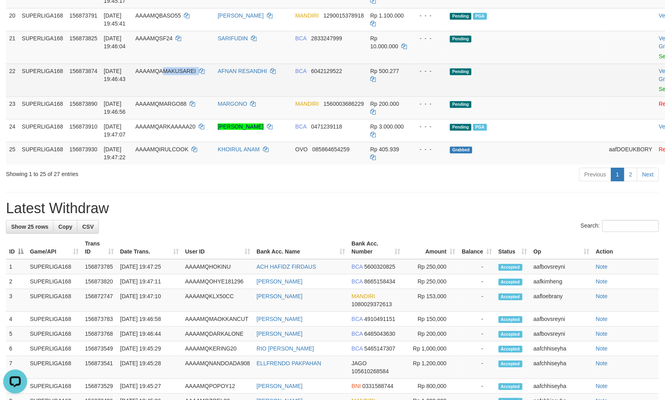
copy td "MAKUSAREI"
copy td "AMAKUSAREI"
drag, startPoint x: 209, startPoint y: 94, endPoint x: 160, endPoint y: 89, distance: 49.3
click at [160, 89] on td "AAAAMQAMAKUSAREI" at bounding box center [173, 79] width 83 height 33
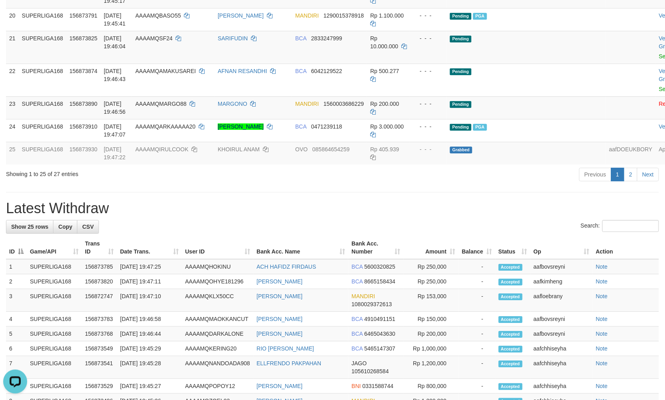
click at [370, 209] on div "**********" at bounding box center [332, 90] width 665 height 1310
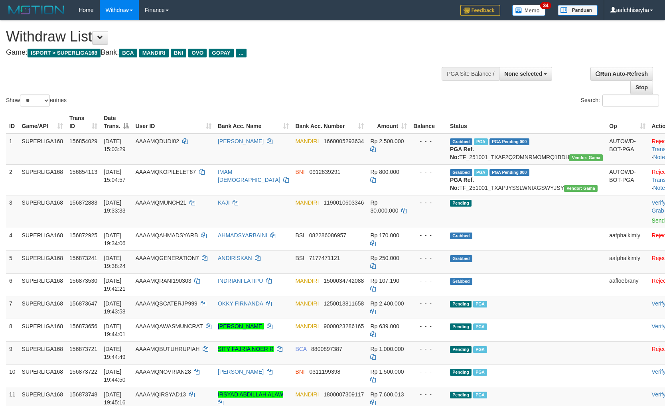
select select
select select "**"
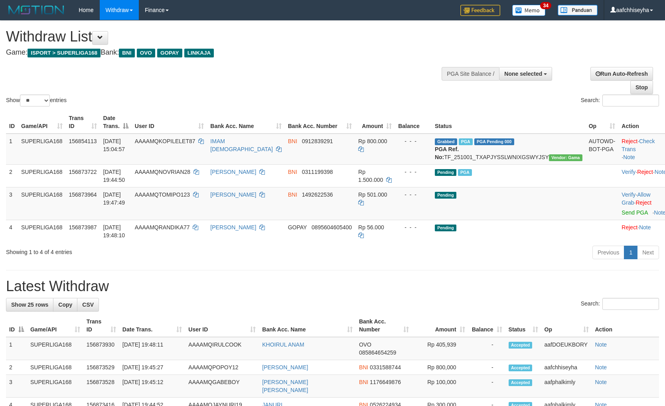
select select
select select "**"
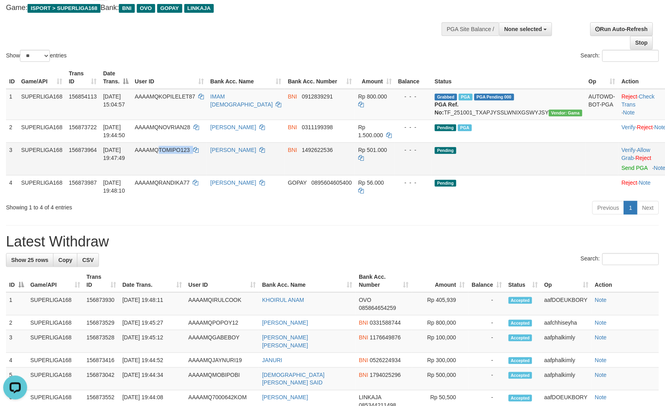
drag, startPoint x: 214, startPoint y: 168, endPoint x: 180, endPoint y: 164, distance: 34.1
click at [180, 164] on td "AAAAMQTOMIPO123" at bounding box center [170, 158] width 76 height 33
drag, startPoint x: 373, startPoint y: 216, endPoint x: 421, endPoint y: 209, distance: 48.3
click at [374, 216] on div "Previous 1 Next" at bounding box center [471, 208] width 376 height 17
click at [533, 168] on td "Pending" at bounding box center [509, 158] width 154 height 33
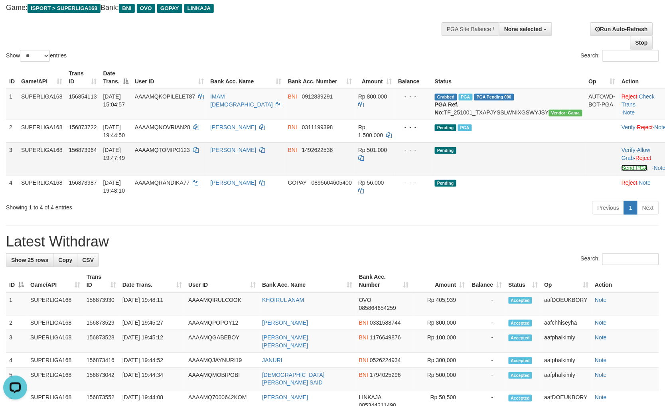
click at [622, 171] on link "Send PGA" at bounding box center [635, 168] width 26 height 6
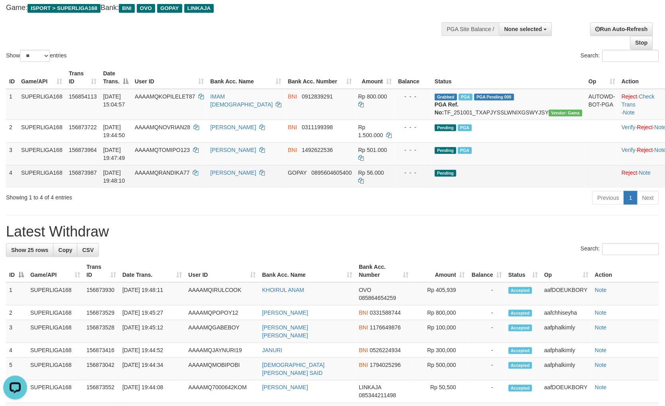
drag, startPoint x: 502, startPoint y: 195, endPoint x: 644, endPoint y: 183, distance: 142.5
click at [503, 188] on td "Pending" at bounding box center [509, 176] width 154 height 23
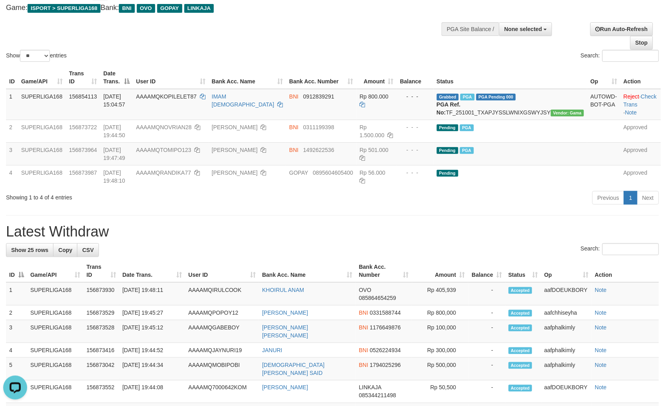
click at [457, 207] on div "Previous 1 Next" at bounding box center [471, 198] width 376 height 17
click at [457, 204] on div "Previous 1 Next" at bounding box center [471, 198] width 376 height 17
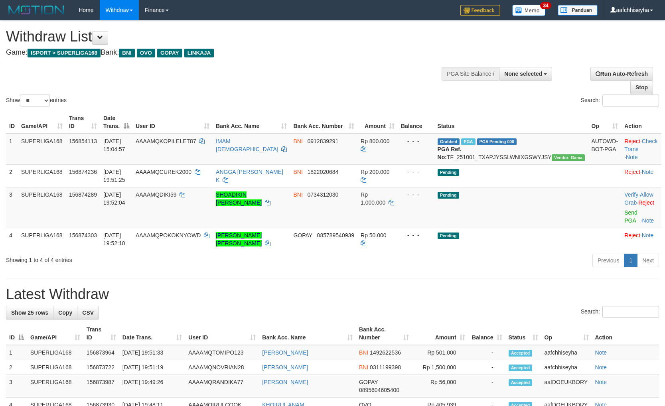
select select
select select "**"
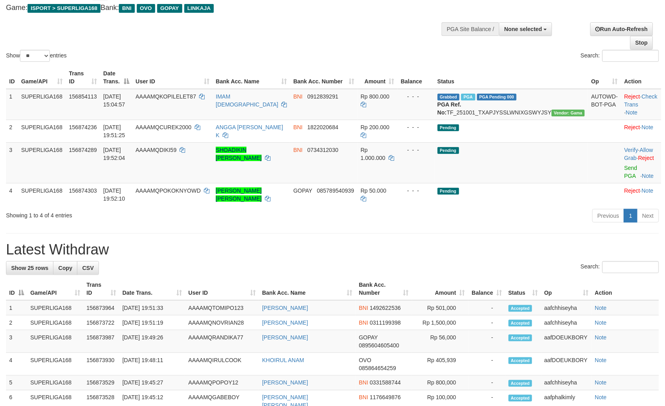
drag, startPoint x: 432, startPoint y: 243, endPoint x: 409, endPoint y: 257, distance: 26.3
click at [432, 243] on h1 "Latest Withdraw" at bounding box center [332, 250] width 653 height 16
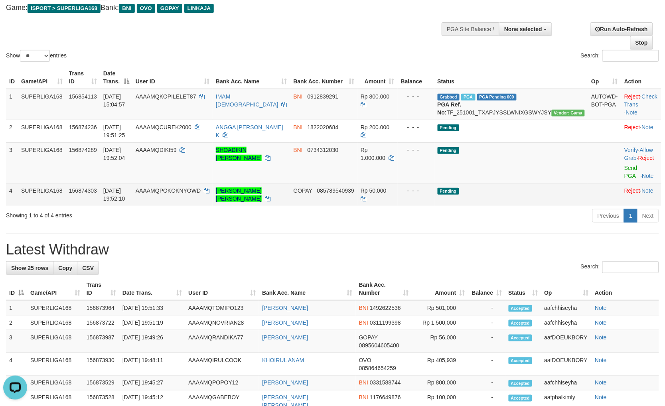
scroll to position [0, 0]
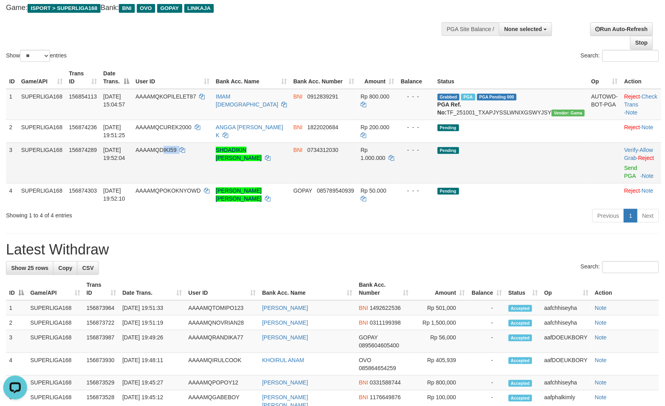
copy td "IKI59"
copy td "DIKI59"
drag, startPoint x: 213, startPoint y: 167, endPoint x: 184, endPoint y: 158, distance: 30.3
click at [184, 158] on td "AAAAMQDIKI59" at bounding box center [172, 162] width 80 height 41
drag, startPoint x: 368, startPoint y: 237, endPoint x: 394, endPoint y: 237, distance: 26.3
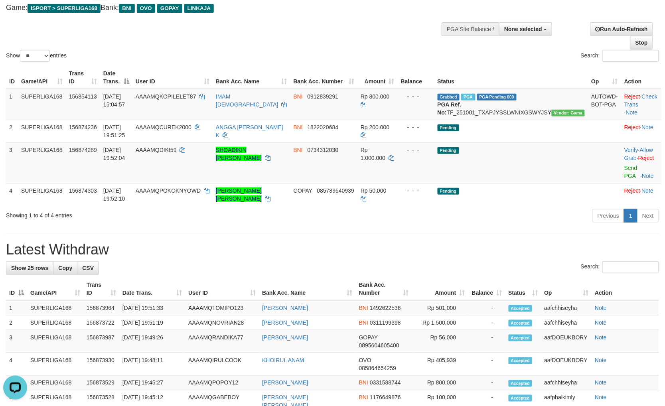
click at [386, 237] on div "**********" at bounding box center [332, 397] width 665 height 843
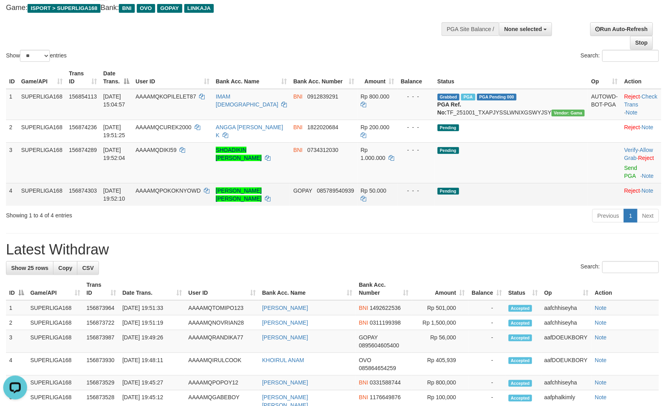
drag, startPoint x: 405, startPoint y: 221, endPoint x: 507, endPoint y: 189, distance: 106.9
click at [407, 221] on div "Previous 1 Next" at bounding box center [471, 216] width 376 height 17
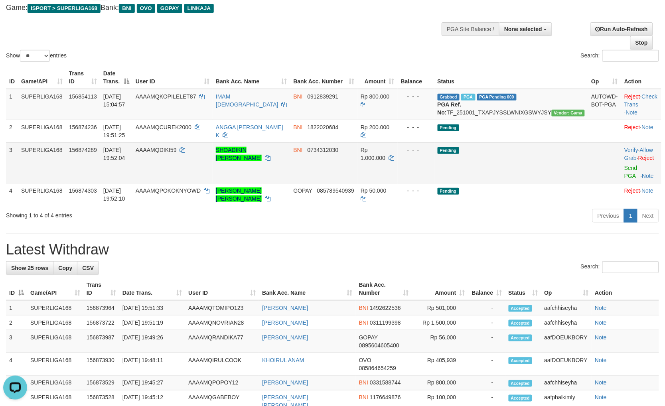
click at [527, 164] on td "Pending" at bounding box center [511, 162] width 154 height 41
click at [624, 174] on link "Send PGA" at bounding box center [630, 172] width 13 height 14
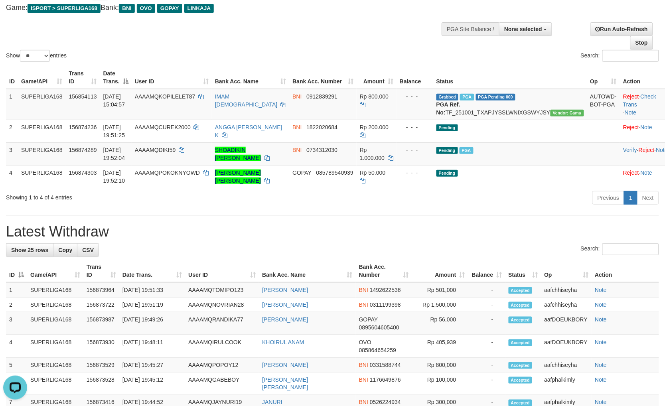
drag, startPoint x: 444, startPoint y: 228, endPoint x: 599, endPoint y: 236, distance: 155.4
click at [448, 228] on div "**********" at bounding box center [332, 388] width 665 height 825
click at [402, 257] on div "Search:" at bounding box center [332, 250] width 653 height 14
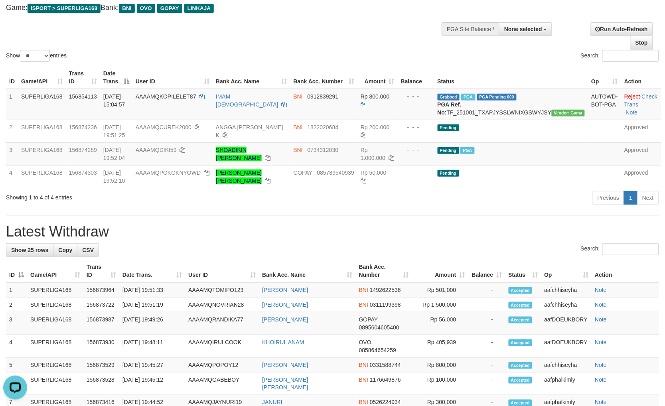
drag, startPoint x: 420, startPoint y: 250, endPoint x: 523, endPoint y: 237, distance: 102.9
click at [421, 250] on div "**********" at bounding box center [332, 388] width 665 height 825
drag, startPoint x: 461, startPoint y: 229, endPoint x: 461, endPoint y: 238, distance: 9.6
click at [461, 229] on div "**********" at bounding box center [332, 388] width 665 height 825
click at [452, 240] on h1 "Latest Withdraw" at bounding box center [332, 232] width 653 height 16
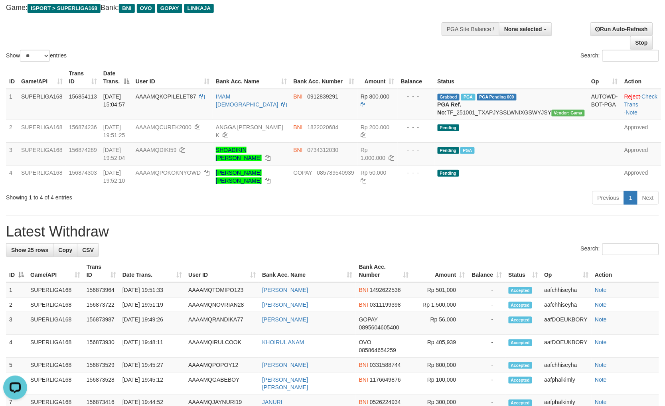
drag, startPoint x: 452, startPoint y: 239, endPoint x: 460, endPoint y: 221, distance: 19.0
click at [452, 238] on h1 "Latest Withdraw" at bounding box center [332, 232] width 653 height 16
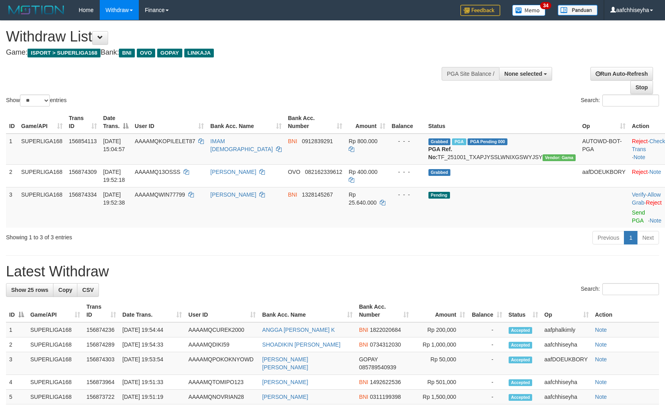
select select
select select "**"
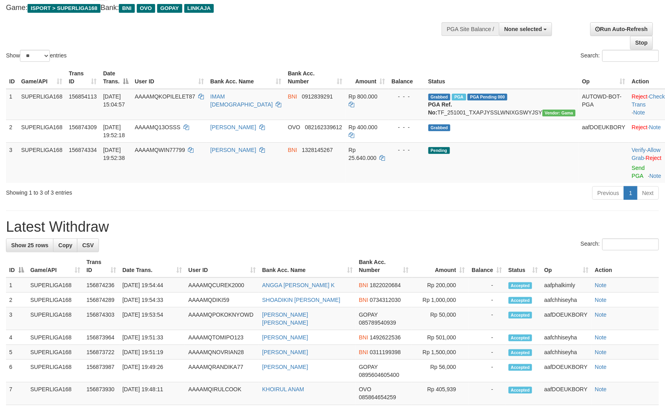
click at [470, 211] on hr at bounding box center [332, 211] width 653 height 0
click at [468, 224] on div "**********" at bounding box center [332, 386] width 665 height 820
click at [469, 222] on div "**********" at bounding box center [332, 386] width 665 height 820
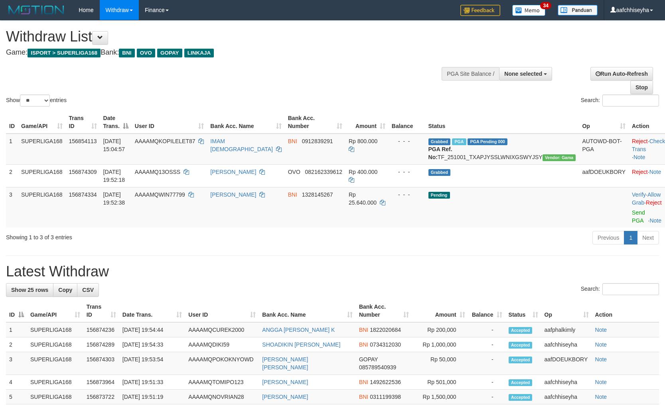
select select
select select "**"
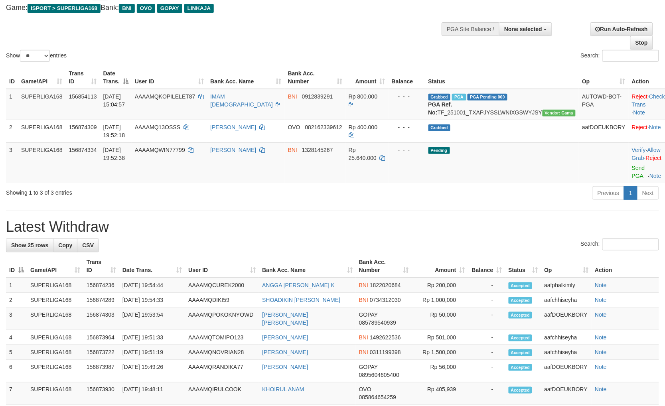
drag, startPoint x: 466, startPoint y: 241, endPoint x: 479, endPoint y: 246, distance: 13.9
click at [466, 235] on h1 "Latest Withdraw" at bounding box center [332, 227] width 653 height 16
click at [469, 235] on h1 "Latest Withdraw" at bounding box center [332, 227] width 653 height 16
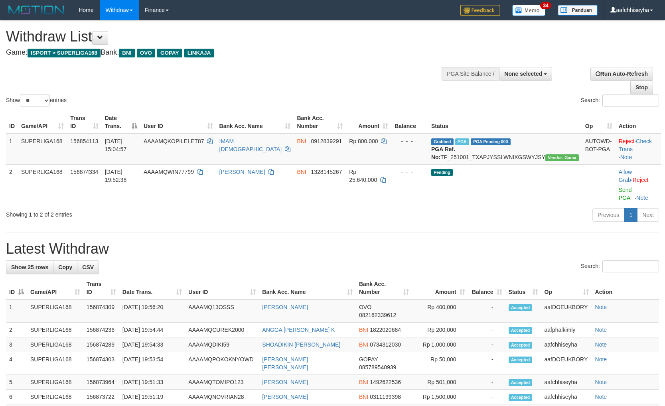
select select
select select "**"
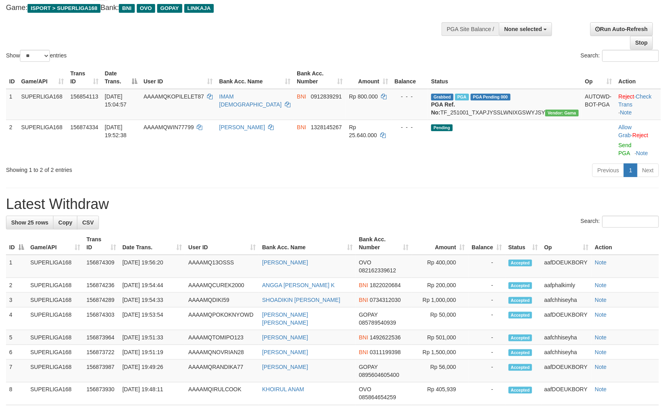
click at [394, 189] on div "**********" at bounding box center [332, 374] width 665 height 797
drag, startPoint x: 447, startPoint y: 199, endPoint x: 671, endPoint y: 182, distance: 224.8
click at [463, 197] on h1 "Latest Withdraw" at bounding box center [332, 204] width 653 height 16
click at [334, 197] on h1 "Latest Withdraw" at bounding box center [332, 204] width 653 height 16
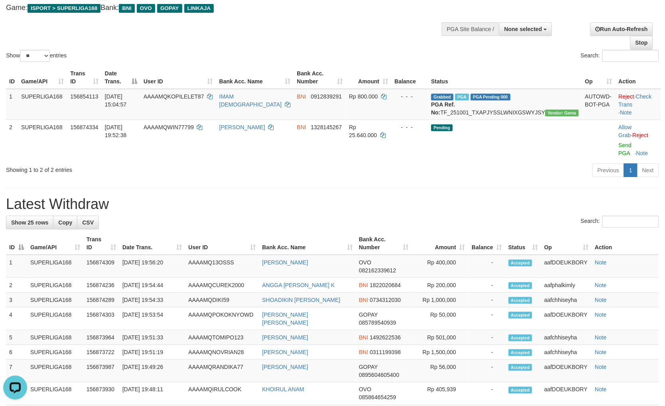
click at [389, 203] on h1 "Latest Withdraw" at bounding box center [332, 204] width 653 height 16
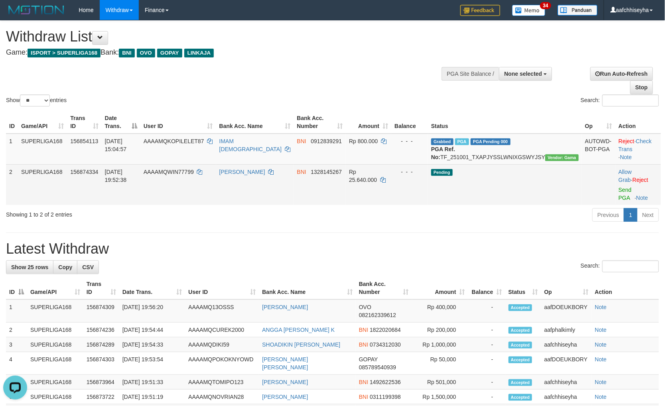
click at [504, 203] on td "Pending" at bounding box center [505, 184] width 154 height 41
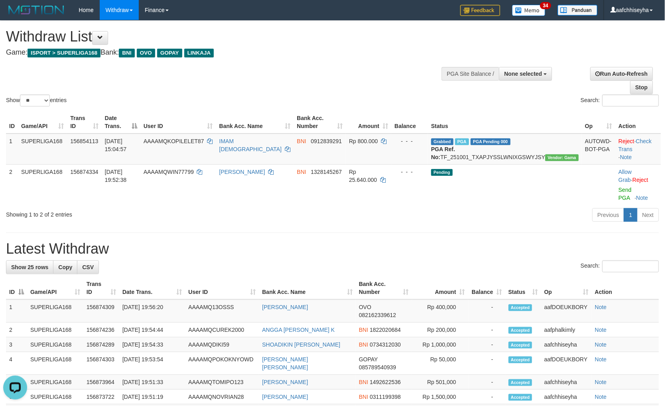
drag, startPoint x: 503, startPoint y: 232, endPoint x: 539, endPoint y: 217, distance: 38.5
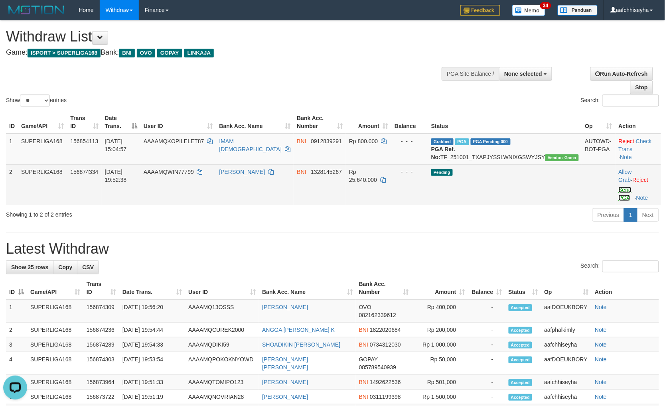
click at [619, 199] on link "Send PGA" at bounding box center [625, 194] width 13 height 14
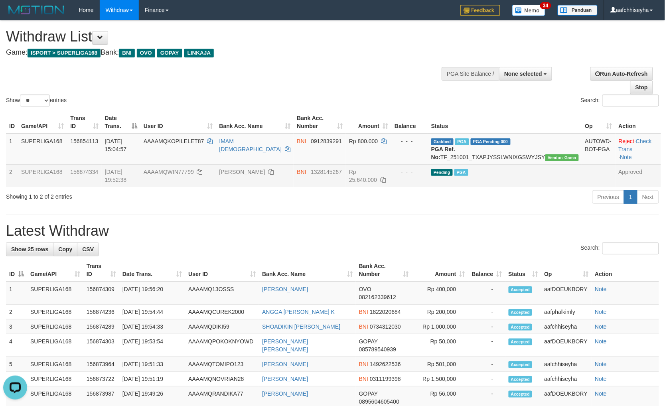
click at [544, 228] on div "**********" at bounding box center [332, 410] width 665 height 779
click at [551, 231] on div "**********" at bounding box center [332, 410] width 665 height 779
drag, startPoint x: 529, startPoint y: 227, endPoint x: 629, endPoint y: 257, distance: 104.6
click at [544, 233] on div "**********" at bounding box center [332, 410] width 665 height 779
drag, startPoint x: 534, startPoint y: 229, endPoint x: 569, endPoint y: 218, distance: 36.6
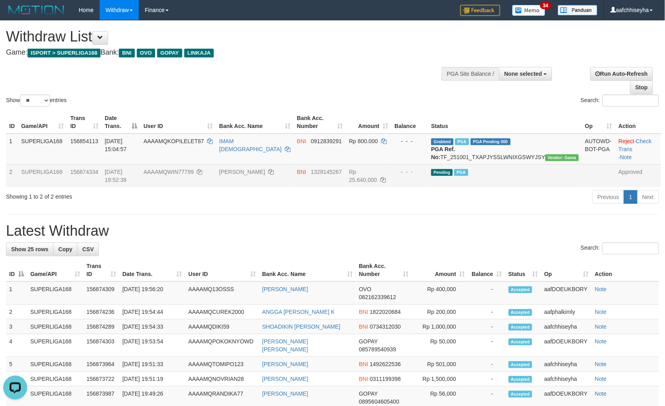
click at [535, 228] on div "**********" at bounding box center [332, 410] width 665 height 779
click at [300, 71] on div "Show ** ** ** *** entries Search:" at bounding box center [332, 64] width 665 height 87
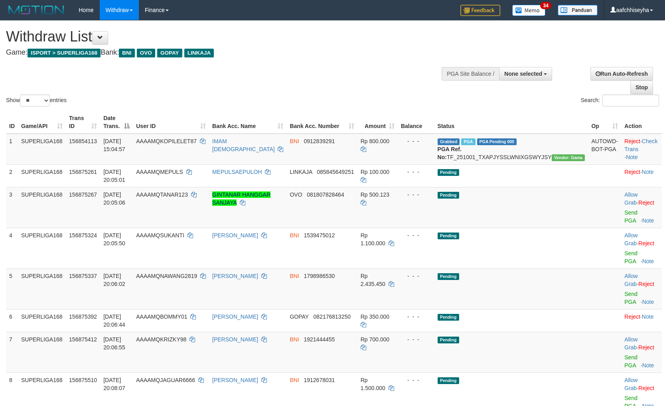
select select
select select "**"
copy td "NAR123"
copy td "TANAR123"
drag, startPoint x: 205, startPoint y: 208, endPoint x: 182, endPoint y: 205, distance: 23.7
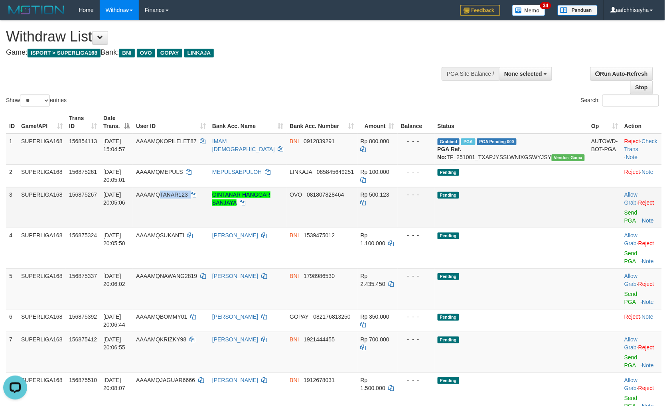
click at [182, 205] on td "AAAAMQTANAR123" at bounding box center [171, 207] width 76 height 41
drag, startPoint x: 523, startPoint y: 228, endPoint x: 582, endPoint y: 222, distance: 59.4
click at [552, 226] on tbody "1 SUPERLIGA168 156854113 [DATE] 15:04:57 AAAAMQKOPILELET87 IMAM AGUSTIAN BNI 09…" at bounding box center [334, 274] width 656 height 280
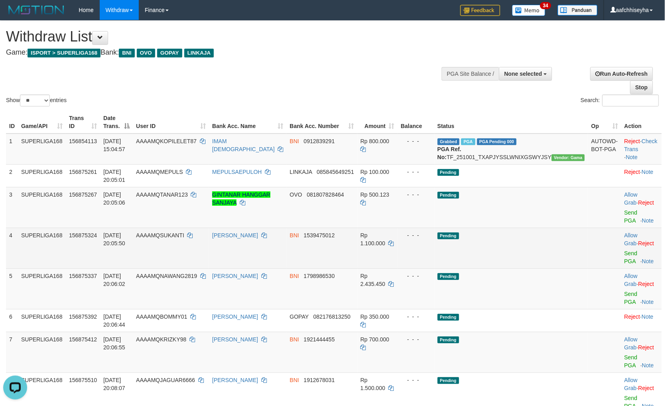
click at [525, 237] on td "Pending" at bounding box center [511, 248] width 154 height 41
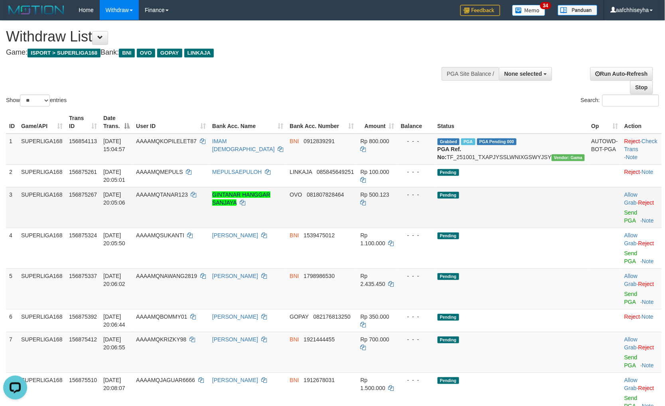
click at [527, 225] on td "Pending" at bounding box center [511, 207] width 154 height 41
click at [624, 217] on link "Send PGA" at bounding box center [630, 216] width 13 height 14
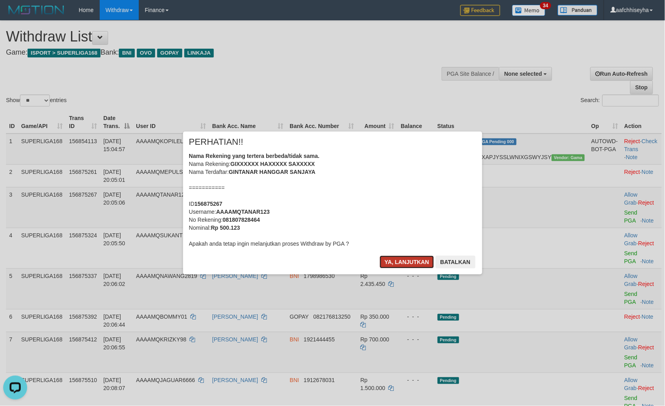
click at [389, 264] on button "Ya, lanjutkan" at bounding box center [407, 262] width 54 height 13
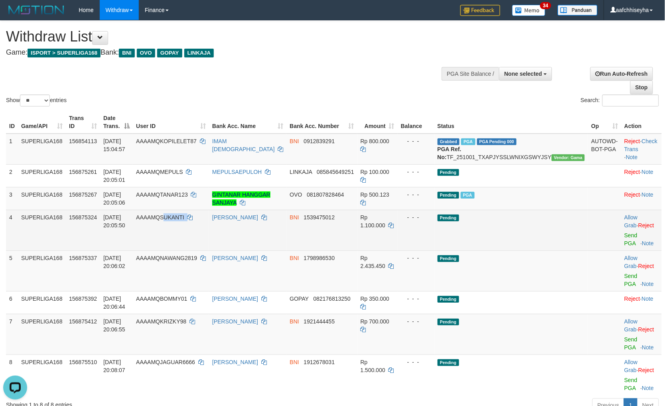
copy td "UKANTI"
copy td "[PERSON_NAME]"
drag, startPoint x: 205, startPoint y: 229, endPoint x: 182, endPoint y: 233, distance: 23.1
click at [182, 233] on td "AAAAMQSUKANTI" at bounding box center [171, 230] width 76 height 41
click at [533, 234] on td "Pending" at bounding box center [511, 230] width 154 height 41
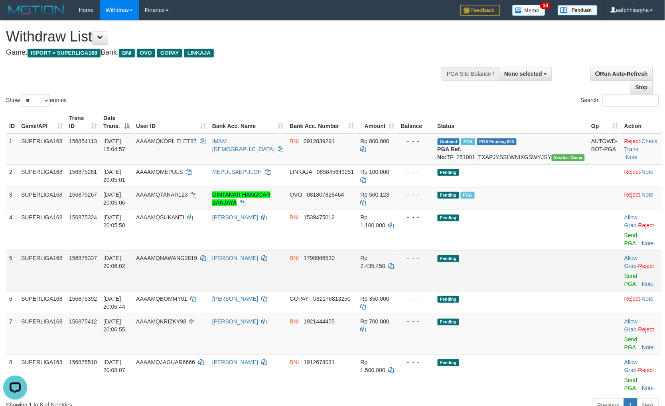
click at [535, 272] on td "Pending" at bounding box center [511, 271] width 154 height 41
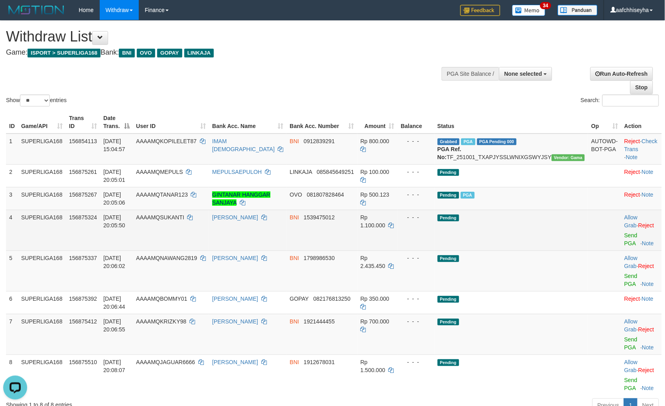
drag, startPoint x: 531, startPoint y: 228, endPoint x: 584, endPoint y: 247, distance: 55.8
click at [536, 232] on td "Pending" at bounding box center [511, 230] width 154 height 41
click at [624, 242] on link "Send PGA" at bounding box center [630, 239] width 13 height 14
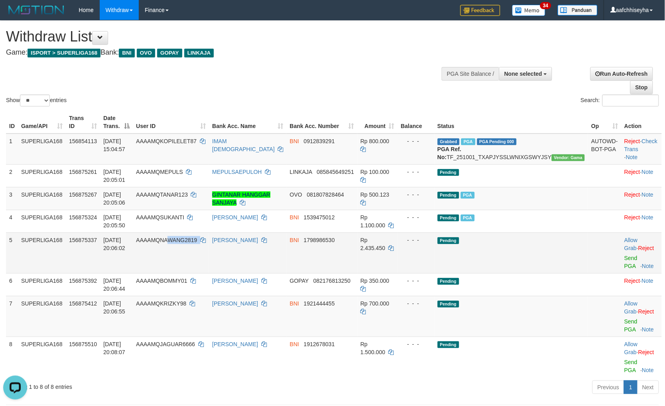
copy td "WANG2819"
copy td "AWANG2819"
copy td "NAWANG2819"
drag, startPoint x: 225, startPoint y: 253, endPoint x: 185, endPoint y: 252, distance: 39.5
click at [185, 252] on td "AAAAMQNAWANG2819" at bounding box center [171, 253] width 76 height 41
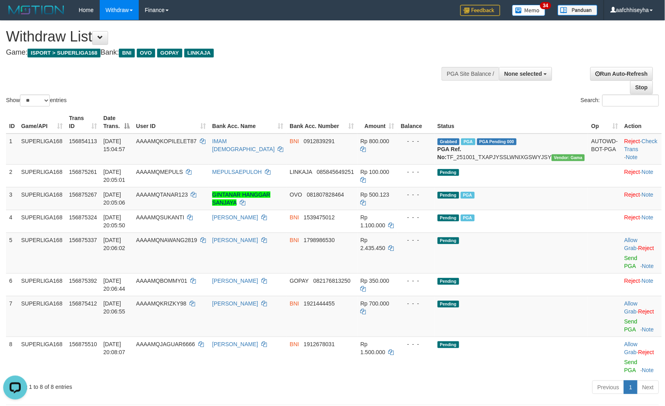
drag, startPoint x: 537, startPoint y: 260, endPoint x: 663, endPoint y: 242, distance: 127.4
click at [547, 261] on td "Pending" at bounding box center [511, 253] width 154 height 41
click at [422, 94] on div at bounding box center [332, 94] width 653 height 0
drag, startPoint x: 531, startPoint y: 247, endPoint x: 600, endPoint y: 249, distance: 69.0
click at [532, 247] on td "Pending" at bounding box center [511, 253] width 154 height 41
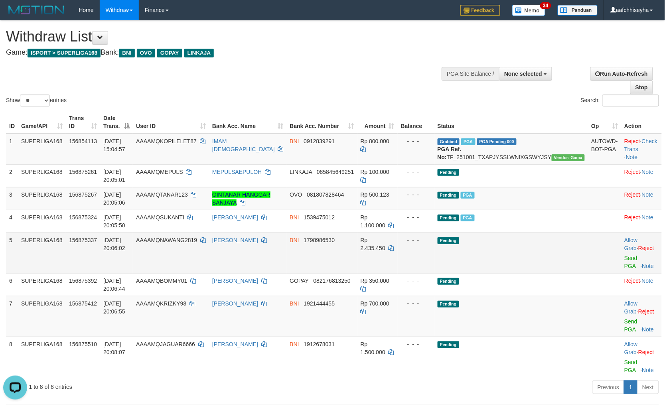
click at [330, 243] on span "1798986530" at bounding box center [319, 240] width 31 height 6
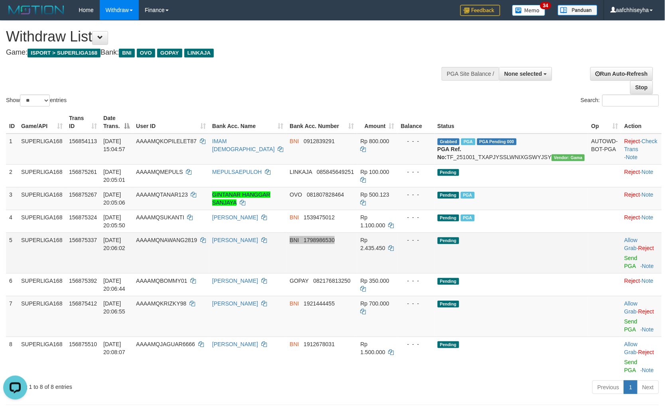
click at [330, 243] on span "1798986530" at bounding box center [319, 240] width 31 height 6
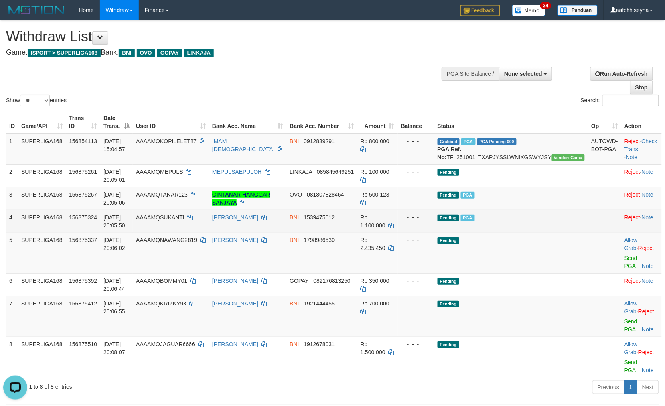
click at [566, 227] on td "Pending PGA" at bounding box center [511, 221] width 154 height 23
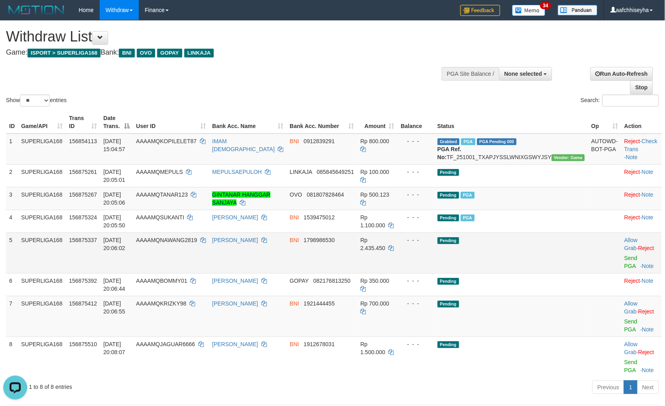
click at [554, 261] on td "Pending" at bounding box center [511, 253] width 154 height 41
click at [549, 254] on td "Pending" at bounding box center [511, 253] width 154 height 41
click at [624, 265] on link "Send PGA" at bounding box center [630, 262] width 13 height 14
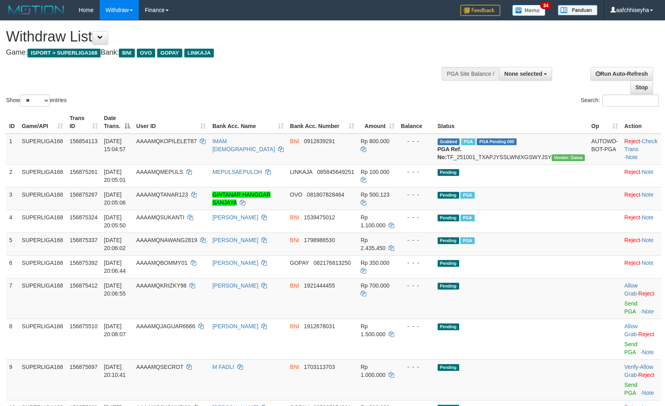
select select
select select "**"
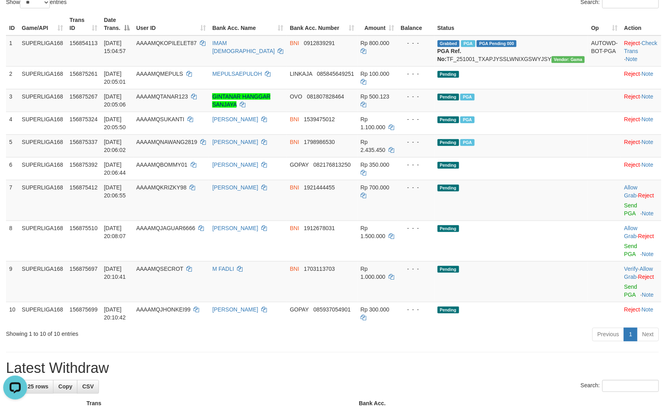
scroll to position [177, 0]
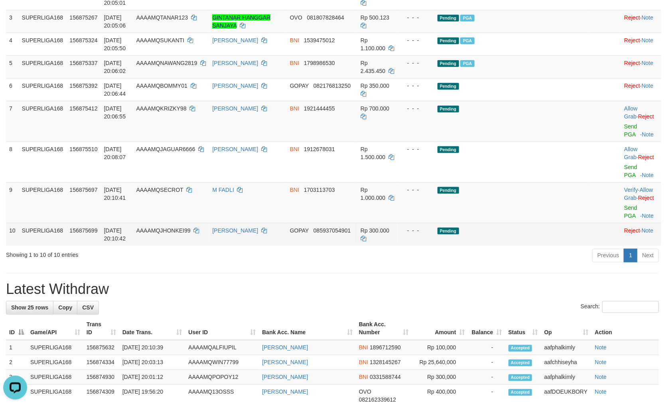
drag, startPoint x: 466, startPoint y: 259, endPoint x: 382, endPoint y: 212, distance: 96.3
click at [459, 258] on div "**********" at bounding box center [332, 343] width 665 height 999
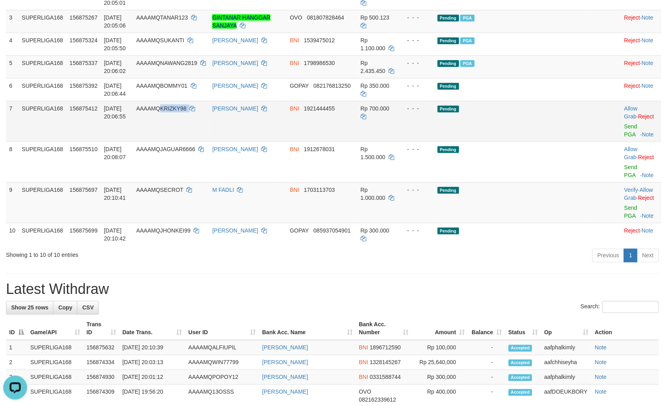
drag, startPoint x: 205, startPoint y: 122, endPoint x: 187, endPoint y: 120, distance: 18.1
click at [184, 120] on td "AAAAMQKRIZKY98" at bounding box center [171, 121] width 76 height 41
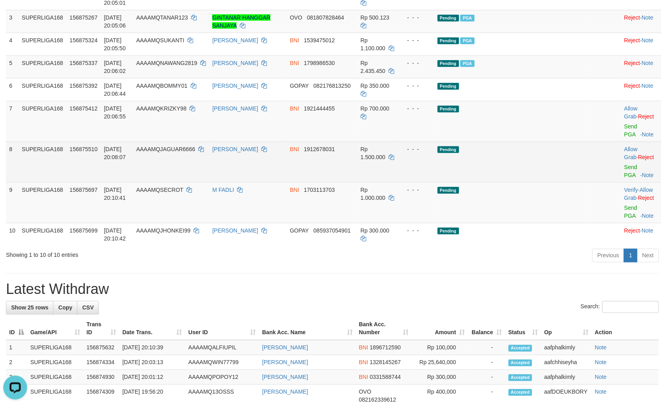
drag, startPoint x: 536, startPoint y: 154, endPoint x: 608, endPoint y: 143, distance: 72.2
click at [537, 153] on td "Pending" at bounding box center [511, 162] width 154 height 41
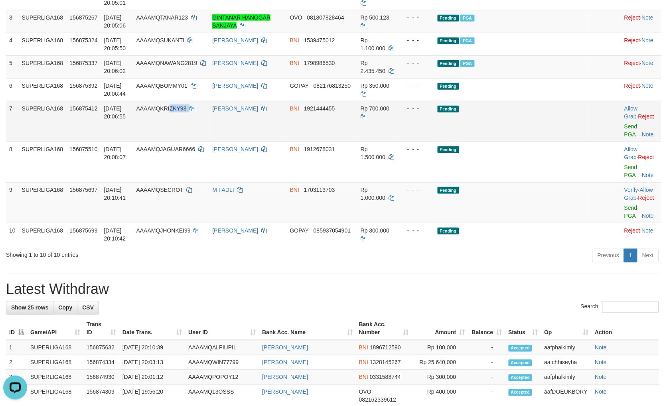
copy td "ZKY98"
copy td "KRIZKY98"
drag, startPoint x: 194, startPoint y: 124, endPoint x: 185, endPoint y: 122, distance: 9.3
click at [185, 122] on td "AAAAMQKRIZKY98" at bounding box center [171, 121] width 76 height 41
copy td "IZKY98"
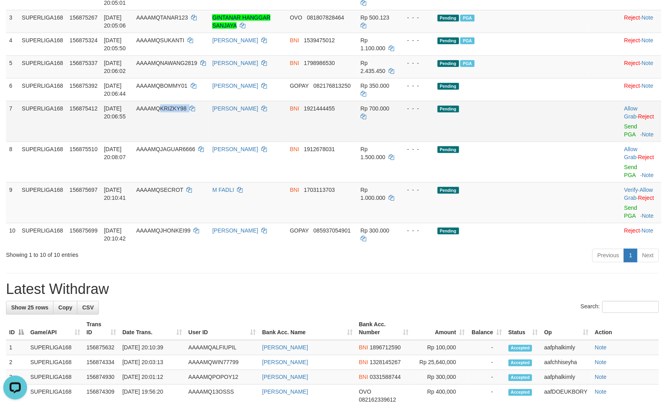
copy td "KRIZKY98"
drag, startPoint x: 226, startPoint y: 119, endPoint x: 182, endPoint y: 118, distance: 44.3
click at [182, 118] on td "AAAAMQKRIZKY98" at bounding box center [171, 121] width 76 height 41
click at [457, 282] on h1 "Latest Withdraw" at bounding box center [332, 290] width 653 height 16
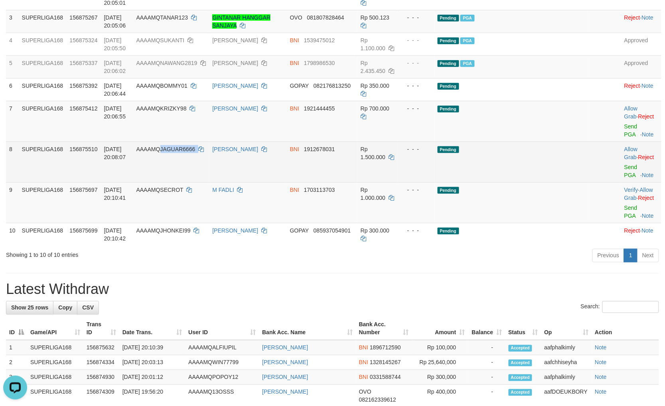
drag, startPoint x: 227, startPoint y: 161, endPoint x: 156, endPoint y: 172, distance: 71.4
click at [186, 150] on td "AAAAMQJAGUAR6666" at bounding box center [171, 162] width 76 height 41
click at [209, 164] on td "AAAAMQJAGUAR6666" at bounding box center [171, 162] width 76 height 41
copy td "GUAR6666"
copy td "JAGUAR6666"
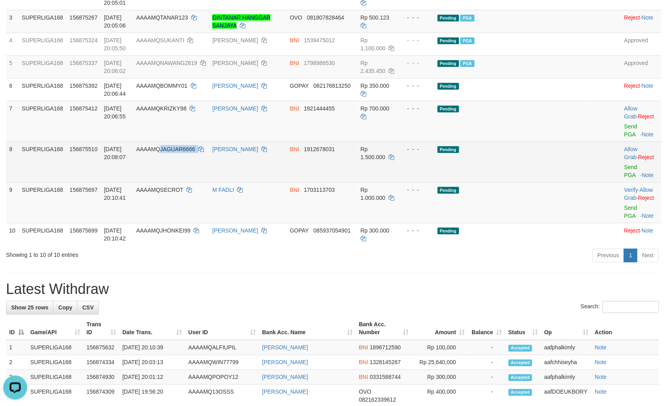
drag, startPoint x: 227, startPoint y: 158, endPoint x: 186, endPoint y: 155, distance: 40.4
click at [183, 153] on td "AAAAMQJAGUAR6666" at bounding box center [171, 162] width 76 height 41
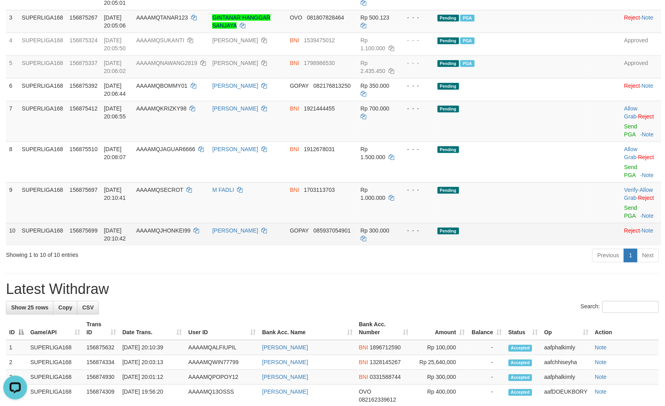
drag, startPoint x: 524, startPoint y: 269, endPoint x: 521, endPoint y: 207, distance: 62.7
click at [524, 282] on h1 "Latest Withdraw" at bounding box center [332, 290] width 653 height 16
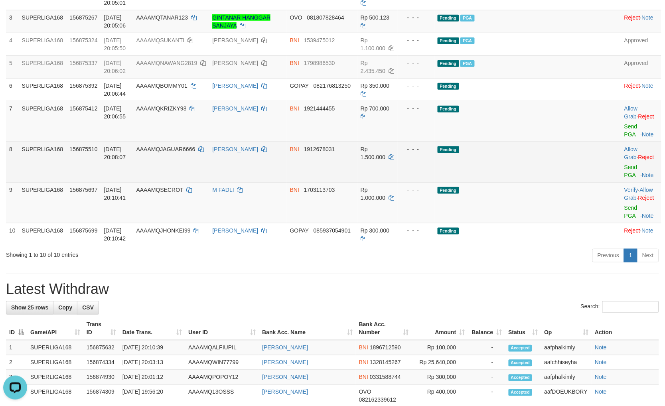
click at [537, 157] on td "Pending" at bounding box center [511, 162] width 154 height 41
click at [624, 166] on link "Send PGA" at bounding box center [630, 171] width 13 height 14
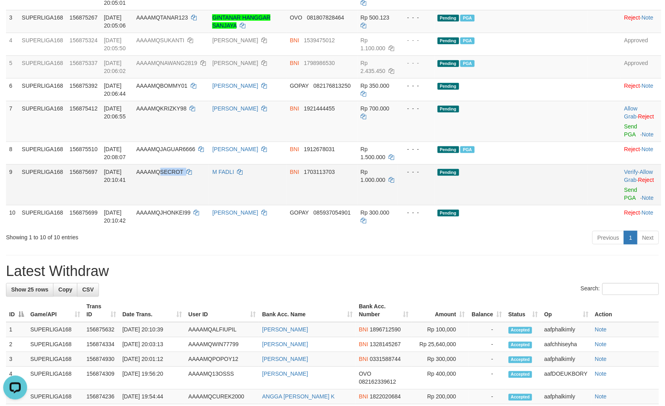
drag, startPoint x: 213, startPoint y: 178, endPoint x: 185, endPoint y: 182, distance: 28.9
click at [185, 182] on td "AAAAMQSECROT" at bounding box center [171, 184] width 76 height 41
click at [449, 264] on h1 "Latest Withdraw" at bounding box center [332, 272] width 653 height 16
drag, startPoint x: 266, startPoint y: 261, endPoint x: 285, endPoint y: 247, distance: 23.7
click at [274, 264] on h1 "Latest Withdraw" at bounding box center [332, 272] width 653 height 16
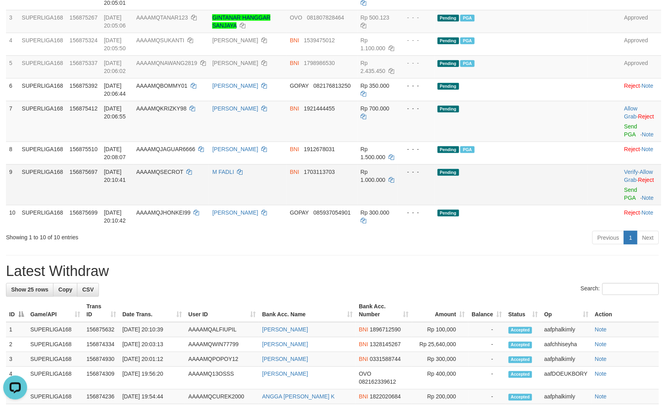
click at [335, 174] on span "1703113703" at bounding box center [319, 172] width 31 height 6
click at [334, 173] on span "1703113703" at bounding box center [319, 172] width 31 height 6
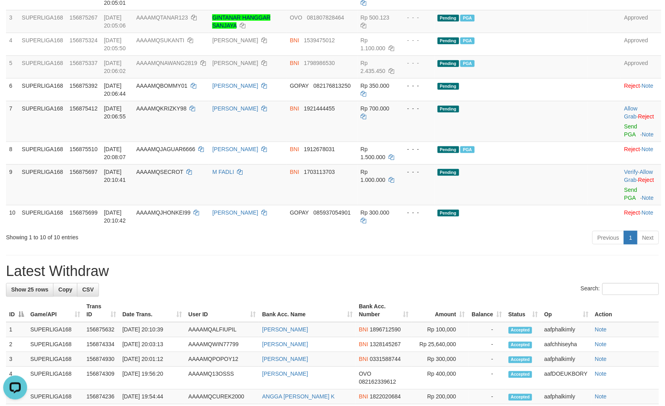
click at [467, 230] on div "Previous 1 Next" at bounding box center [471, 238] width 376 height 17
click at [362, 264] on h1 "Latest Withdraw" at bounding box center [332, 272] width 653 height 16
click at [520, 180] on td "Pending" at bounding box center [511, 184] width 154 height 41
click at [621, 185] on td "Verify · Allow Grab · Reject Send PGA · Note" at bounding box center [641, 184] width 40 height 41
click at [624, 189] on link "Send PGA" at bounding box center [630, 194] width 13 height 14
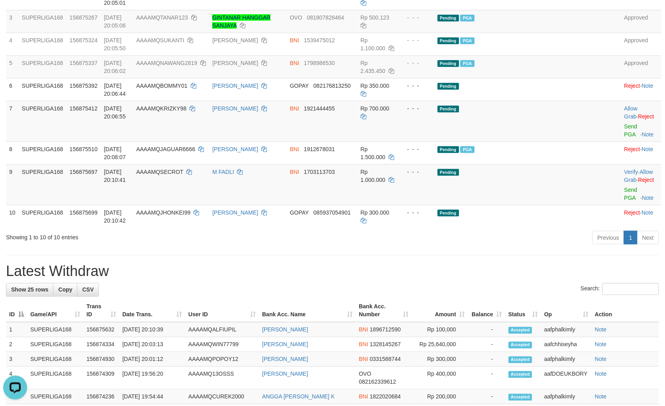
scroll to position [169, 0]
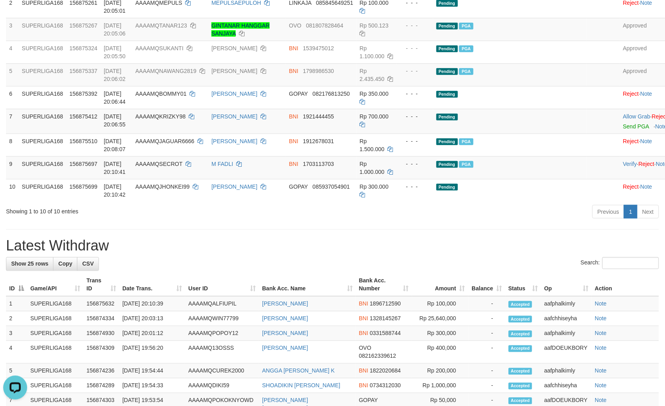
click at [461, 221] on div "Previous 1 Next" at bounding box center [471, 212] width 376 height 17
click at [417, 240] on div "**********" at bounding box center [332, 325] width 665 height 947
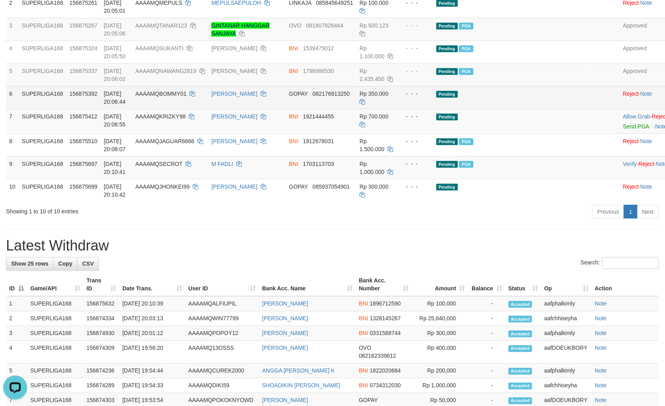
click at [524, 109] on td "Pending" at bounding box center [510, 97] width 154 height 23
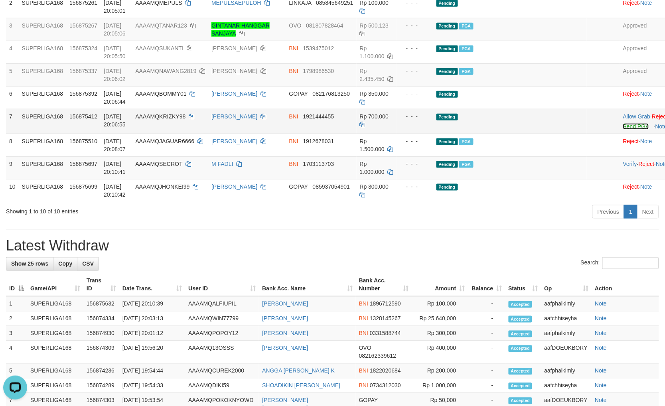
click at [623, 130] on link "Send PGA" at bounding box center [636, 126] width 26 height 6
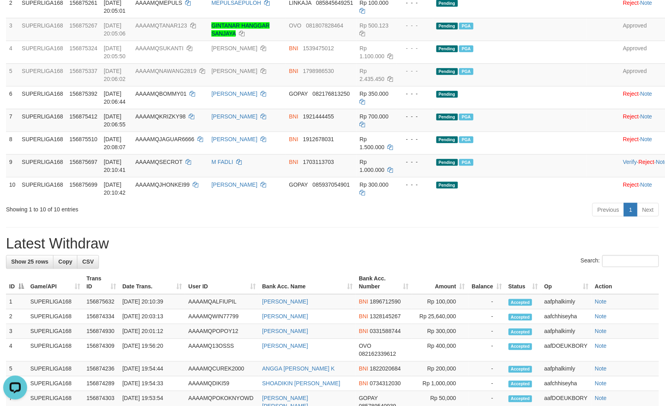
click at [492, 241] on div "**********" at bounding box center [332, 324] width 665 height 945
drag, startPoint x: 524, startPoint y: 219, endPoint x: 567, endPoint y: 228, distance: 43.6
click at [541, 219] on div "Previous 1 Next" at bounding box center [471, 210] width 376 height 17
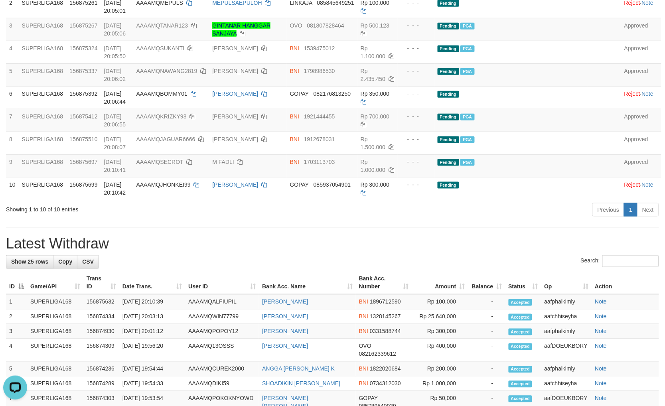
click at [524, 228] on hr at bounding box center [332, 227] width 653 height 0
click at [452, 230] on div "**********" at bounding box center [332, 324] width 665 height 945
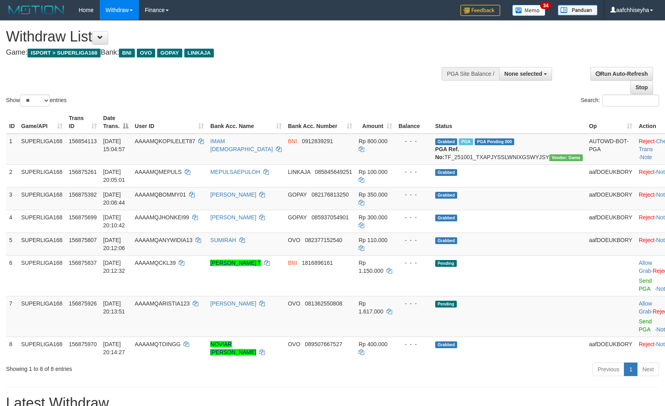
select select
select select "**"
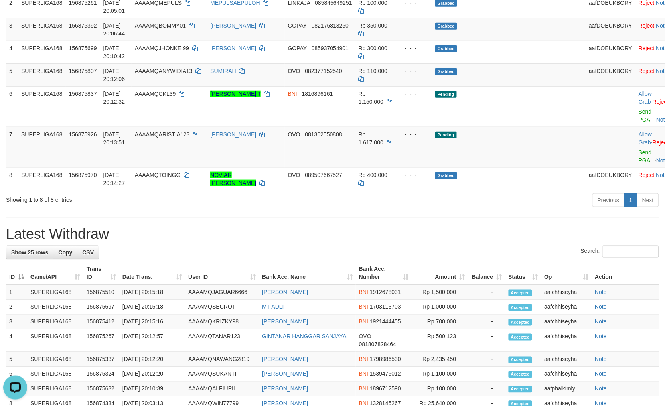
drag, startPoint x: 360, startPoint y: 237, endPoint x: 356, endPoint y: 225, distance: 12.2
click at [360, 234] on h1 "Latest Withdraw" at bounding box center [332, 234] width 653 height 16
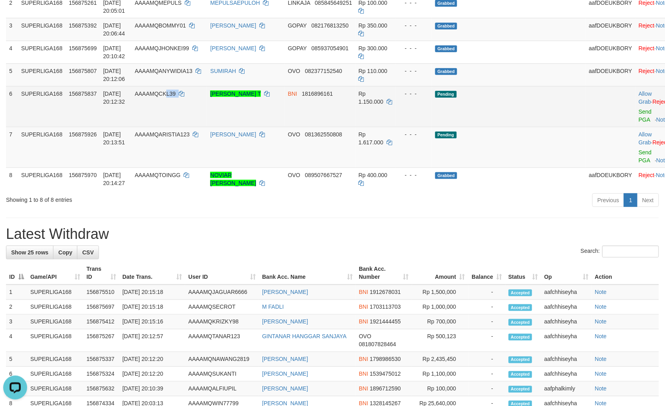
copy td "L39"
copy td "CKL39"
drag, startPoint x: 209, startPoint y: 104, endPoint x: 211, endPoint y: 130, distance: 26.0
click at [180, 116] on td "AAAAMQCKL39" at bounding box center [170, 106] width 76 height 41
copy td "KL39"
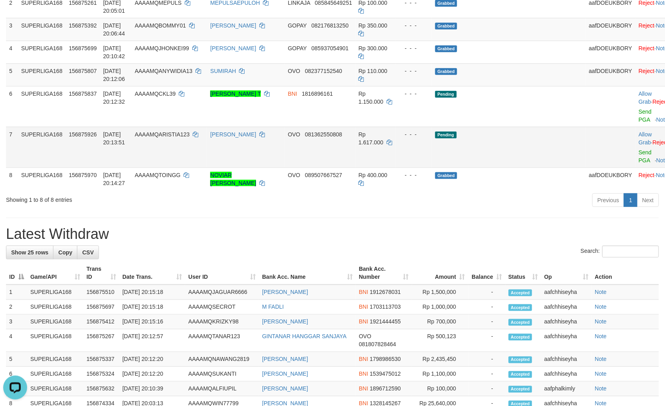
drag, startPoint x: 219, startPoint y: 245, endPoint x: 231, endPoint y: 155, distance: 90.5
click at [219, 235] on h1 "Latest Withdraw" at bounding box center [332, 234] width 653 height 16
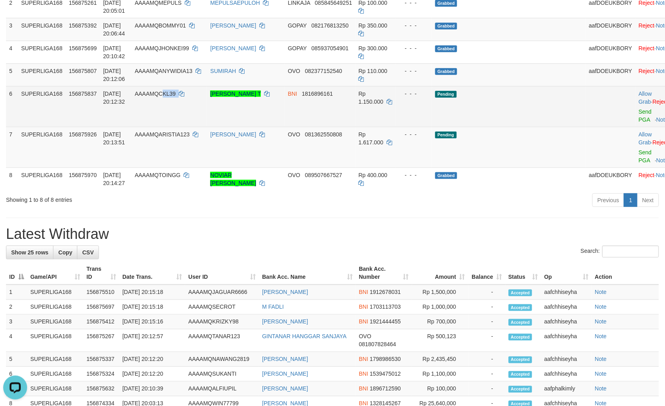
copy td "KL39"
copy td "CKL39"
drag, startPoint x: 214, startPoint y: 116, endPoint x: 176, endPoint y: 109, distance: 38.6
click at [176, 109] on td "AAAAMQCKL39" at bounding box center [170, 106] width 76 height 41
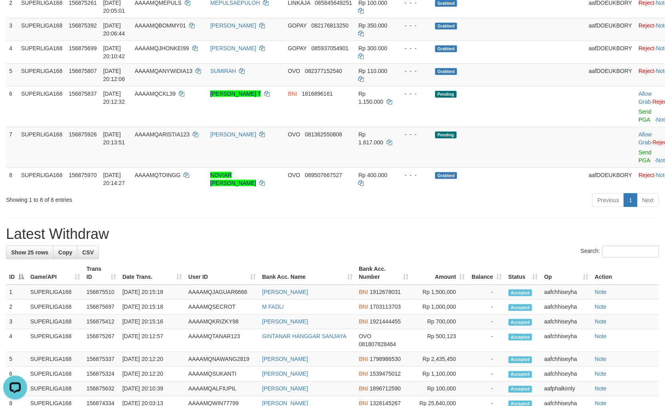
click at [387, 242] on h1 "Latest Withdraw" at bounding box center [332, 234] width 653 height 16
drag, startPoint x: 339, startPoint y: 233, endPoint x: 328, endPoint y: 217, distance: 18.8
click at [338, 232] on div "**********" at bounding box center [332, 308] width 665 height 912
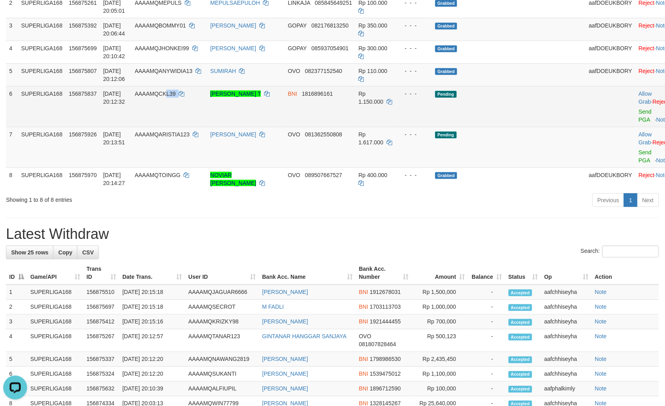
copy td "L39"
copy td "CKL39"
drag, startPoint x: 221, startPoint y: 107, endPoint x: 176, endPoint y: 110, distance: 45.6
click at [176, 110] on td "AAAAMQCKL39" at bounding box center [170, 106] width 76 height 41
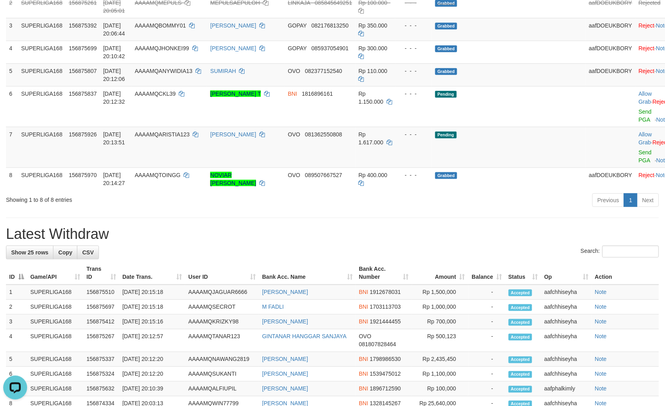
click at [483, 235] on h1 "Latest Withdraw" at bounding box center [332, 234] width 653 height 16
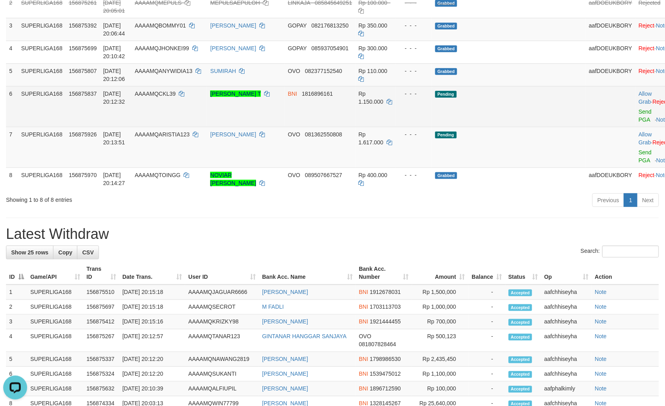
click at [527, 117] on td "Pending" at bounding box center [509, 106] width 154 height 41
click at [639, 118] on link "Send PGA" at bounding box center [645, 116] width 13 height 14
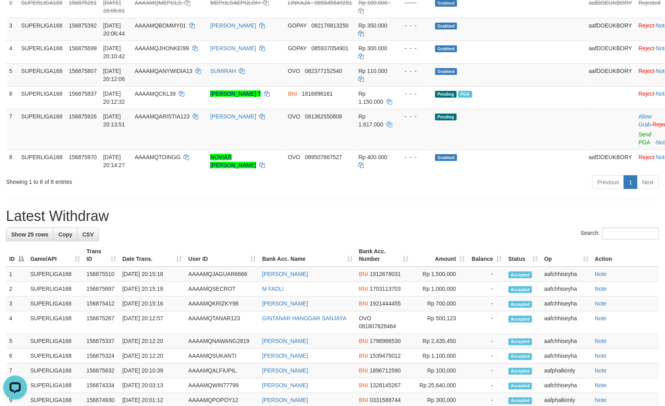
drag, startPoint x: 414, startPoint y: 210, endPoint x: 413, endPoint y: 200, distance: 10.0
click at [413, 209] on div "**********" at bounding box center [332, 299] width 665 height 894
click at [280, 213] on div "**********" at bounding box center [332, 299] width 665 height 894
copy td "A123"
copy td "RISTIA123"
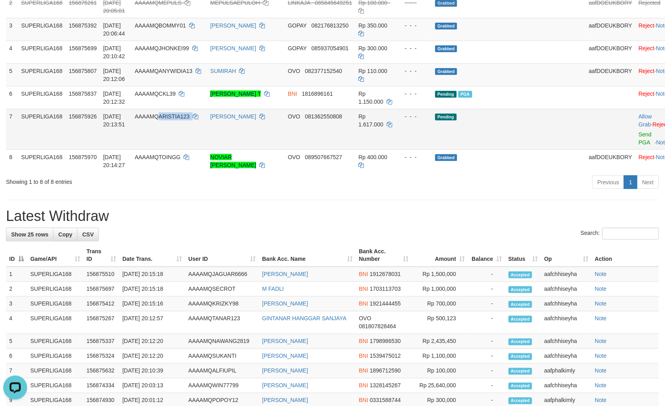
copy td "ARISTIA123"
drag, startPoint x: 220, startPoint y: 132, endPoint x: 121, endPoint y: 154, distance: 101.6
click at [180, 131] on td "AAAAMQARISTIA123" at bounding box center [170, 129] width 76 height 41
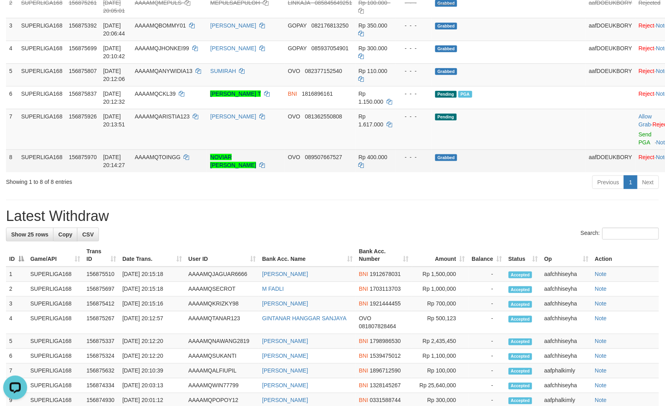
drag, startPoint x: 201, startPoint y: 239, endPoint x: 225, endPoint y: 160, distance: 81.7
click at [201, 231] on div "**********" at bounding box center [332, 299] width 665 height 894
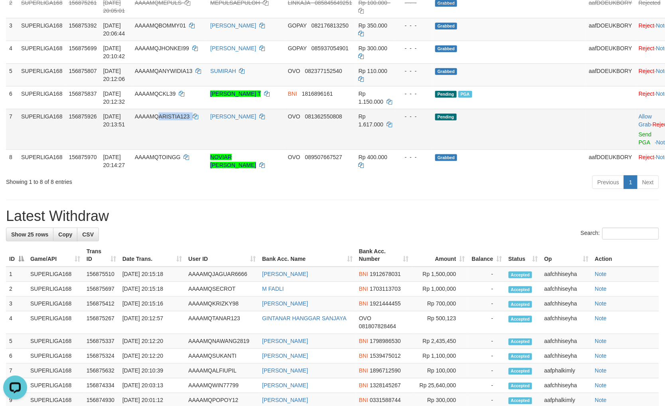
drag, startPoint x: 221, startPoint y: 132, endPoint x: 176, endPoint y: 132, distance: 44.7
click at [176, 132] on td "AAAAMQARISTIA123" at bounding box center [170, 129] width 76 height 41
click at [284, 213] on div "**********" at bounding box center [332, 299] width 665 height 894
click at [397, 224] on h1 "Latest Withdraw" at bounding box center [332, 216] width 653 height 16
click at [384, 224] on h1 "Latest Withdraw" at bounding box center [332, 216] width 653 height 16
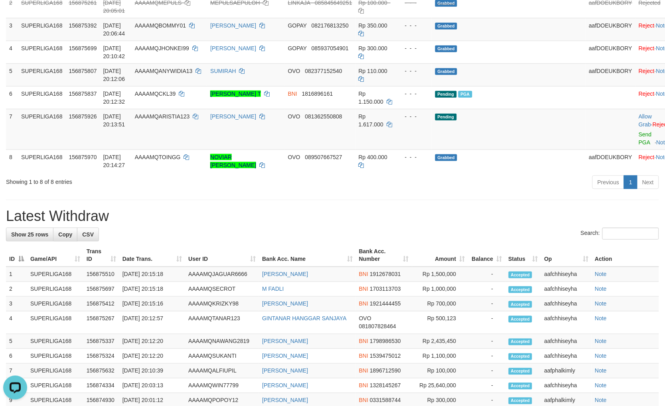
drag, startPoint x: 422, startPoint y: 211, endPoint x: 413, endPoint y: 205, distance: 11.0
click at [413, 208] on div "**********" at bounding box center [332, 299] width 665 height 894
drag, startPoint x: 200, startPoint y: 134, endPoint x: 178, endPoint y: 132, distance: 22.8
click at [178, 132] on td "AAAAMQARISTIA123" at bounding box center [170, 129] width 76 height 41
click at [382, 205] on div "**********" at bounding box center [332, 299] width 665 height 894
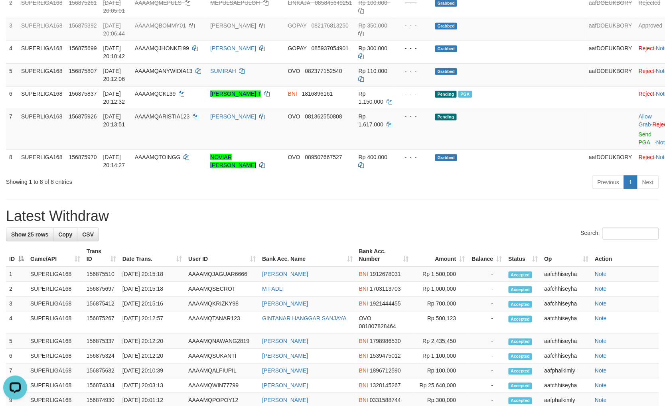
click at [393, 205] on div "**********" at bounding box center [332, 299] width 665 height 894
click at [414, 210] on div "**********" at bounding box center [332, 299] width 665 height 894
drag, startPoint x: 394, startPoint y: 216, endPoint x: 412, endPoint y: 214, distance: 18.1
click at [393, 216] on div "**********" at bounding box center [332, 299] width 665 height 894
click at [509, 201] on div "**********" at bounding box center [332, 299] width 665 height 894
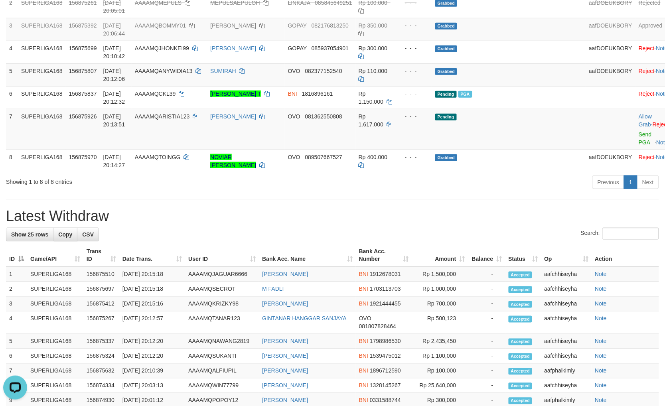
click at [405, 217] on h1 "Latest Withdraw" at bounding box center [332, 216] width 653 height 16
click at [413, 224] on h1 "Latest Withdraw" at bounding box center [332, 216] width 653 height 16
drag, startPoint x: 457, startPoint y: 208, endPoint x: 471, endPoint y: 201, distance: 15.7
click at [464, 205] on div "**********" at bounding box center [332, 299] width 665 height 894
click at [541, 134] on td "Pending" at bounding box center [509, 129] width 154 height 41
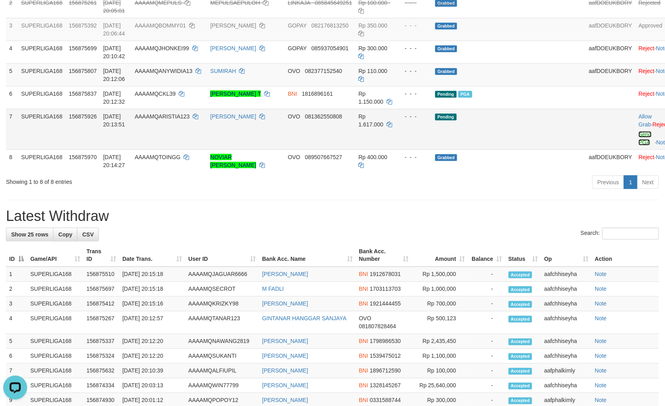
click at [639, 141] on link "Send PGA" at bounding box center [645, 138] width 13 height 14
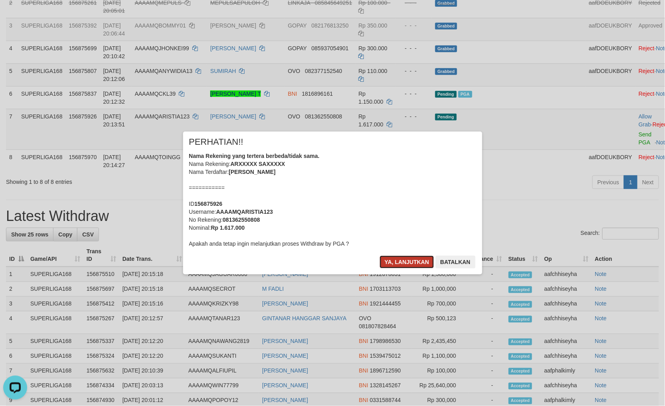
click at [394, 261] on button "Ya, lanjutkan" at bounding box center [407, 262] width 54 height 13
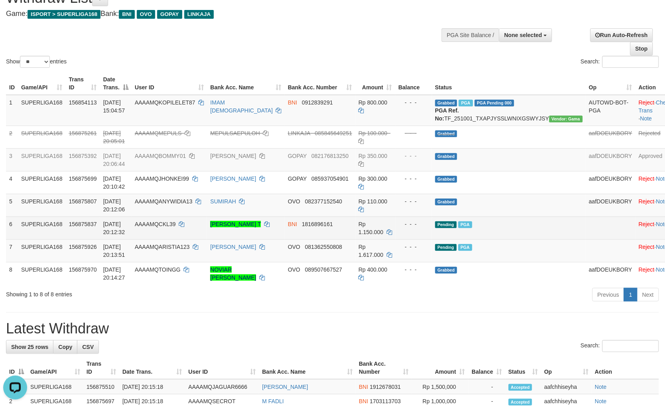
scroll to position [34, 0]
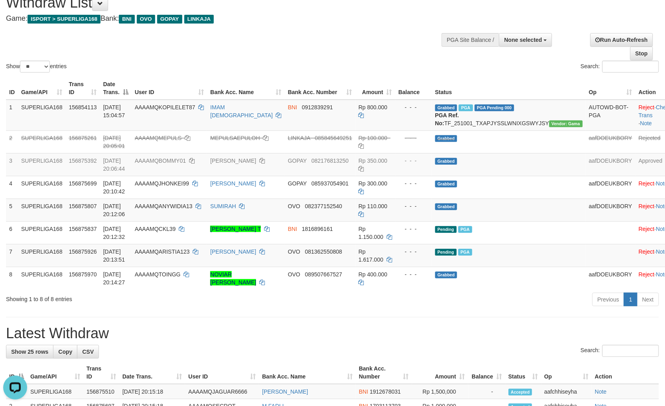
drag, startPoint x: 418, startPoint y: 316, endPoint x: 428, endPoint y: 311, distance: 11.6
click at [419, 309] on div "Previous 1 Next" at bounding box center [471, 300] width 376 height 17
click at [535, 309] on div "Previous 1 Next" at bounding box center [471, 300] width 376 height 17
click at [510, 309] on div "Previous 1 Next" at bounding box center [471, 300] width 376 height 17
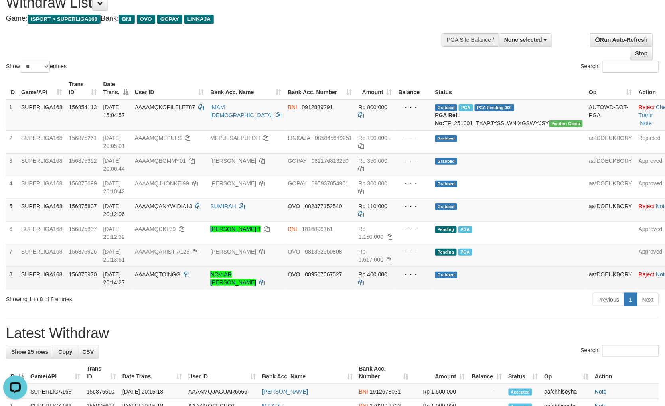
click at [521, 284] on td "Grabbed" at bounding box center [509, 278] width 154 height 23
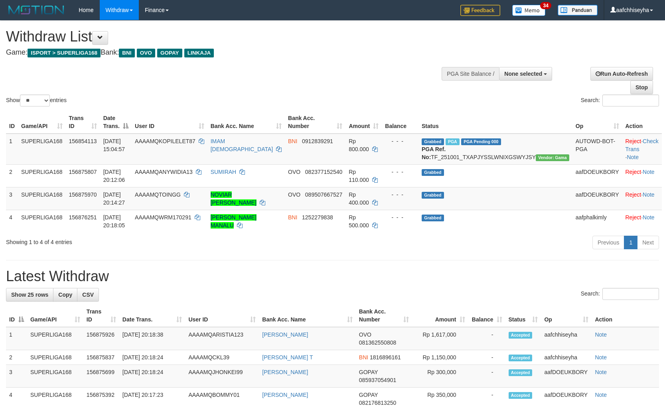
select select
select select "**"
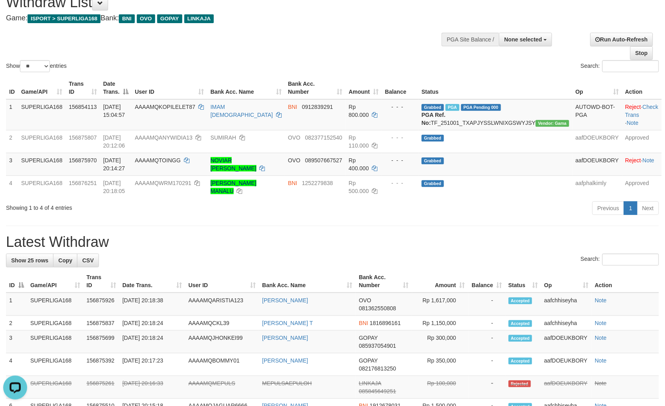
click at [519, 242] on h1 "Latest Withdraw" at bounding box center [332, 242] width 653 height 16
click at [520, 241] on div "**********" at bounding box center [332, 386] width 665 height 801
click at [515, 237] on div "**********" at bounding box center [332, 386] width 665 height 801
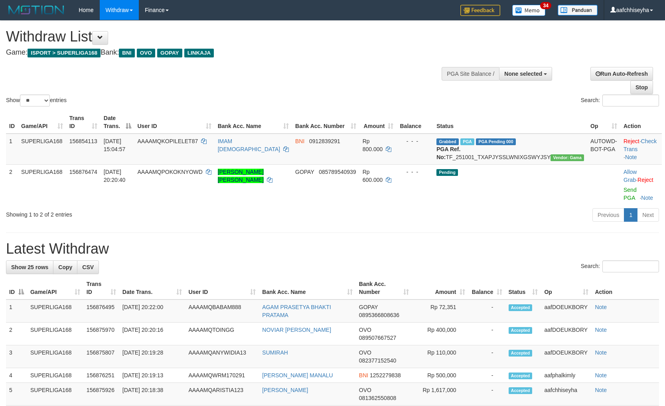
select select
select select "**"
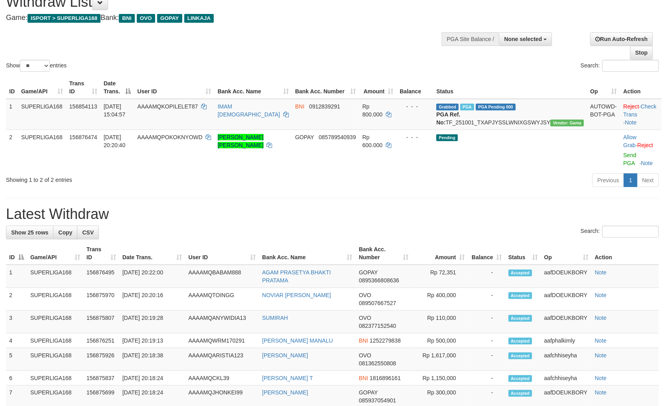
click at [497, 206] on h1 "Latest Withdraw" at bounding box center [332, 214] width 653 height 16
click at [448, 200] on div "**********" at bounding box center [332, 376] width 665 height 781
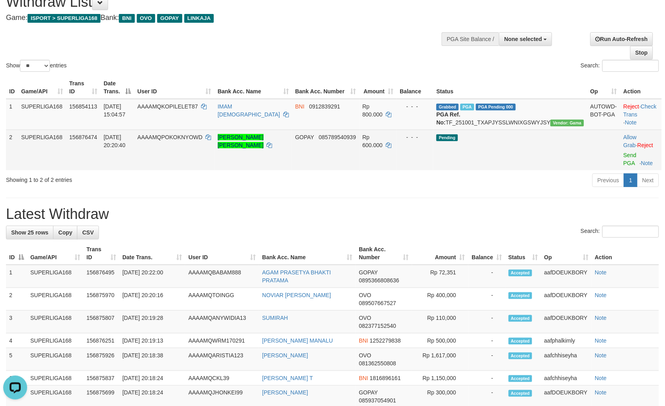
drag, startPoint x: 324, startPoint y: 181, endPoint x: 243, endPoint y: 166, distance: 82.1
click at [309, 180] on div "Previous 1 Next" at bounding box center [471, 181] width 376 height 17
copy span "KOKNYOWD"
copy span "OKOKNYOWD"
copy span "POKOKNYOWD"
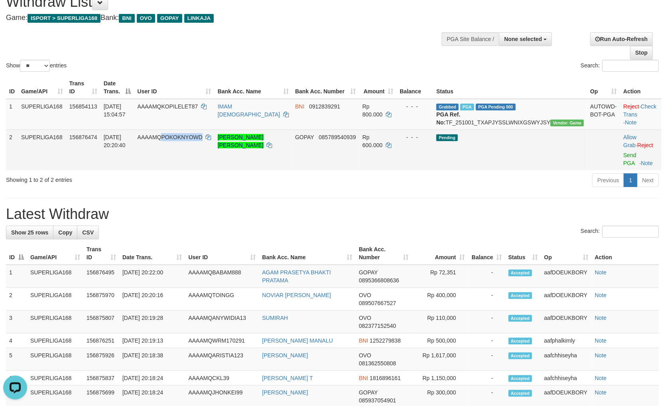
drag, startPoint x: 222, startPoint y: 152, endPoint x: 185, endPoint y: 152, distance: 37.1
click at [185, 152] on td "AAAAMQPOKOKNYOWD" at bounding box center [174, 150] width 80 height 41
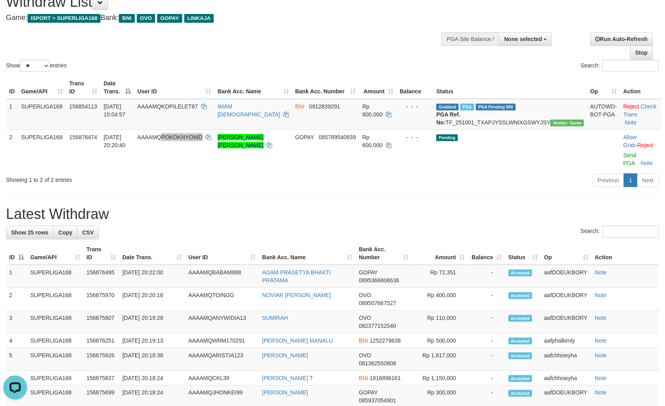
scroll to position [441, 0]
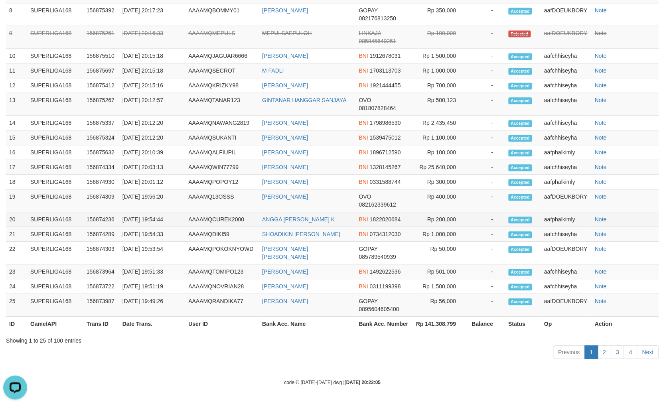
drag, startPoint x: 379, startPoint y: 213, endPoint x: 636, endPoint y: 213, distance: 256.5
click at [381, 213] on td "BNI 1822020684" at bounding box center [384, 219] width 56 height 15
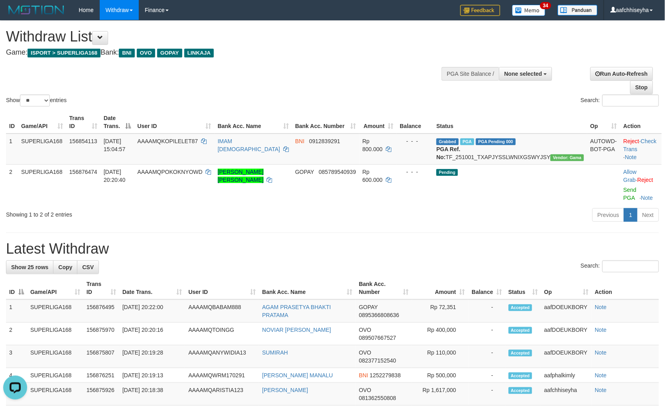
drag, startPoint x: 499, startPoint y: 224, endPoint x: 488, endPoint y: 224, distance: 10.8
click at [499, 224] on div "Previous 1 Next" at bounding box center [471, 215] width 376 height 17
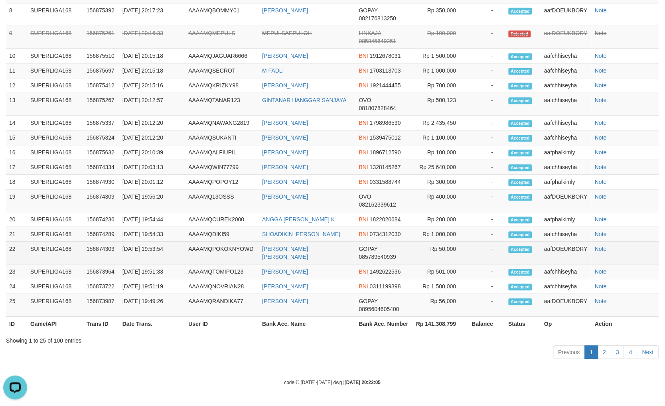
click at [469, 246] on td "-" at bounding box center [486, 253] width 37 height 23
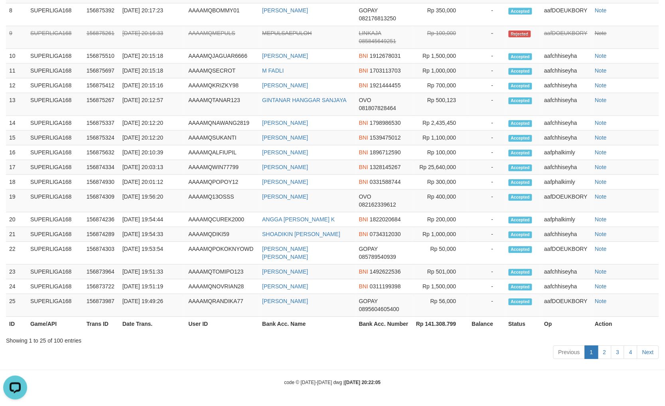
scroll to position [0, 0]
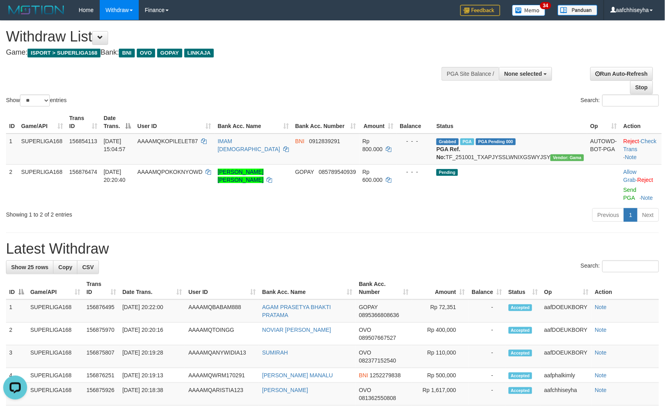
click at [519, 234] on div "**********" at bounding box center [332, 411] width 665 height 781
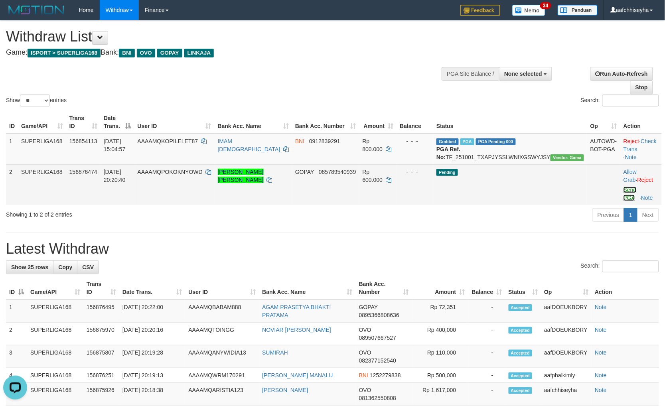
click at [624, 198] on link "Send PGA" at bounding box center [630, 194] width 13 height 14
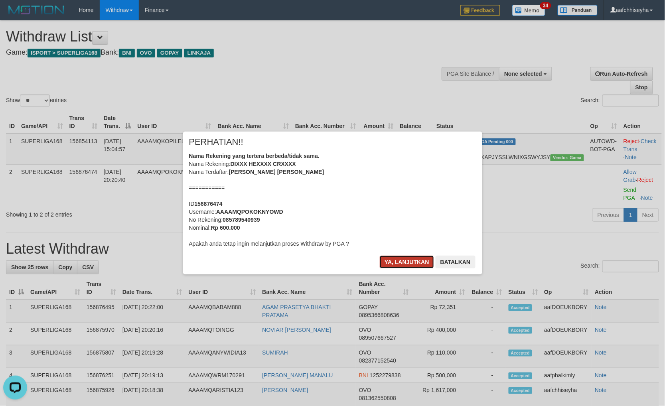
click at [396, 257] on button "Ya, lanjutkan" at bounding box center [407, 262] width 54 height 13
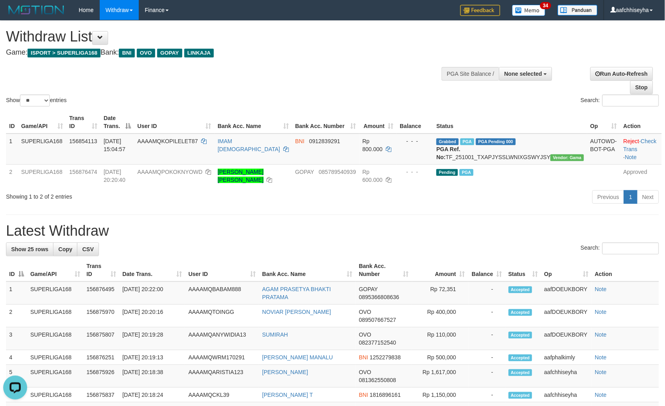
click at [465, 222] on div "**********" at bounding box center [332, 402] width 665 height 763
click at [465, 218] on div "**********" at bounding box center [332, 402] width 665 height 763
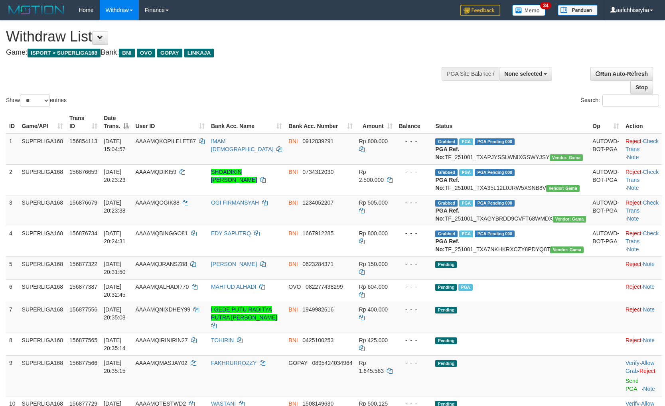
select select
select select "**"
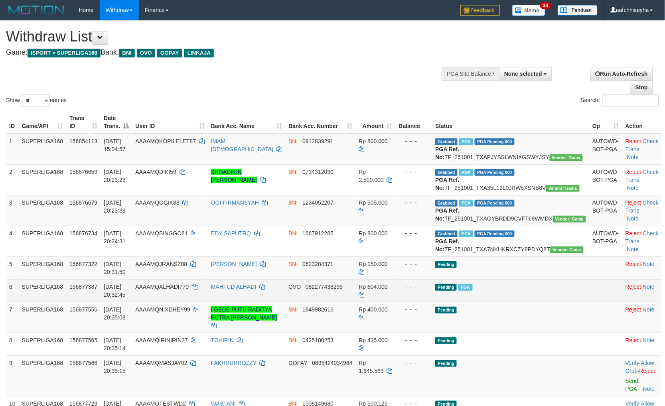
drag, startPoint x: 531, startPoint y: 321, endPoint x: 535, endPoint y: 322, distance: 4.3
click at [533, 302] on td "Pending PGA" at bounding box center [510, 290] width 157 height 23
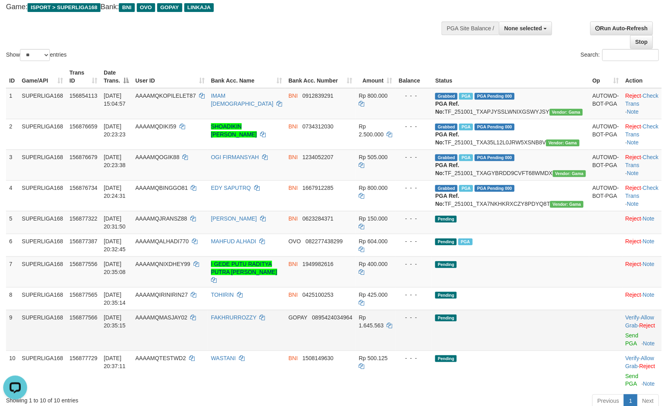
scroll to position [59, 0]
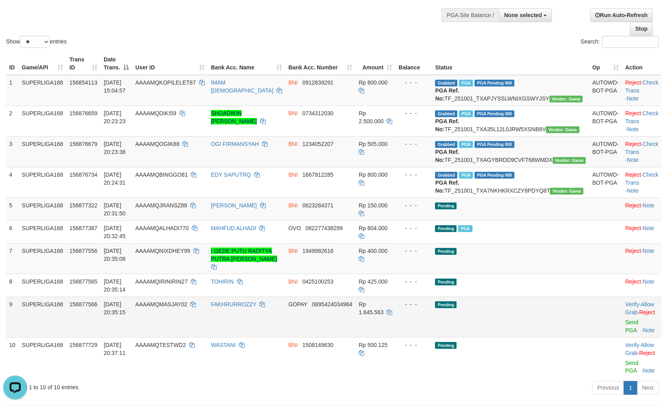
click at [540, 320] on td "Pending" at bounding box center [510, 317] width 157 height 41
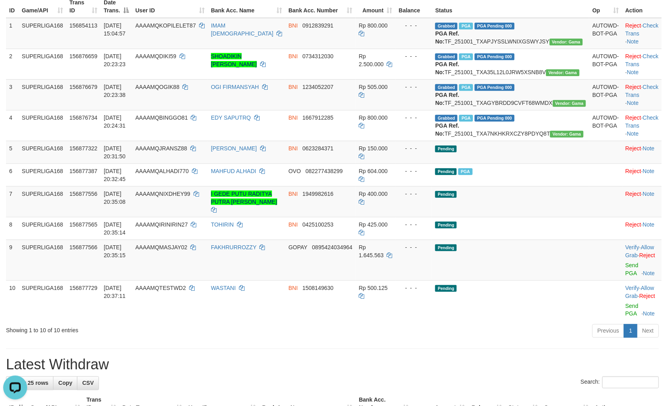
scroll to position [118, 0]
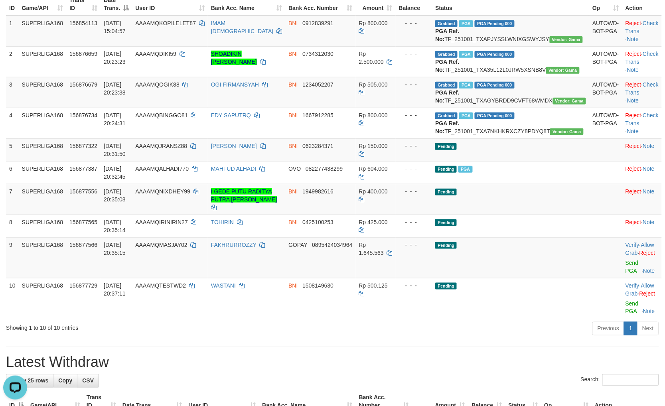
click at [451, 355] on div "**********" at bounding box center [332, 413] width 665 height 1021
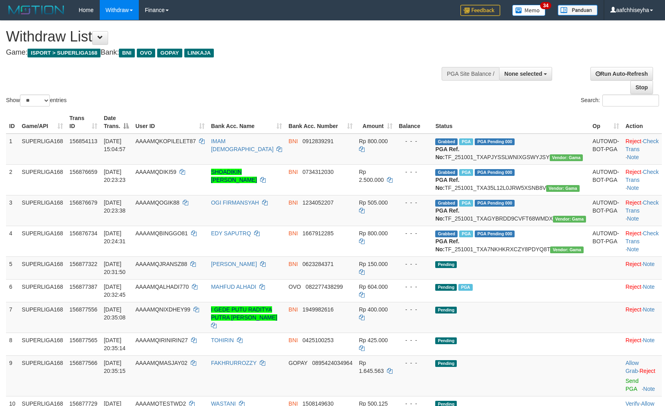
select select
select select "**"
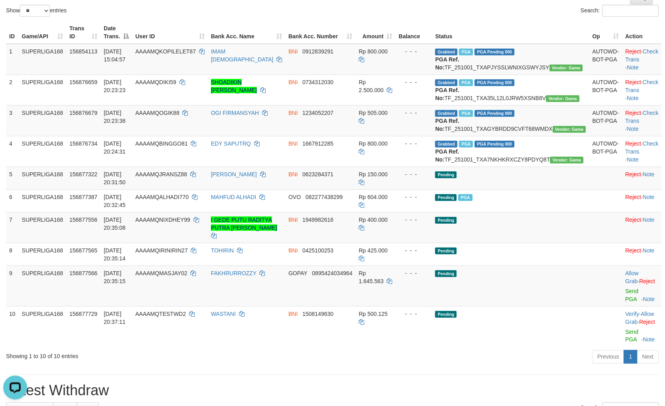
click at [324, 367] on div "Previous 1 Next" at bounding box center [471, 357] width 376 height 17
click at [318, 360] on div "Previous 1 Next" at bounding box center [471, 357] width 376 height 17
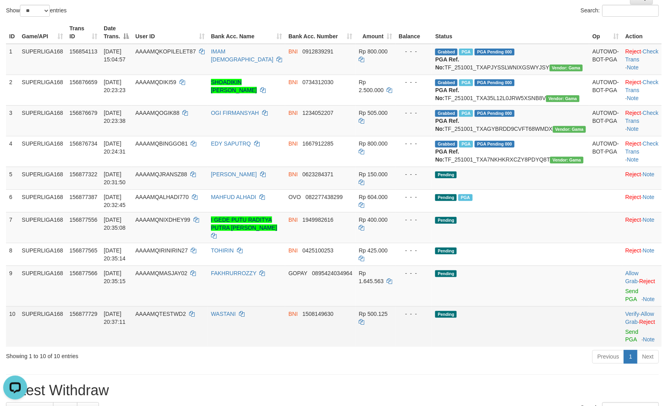
drag, startPoint x: 522, startPoint y: 315, endPoint x: 503, endPoint y: 324, distance: 21.2
click at [522, 306] on td "Pending" at bounding box center [510, 286] width 157 height 41
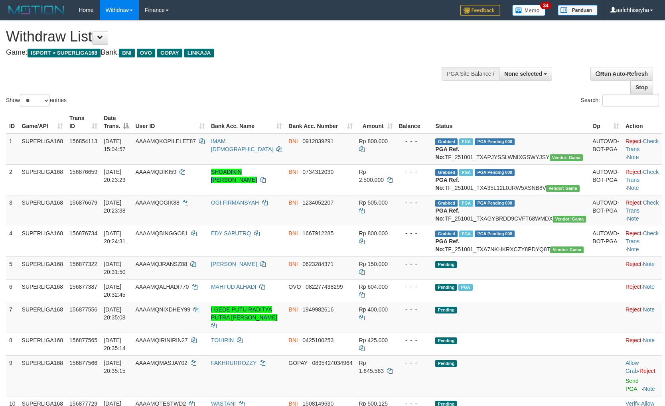
select select
select select "**"
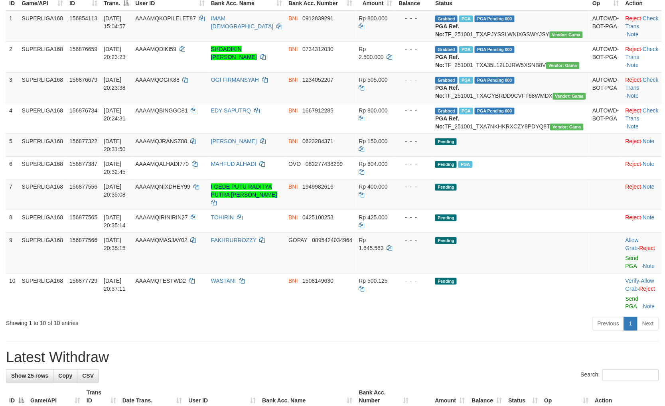
drag, startPoint x: 436, startPoint y: 339, endPoint x: 427, endPoint y: 333, distance: 11.3
click at [434, 334] on div "Previous 1 Next" at bounding box center [471, 324] width 376 height 17
copy td "SJAY02"
copy td "MASJAY02"
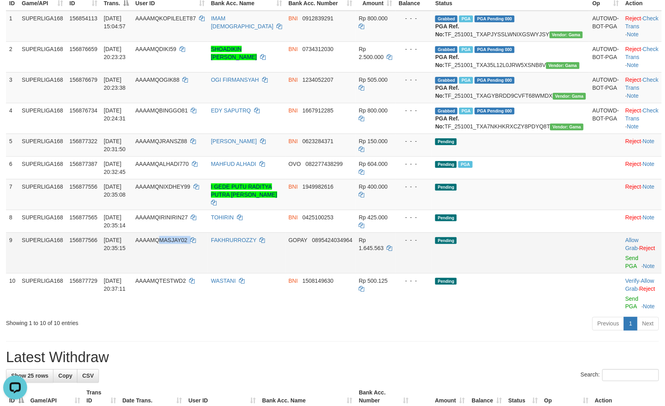
drag, startPoint x: 225, startPoint y: 276, endPoint x: 185, endPoint y: 263, distance: 42.8
click at [182, 263] on td "AAAAMQMASJAY02" at bounding box center [170, 253] width 76 height 41
click at [487, 325] on div "Previous 1 Next" at bounding box center [471, 324] width 376 height 17
click at [438, 332] on div "Previous 1 Next" at bounding box center [471, 324] width 376 height 17
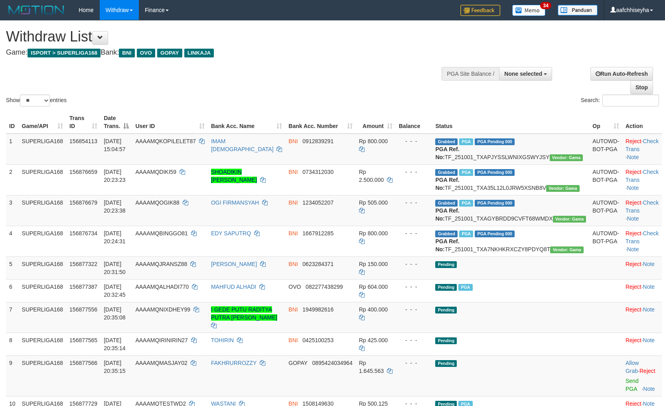
select select
select select "**"
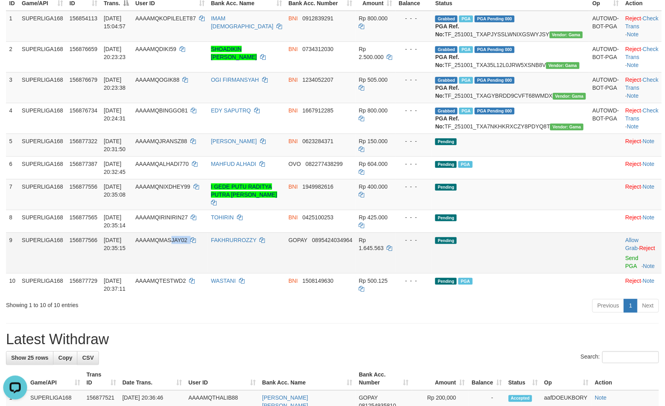
copy td "JAY02"
copy td "MASJAY02"
drag, startPoint x: 217, startPoint y: 268, endPoint x: 182, endPoint y: 265, distance: 35.2
click at [181, 262] on td "AAAAMQMASJAY02" at bounding box center [170, 253] width 76 height 41
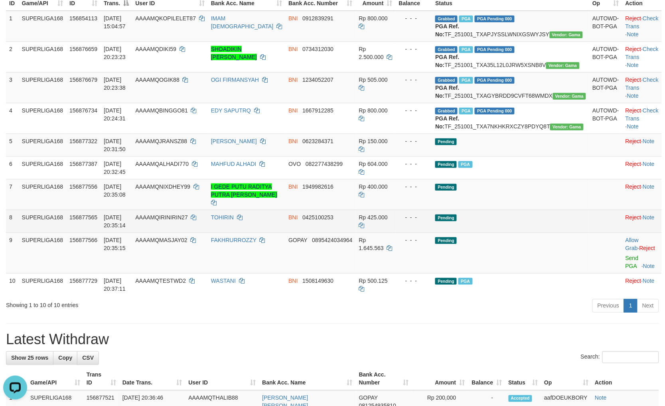
click at [513, 233] on td "Pending" at bounding box center [510, 221] width 157 height 23
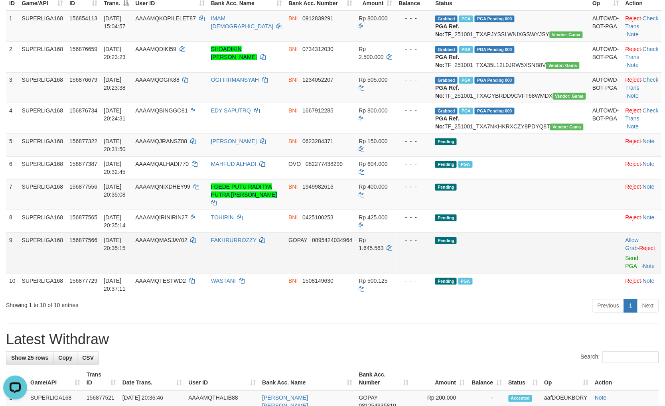
click at [341, 243] on span "0895424034964" at bounding box center [332, 240] width 40 height 6
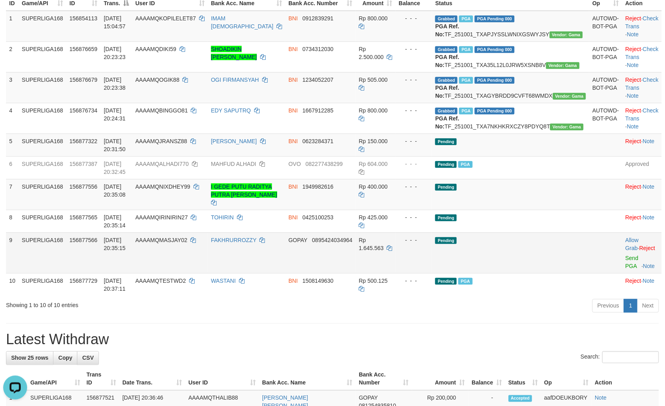
click at [341, 243] on span "0895424034964" at bounding box center [332, 240] width 40 height 6
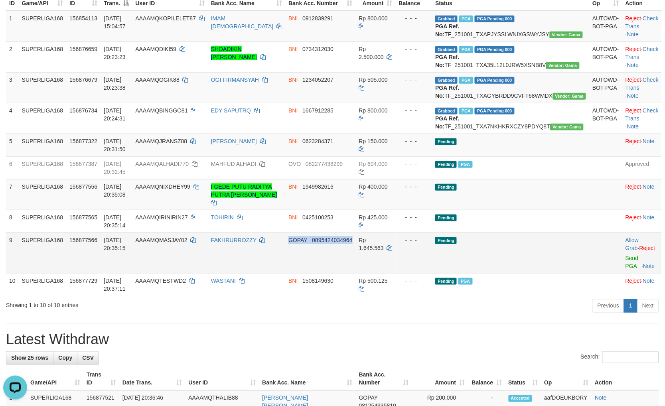
click at [341, 243] on span "0895424034964" at bounding box center [332, 240] width 40 height 6
click at [523, 316] on div "Previous 1 Next" at bounding box center [471, 306] width 376 height 17
click at [406, 316] on div "Previous 1 Next" at bounding box center [471, 306] width 376 height 17
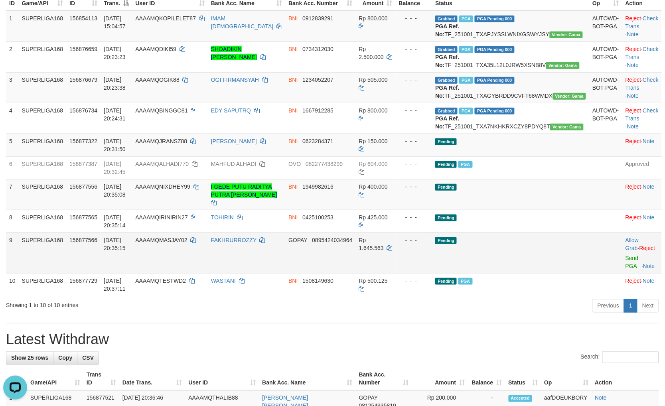
click at [519, 265] on td "Pending" at bounding box center [510, 253] width 157 height 41
click at [508, 261] on td "Pending" at bounding box center [510, 253] width 157 height 41
drag, startPoint x: 522, startPoint y: 261, endPoint x: 543, endPoint y: 264, distance: 21.8
click at [523, 261] on td "Pending" at bounding box center [510, 253] width 157 height 41
drag, startPoint x: 563, startPoint y: 266, endPoint x: 572, endPoint y: 269, distance: 9.1
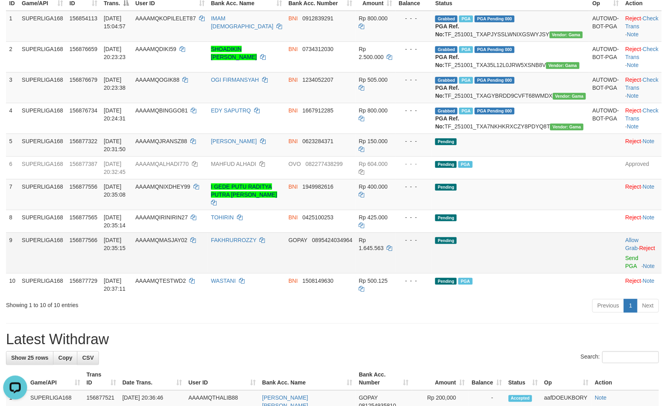
click at [570, 268] on td "Pending" at bounding box center [510, 253] width 157 height 41
click at [626, 269] on link "Send PGA" at bounding box center [632, 262] width 13 height 14
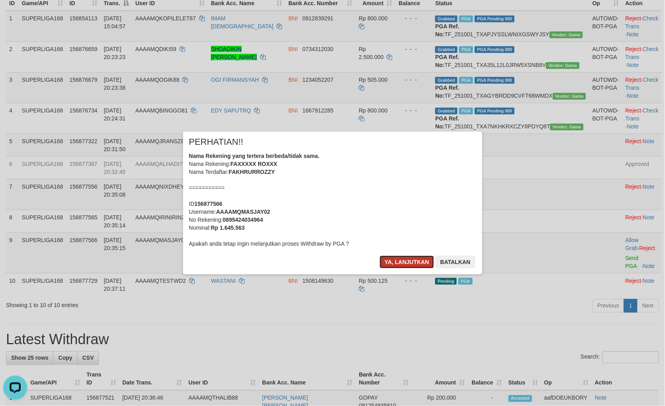
click at [394, 257] on button "Ya, lanjutkan" at bounding box center [407, 262] width 54 height 13
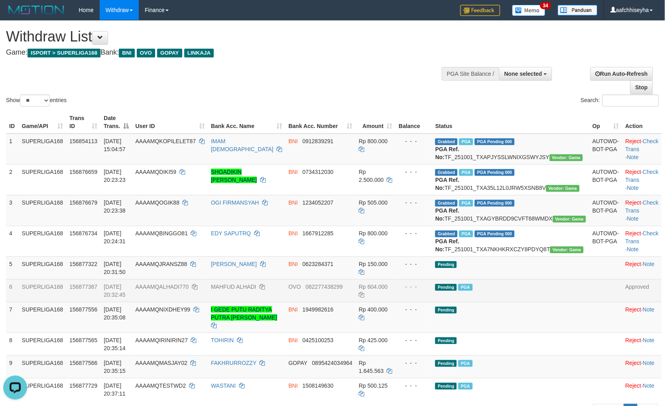
drag, startPoint x: 527, startPoint y: 324, endPoint x: 528, endPoint y: 320, distance: 4.9
click at [526, 302] on td "Pending PGA" at bounding box center [510, 290] width 157 height 23
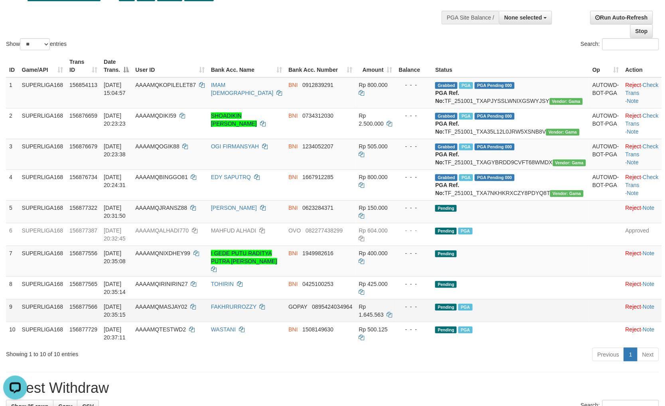
scroll to position [89, 0]
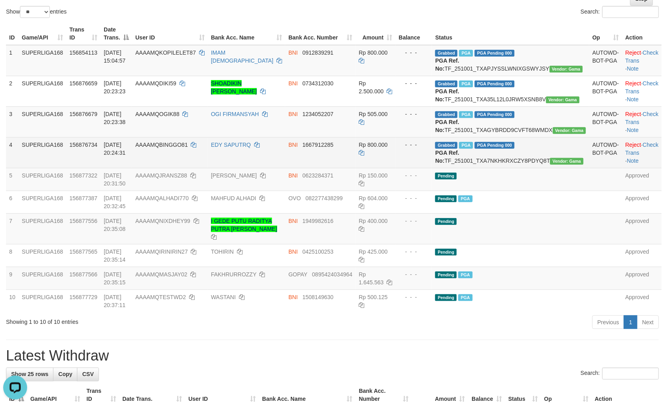
click at [355, 168] on td "BNI 1667912285" at bounding box center [320, 152] width 70 height 31
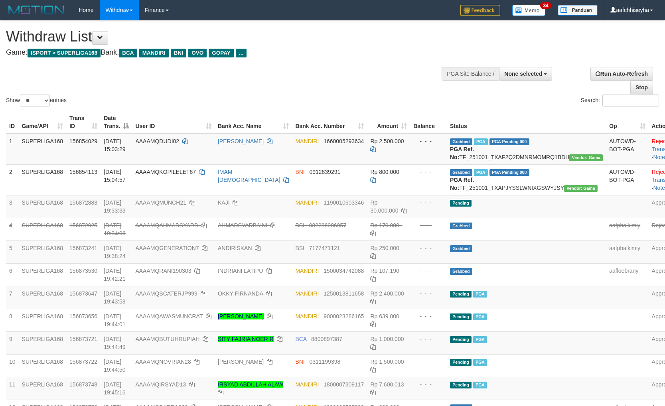
select select
select select "**"
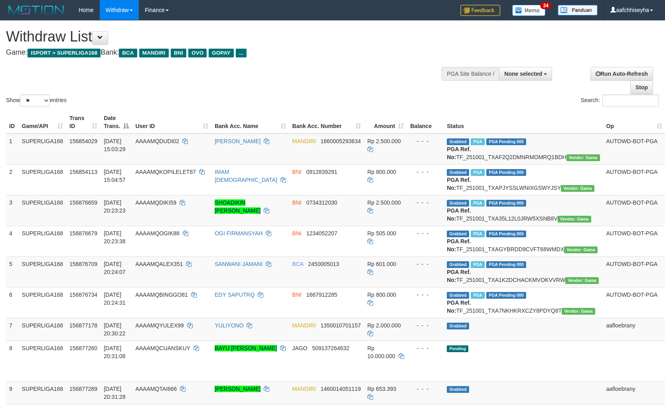
select select
select select "**"
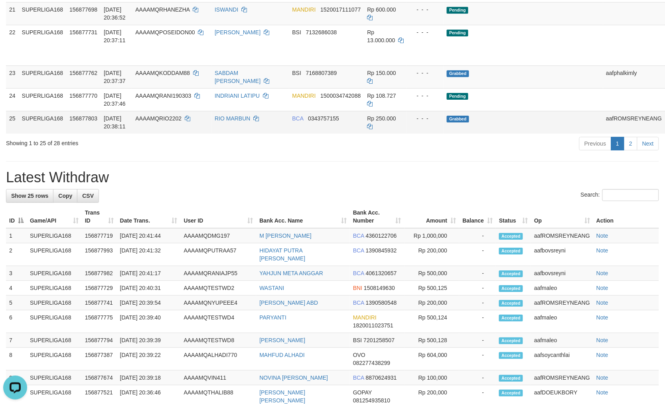
scroll to position [661, 0]
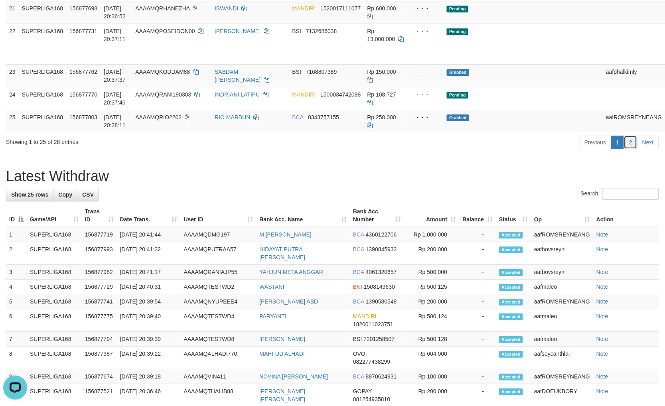
click at [636, 149] on link "2" at bounding box center [631, 143] width 14 height 14
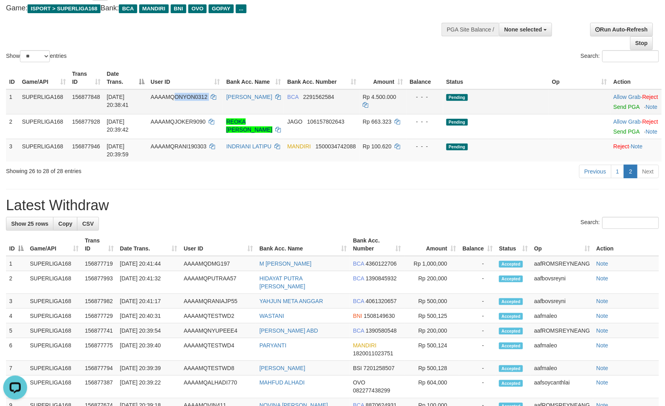
drag, startPoint x: 207, startPoint y: 107, endPoint x: 176, endPoint y: 97, distance: 33.3
click at [176, 97] on td "AAAAMQONYON0312" at bounding box center [186, 101] width 76 height 25
drag, startPoint x: 486, startPoint y: 224, endPoint x: 485, endPoint y: 186, distance: 37.5
click at [484, 220] on div "**********" at bounding box center [332, 347] width 665 height 742
click at [524, 114] on td "Pending" at bounding box center [496, 101] width 106 height 25
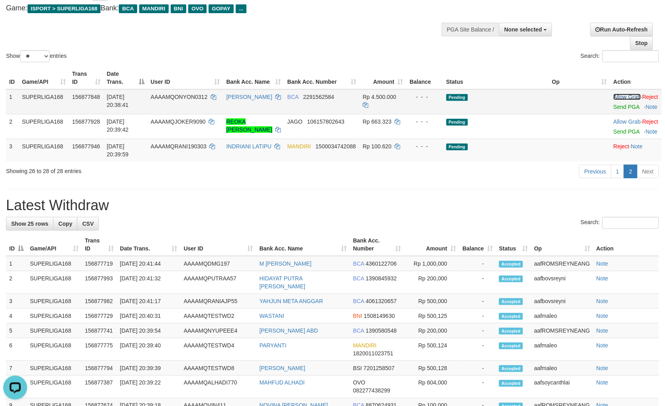
click at [618, 96] on link "Allow Grab" at bounding box center [627, 97] width 27 height 6
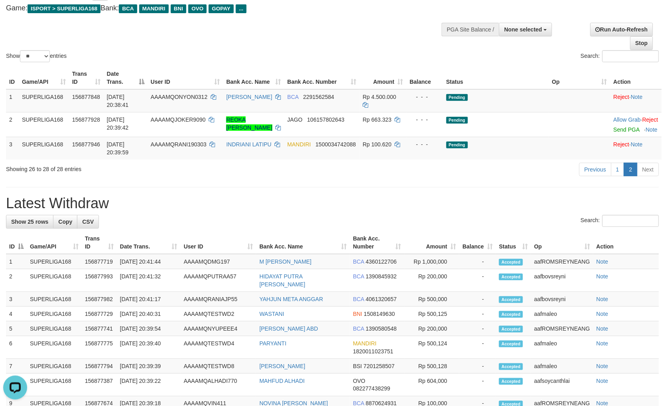
click at [434, 205] on div "**********" at bounding box center [332, 346] width 665 height 740
click at [445, 209] on div "**********" at bounding box center [332, 346] width 665 height 740
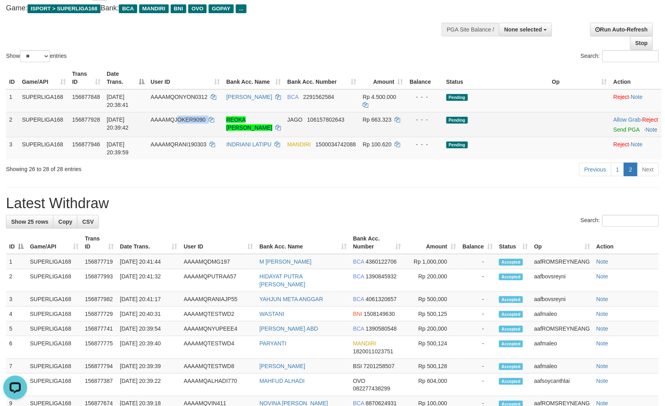
copy td "OKER9090"
copy td "JOKER9090"
drag, startPoint x: 217, startPoint y: 129, endPoint x: 173, endPoint y: 125, distance: 44.1
click at [173, 125] on td "AAAAMQJOKER9090" at bounding box center [186, 124] width 76 height 25
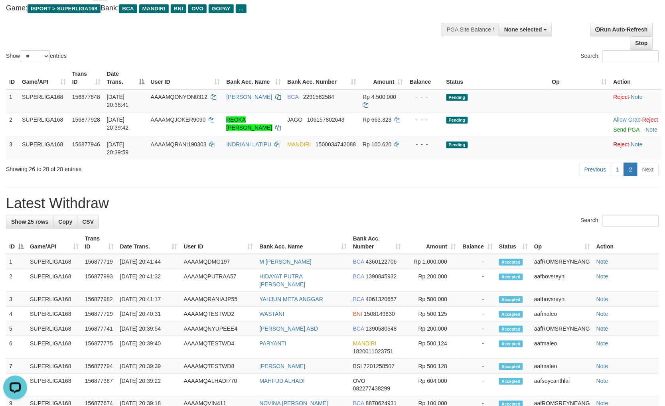
click at [486, 179] on div "Previous 1 2 Next" at bounding box center [471, 170] width 376 height 17
click at [484, 211] on h1 "Latest Withdraw" at bounding box center [332, 203] width 653 height 16
click at [447, 179] on div "Previous 1 2 Next" at bounding box center [471, 170] width 376 height 17
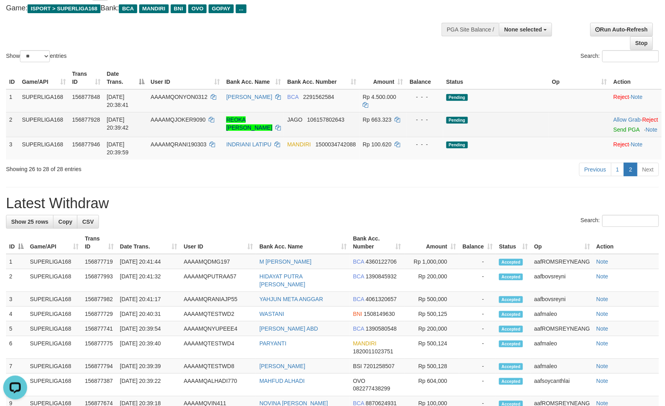
click at [533, 137] on td "Pending" at bounding box center [496, 124] width 106 height 25
click at [617, 116] on link "Allow Grab" at bounding box center [627, 119] width 27 height 6
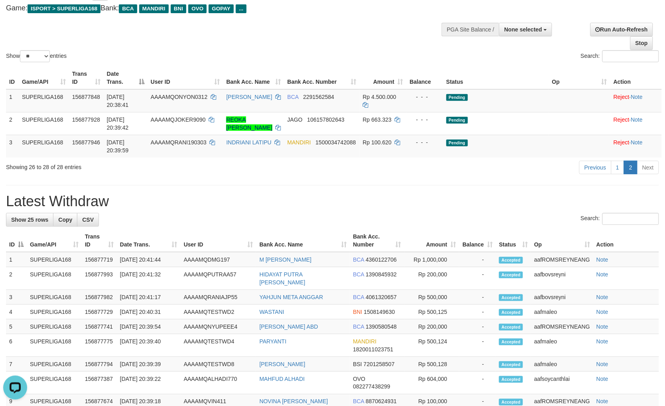
click at [489, 193] on div "**********" at bounding box center [332, 345] width 665 height 738
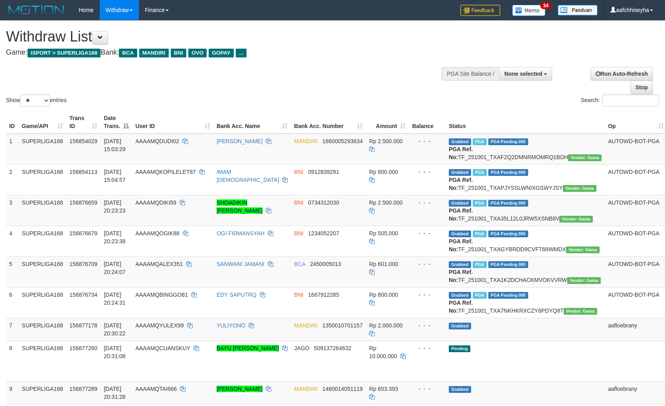
select select
select select "**"
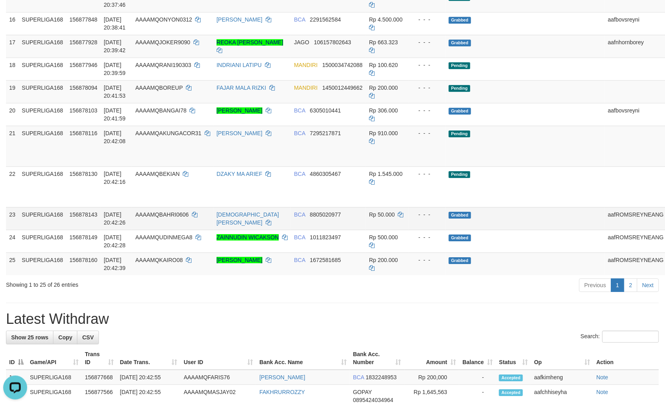
scroll to position [547, 0]
copy span "NGACOR3"
copy span "AKUNGACOR3"
drag, startPoint x: 207, startPoint y: 190, endPoint x: 169, endPoint y: 184, distance: 39.2
click at [169, 166] on td "AAAAMQAKUNGACOR31" at bounding box center [172, 145] width 81 height 41
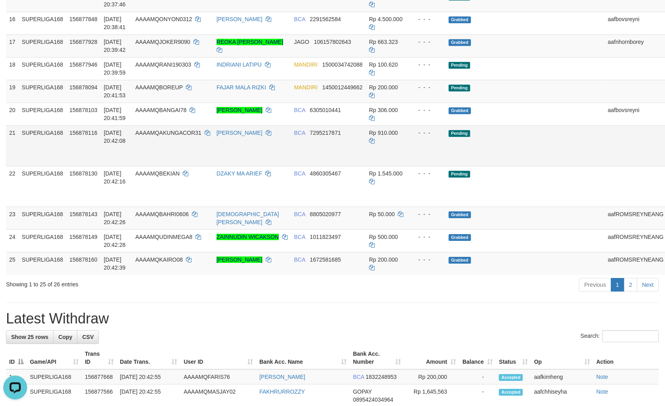
click at [523, 166] on td "Pending" at bounding box center [525, 145] width 159 height 41
copy td "UNGACOR31"
copy td "AKUNGACOR31"
drag, startPoint x: 220, startPoint y: 188, endPoint x: 170, endPoint y: 188, distance: 49.5
click at [170, 166] on td "AAAAMQAKUNGACOR31" at bounding box center [172, 145] width 81 height 41
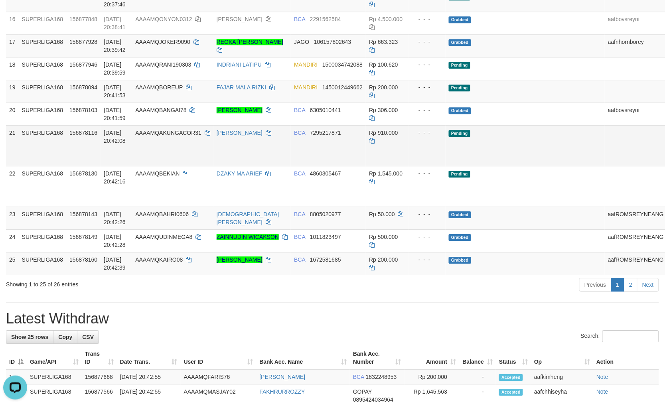
click at [507, 166] on td "Pending" at bounding box center [525, 145] width 159 height 41
click at [665, 144] on link "Allow Grab" at bounding box center [676, 137] width 13 height 14
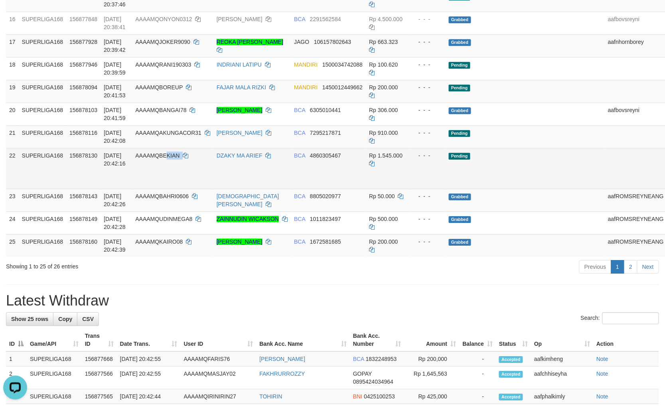
copy td "KIAN"
copy td "BEKIAN"
drag, startPoint x: 176, startPoint y: 201, endPoint x: 170, endPoint y: 201, distance: 6.0
click at [170, 189] on td "AAAAMQBEKIAN" at bounding box center [172, 168] width 81 height 41
click at [486, 189] on td "Pending" at bounding box center [525, 168] width 159 height 41
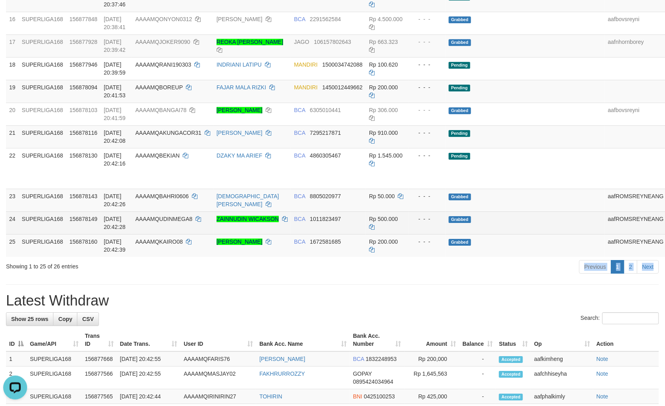
drag, startPoint x: 413, startPoint y: 328, endPoint x: 441, endPoint y: 278, distance: 57.9
click at [410, 276] on div "Previous 1 2 Next" at bounding box center [471, 267] width 376 height 17
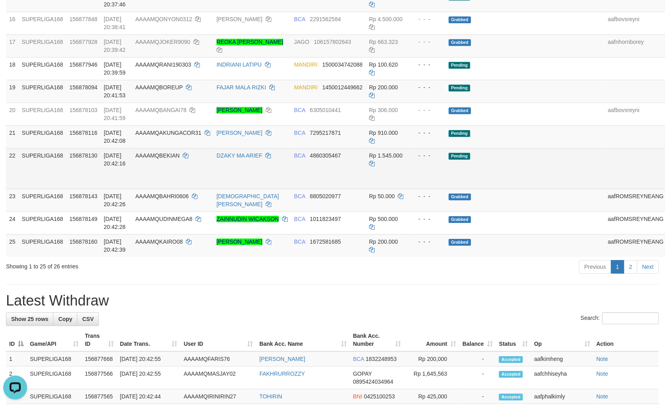
click at [474, 189] on td "Pending" at bounding box center [525, 168] width 159 height 41
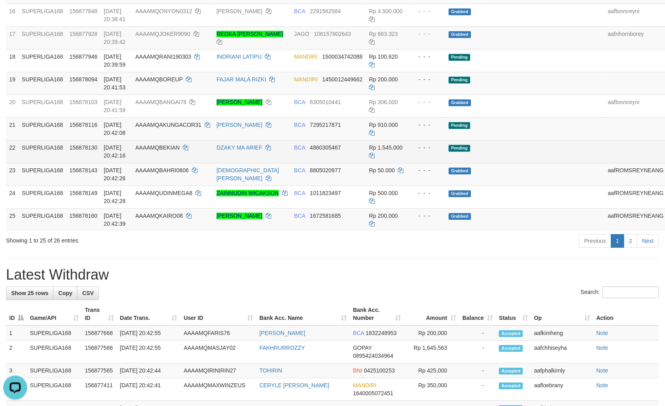
click at [605, 163] on td at bounding box center [636, 151] width 62 height 23
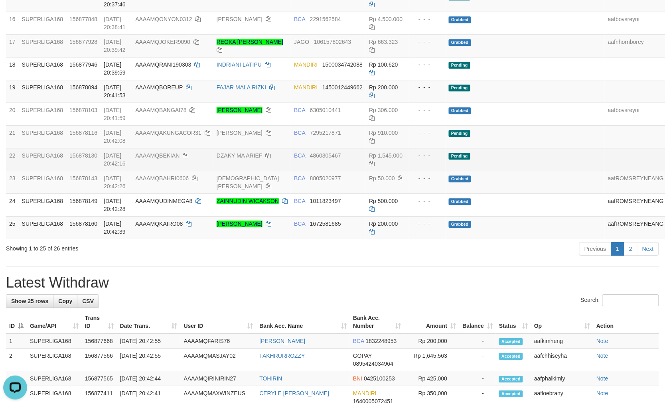
click at [511, 171] on td "Pending" at bounding box center [525, 159] width 159 height 23
click at [515, 171] on td "Pending" at bounding box center [525, 159] width 159 height 23
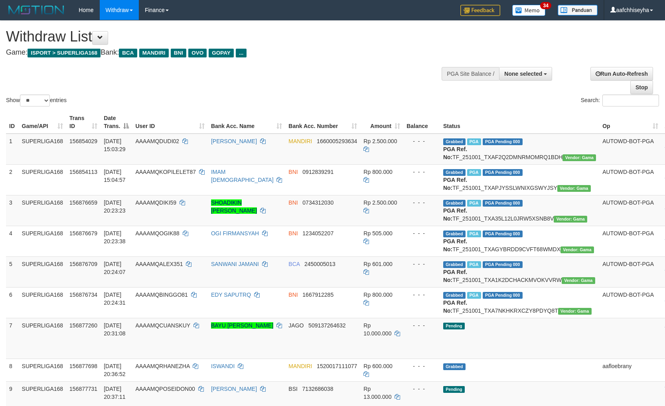
select select
select select "**"
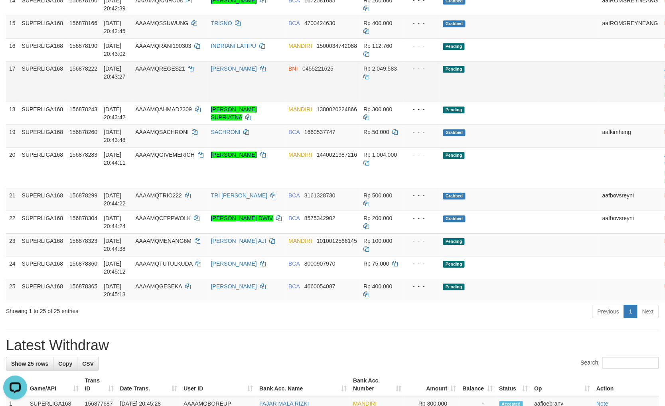
scroll to position [504, 0]
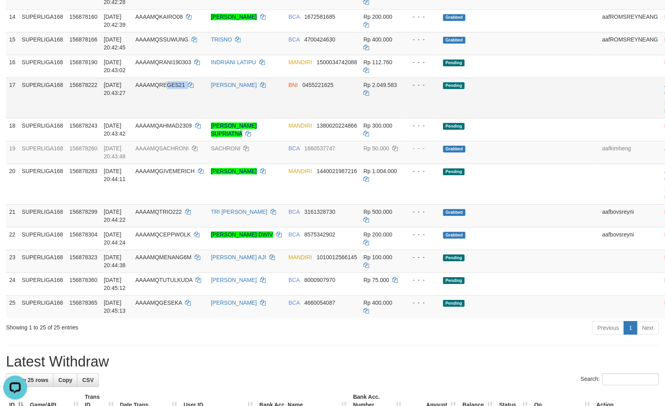
copy td "GES21"
copy td "REGES21"
drag, startPoint x: 210, startPoint y: 140, endPoint x: 172, endPoint y: 144, distance: 37.7
click at [171, 118] on td "AAAAMQREGES21" at bounding box center [170, 97] width 76 height 41
drag, startPoint x: 515, startPoint y: 140, endPoint x: 536, endPoint y: 138, distance: 20.8
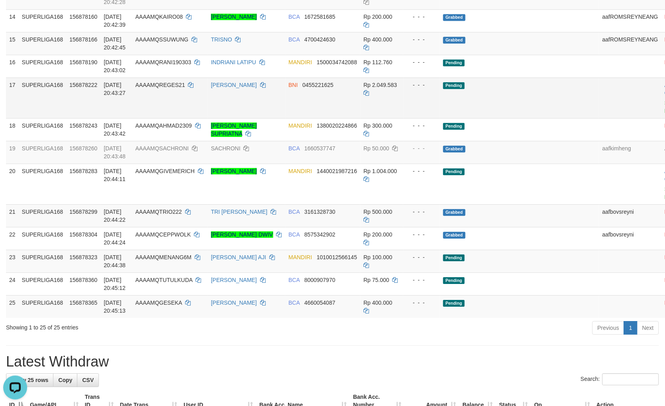
click at [517, 118] on td "Pending" at bounding box center [519, 97] width 159 height 41
click at [497, 118] on td "Pending" at bounding box center [519, 97] width 159 height 41
click at [665, 114] on link "Send PGA" at bounding box center [671, 107] width 13 height 14
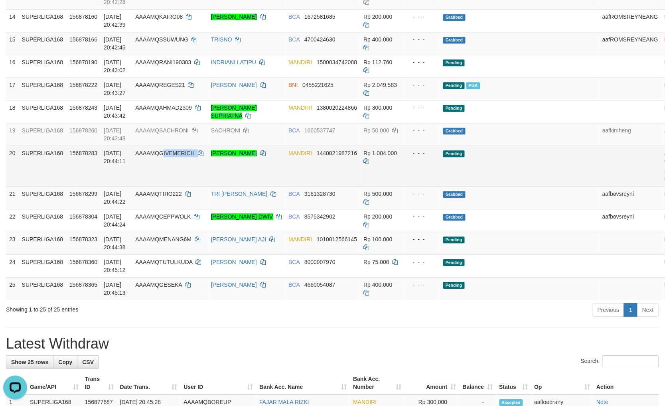
copy td "IVEMERICH"
copy td "GIVEMERICH"
drag, startPoint x: 208, startPoint y: 215, endPoint x: 169, endPoint y: 211, distance: 39.3
click at [169, 186] on td "AAAAMQGIVEMERICH" at bounding box center [170, 166] width 76 height 41
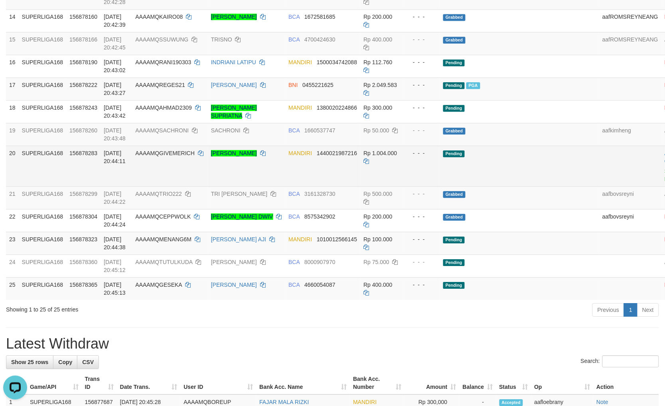
click at [525, 186] on td "Pending" at bounding box center [519, 166] width 159 height 41
click at [503, 186] on td "Pending" at bounding box center [519, 166] width 159 height 41
click at [665, 182] on link "Send PGA" at bounding box center [671, 175] width 13 height 14
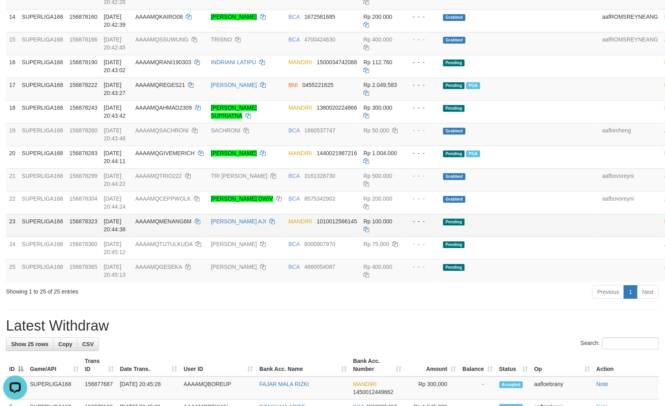
click at [508, 237] on td "Pending" at bounding box center [519, 225] width 159 height 23
click at [519, 237] on td "Pending" at bounding box center [519, 225] width 159 height 23
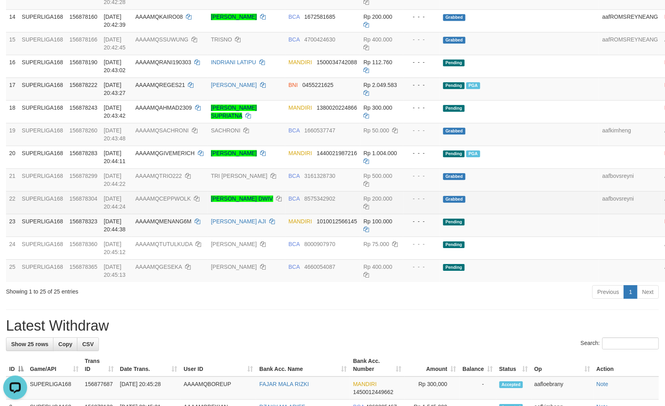
click at [522, 214] on td "Grabbed" at bounding box center [519, 202] width 159 height 23
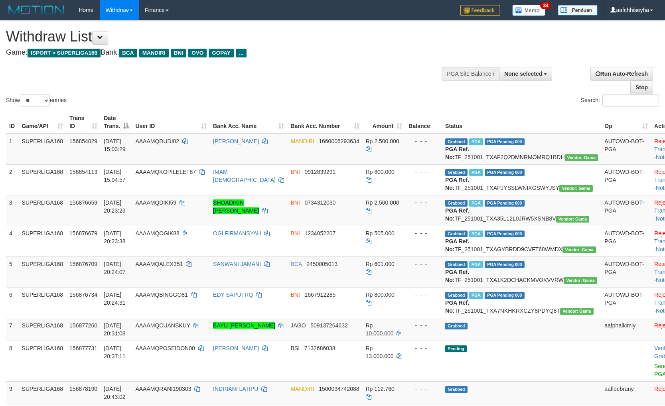
select select
select select "**"
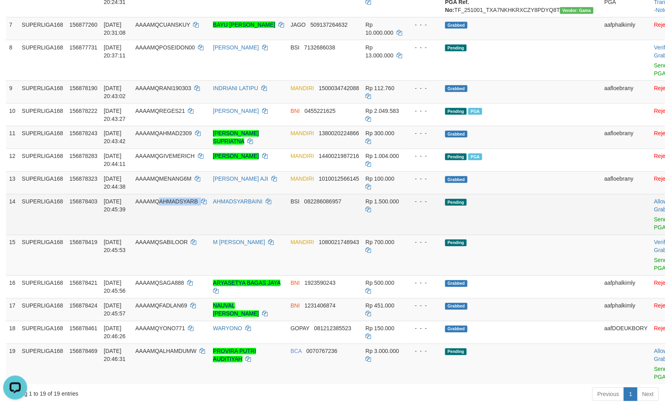
drag, startPoint x: 216, startPoint y: 264, endPoint x: 172, endPoint y: 258, distance: 45.2
click at [172, 235] on tr "14 SUPERLIGA168 156878403 [DATE] 20:45:39 AAAAMQAHMADSYARB AHMADSYARBAINI BSI 0…" at bounding box center [348, 214] width 685 height 41
drag, startPoint x: 503, startPoint y: 255, endPoint x: 508, endPoint y: 242, distance: 13.6
click at [503, 235] on td "Pending" at bounding box center [521, 214] width 159 height 41
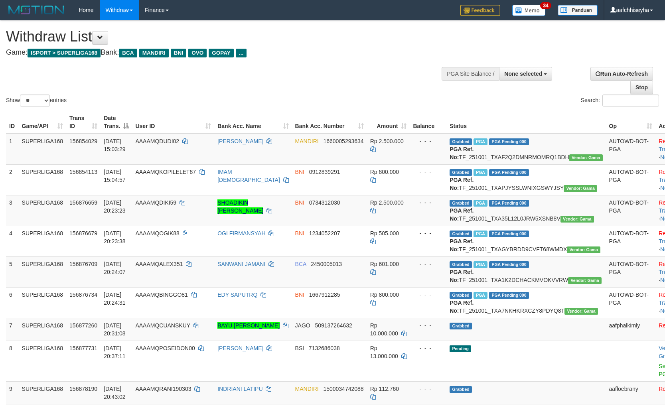
select select
select select "**"
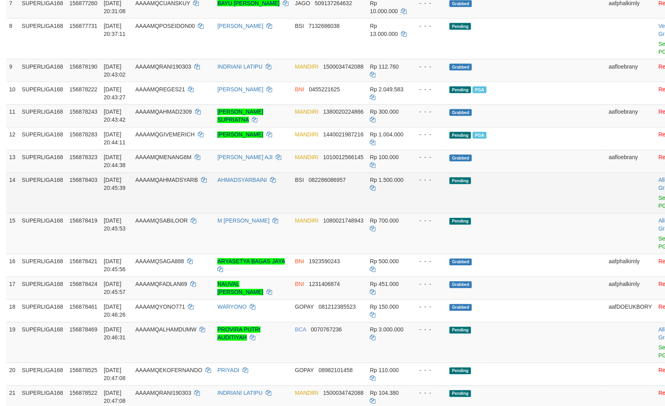
scroll to position [301, 0]
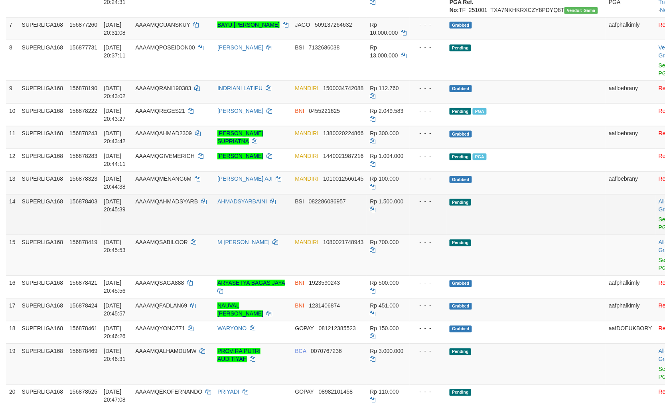
click at [507, 235] on td "Pending" at bounding box center [525, 214] width 159 height 41
click at [323, 205] on span "082286086957" at bounding box center [327, 202] width 37 height 6
click at [322, 205] on span "082286086957" at bounding box center [327, 202] width 37 height 6
click at [323, 205] on span "082286086957" at bounding box center [327, 202] width 37 height 6
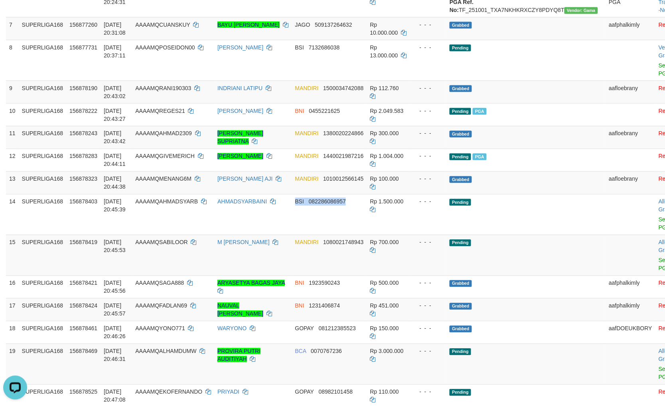
drag, startPoint x: 323, startPoint y: 247, endPoint x: 669, endPoint y: 164, distance: 355.1
click at [329, 205] on span "082286086957" at bounding box center [327, 202] width 37 height 6
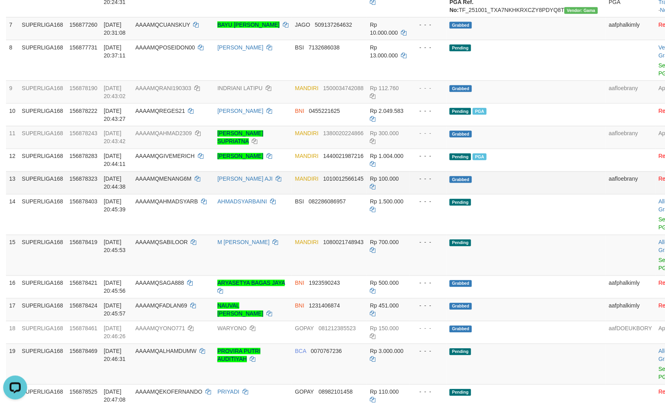
drag, startPoint x: 513, startPoint y: 230, endPoint x: 515, endPoint y: 233, distance: 4.5
click at [513, 194] on td "Grabbed" at bounding box center [525, 183] width 159 height 23
click at [553, 149] on td "Grabbed" at bounding box center [525, 137] width 159 height 23
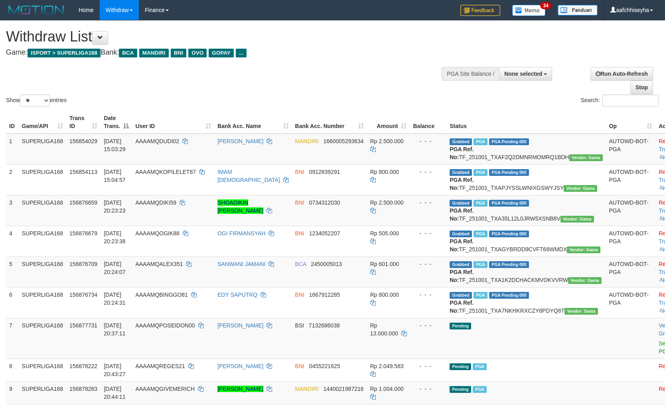
select select
select select "**"
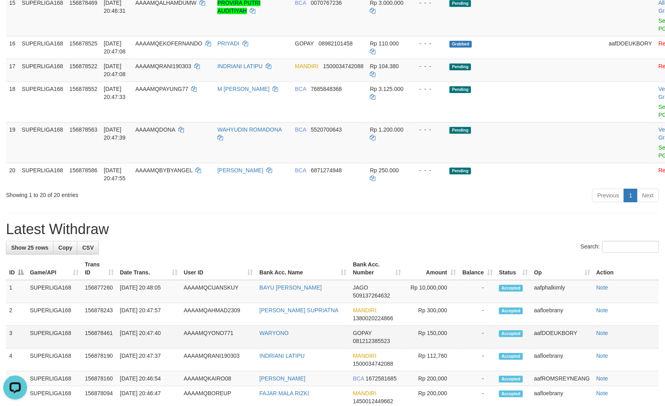
scroll to position [559, 0]
copy td "NA"
copy td "QDONA"
copy td "DONA"
drag, startPoint x: 178, startPoint y: 184, endPoint x: 168, endPoint y: 186, distance: 10.6
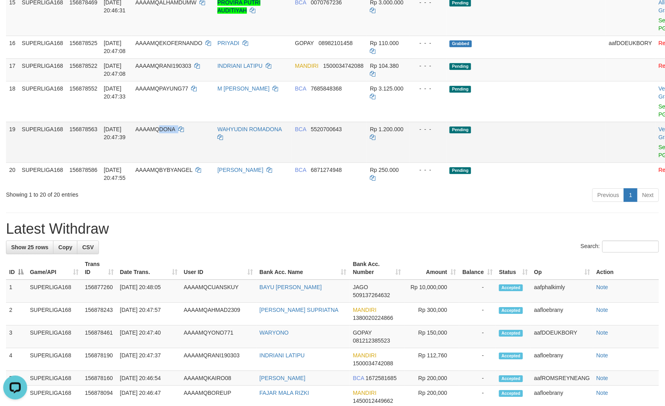
click at [168, 162] on td "AAAAMQDONA" at bounding box center [173, 142] width 82 height 41
click at [464, 205] on div "Previous 1 Next" at bounding box center [471, 196] width 376 height 17
copy td "NA"
copy td "ONA"
copy td "DONA"
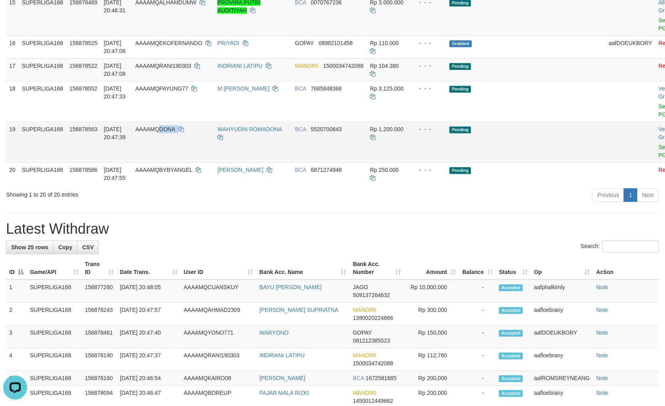
drag, startPoint x: 198, startPoint y: 182, endPoint x: 170, endPoint y: 180, distance: 28.8
click at [170, 162] on td "AAAAMQDONA" at bounding box center [173, 142] width 82 height 41
click at [460, 259] on div "**********" at bounding box center [332, 134] width 665 height 1344
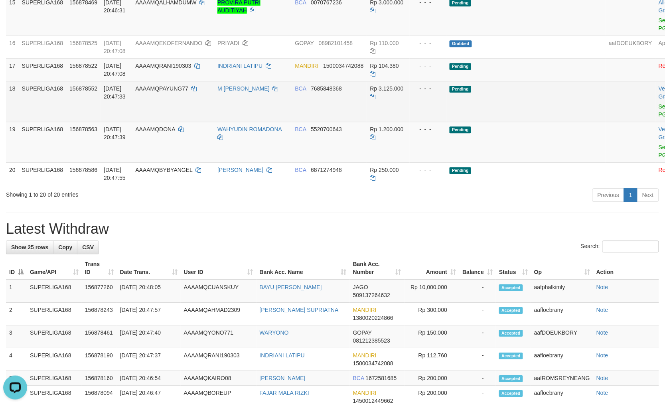
click at [548, 122] on td "Pending" at bounding box center [525, 101] width 159 height 41
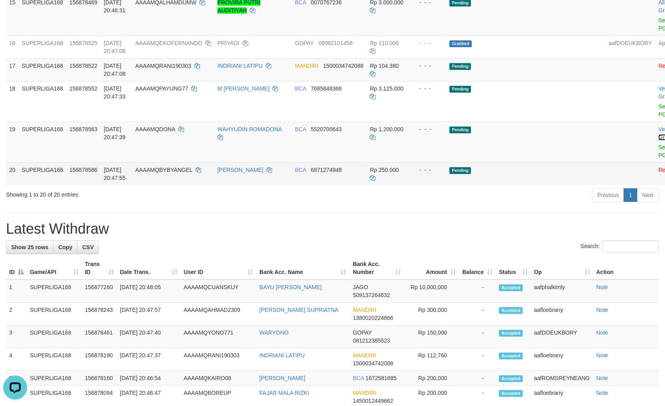
drag, startPoint x: 645, startPoint y: 177, endPoint x: 465, endPoint y: 224, distance: 186.1
click at [659, 140] on link "Allow Grab" at bounding box center [673, 133] width 29 height 14
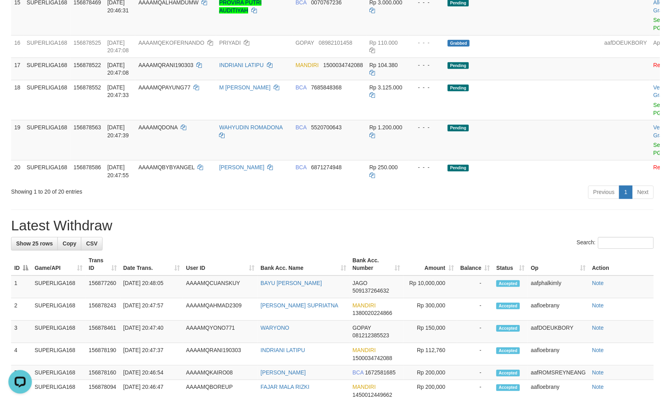
scroll to position [495, 0]
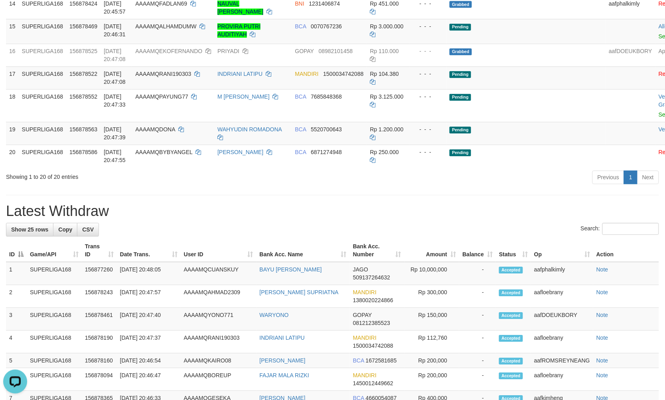
drag, startPoint x: 428, startPoint y: 258, endPoint x: 431, endPoint y: 253, distance: 6.1
click at [429, 219] on h1 "Latest Withdraw" at bounding box center [332, 211] width 653 height 16
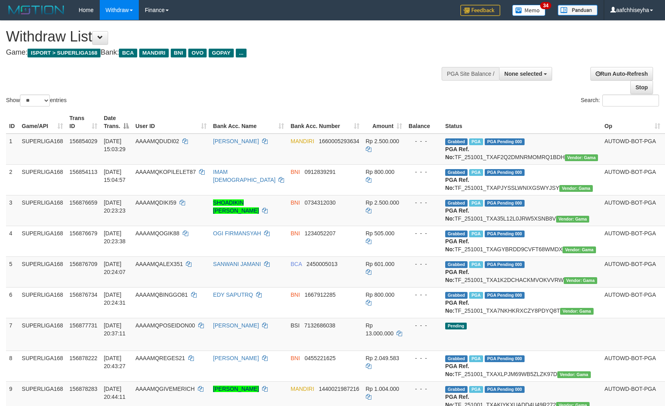
select select
select select "**"
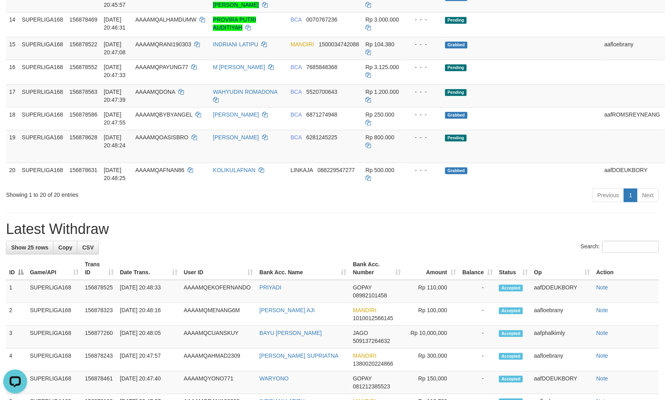
click at [345, 205] on div "Previous 1 Next" at bounding box center [471, 196] width 376 height 17
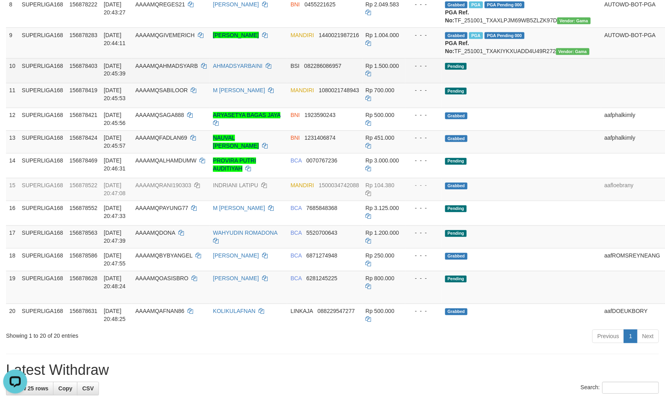
scroll to position [347, 0]
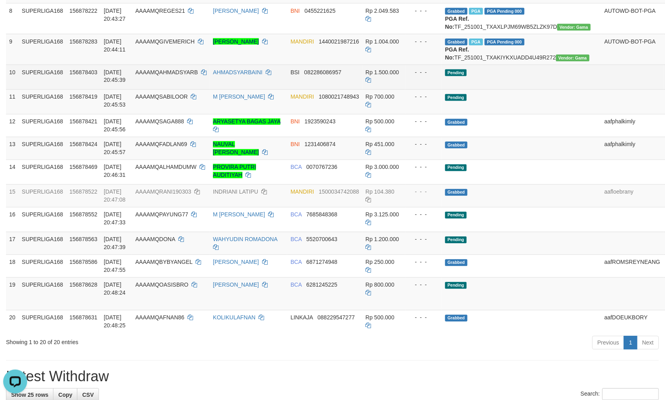
click at [324, 75] on span "082286086957" at bounding box center [322, 72] width 37 height 6
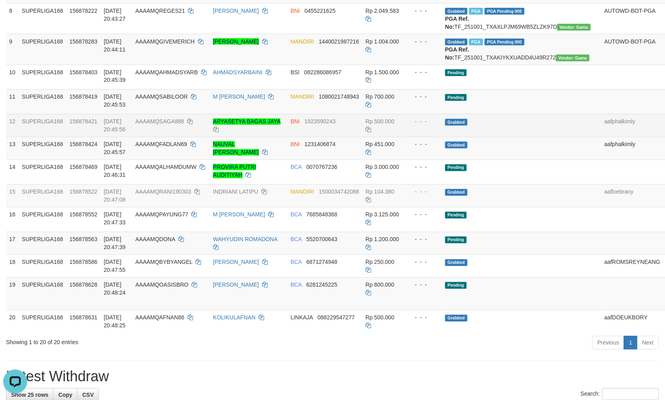
click at [536, 137] on td "Grabbed" at bounding box center [521, 125] width 159 height 23
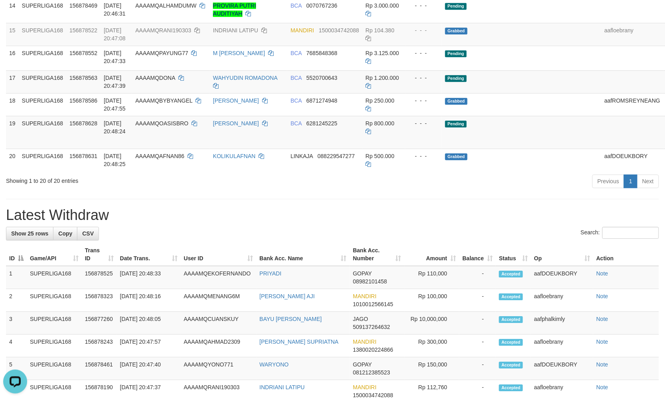
scroll to position [525, 0]
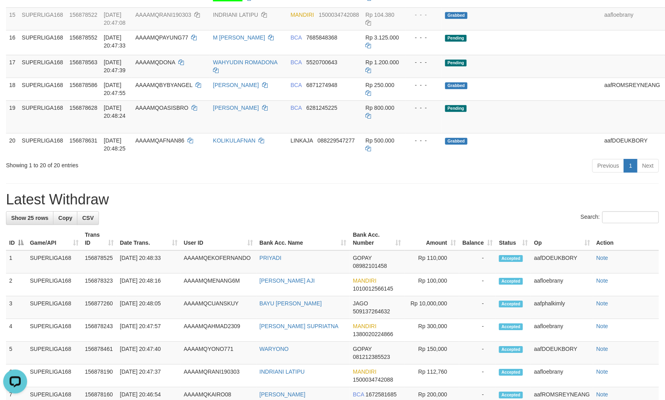
click at [391, 241] on div "**********" at bounding box center [332, 140] width 665 height 1288
copy td "SISBRO"
copy td "ASISBRO"
copy td "OASISBRO"
drag, startPoint x: 172, startPoint y: 183, endPoint x: 164, endPoint y: 184, distance: 8.1
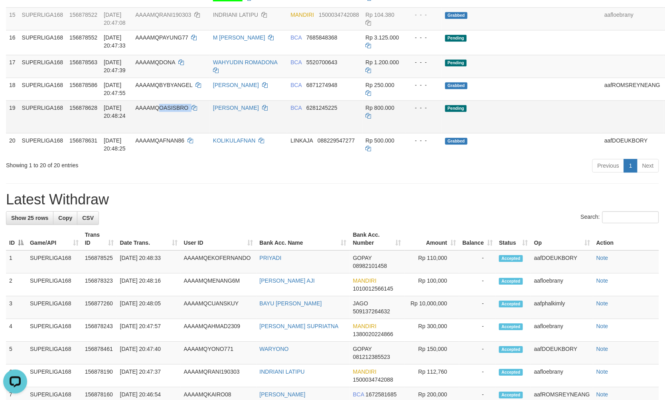
click at [164, 133] on td "AAAAMQOASISBRO" at bounding box center [171, 116] width 78 height 33
drag, startPoint x: 450, startPoint y: 232, endPoint x: 451, endPoint y: 227, distance: 4.9
click at [451, 175] on div "Previous 1 Next" at bounding box center [471, 166] width 376 height 17
click at [368, 207] on h1 "Latest Withdraw" at bounding box center [332, 199] width 653 height 16
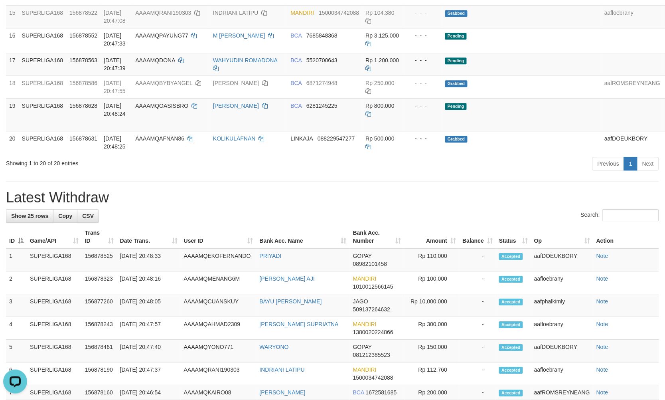
scroll to position [523, 0]
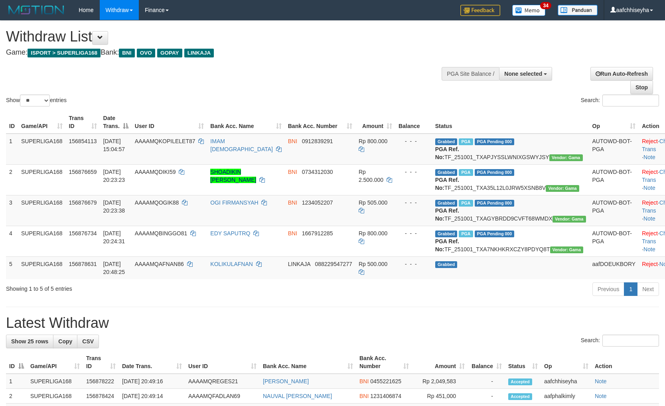
select select
select select "**"
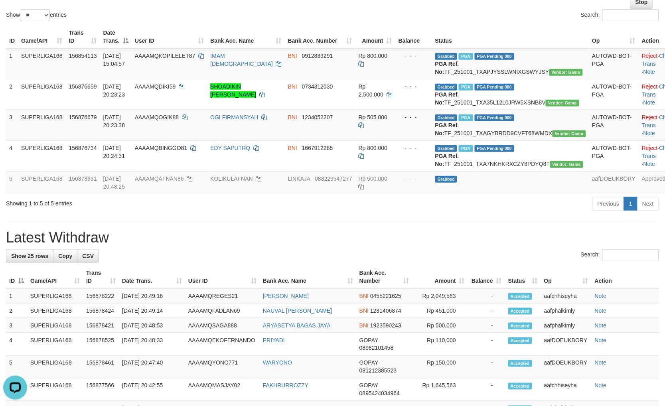
click at [519, 246] on h1 "Latest Withdraw" at bounding box center [332, 238] width 653 height 16
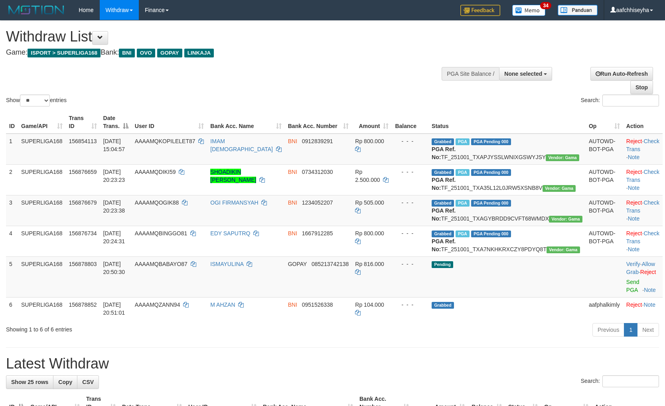
select select
select select "**"
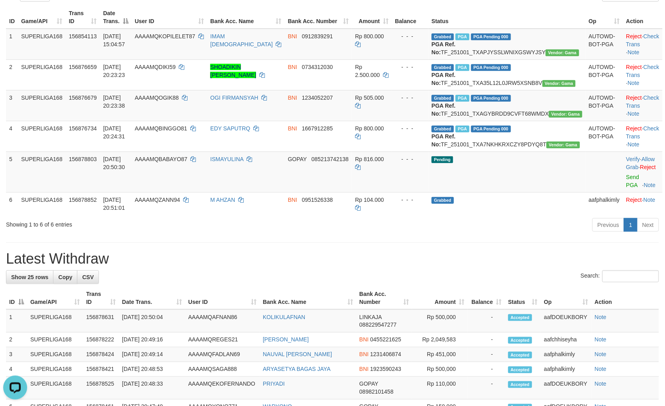
click at [499, 264] on div "**********" at bounding box center [332, 384] width 665 height 936
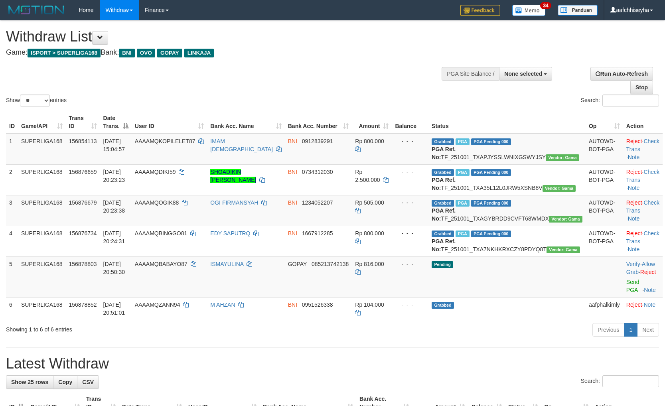
select select
select select "**"
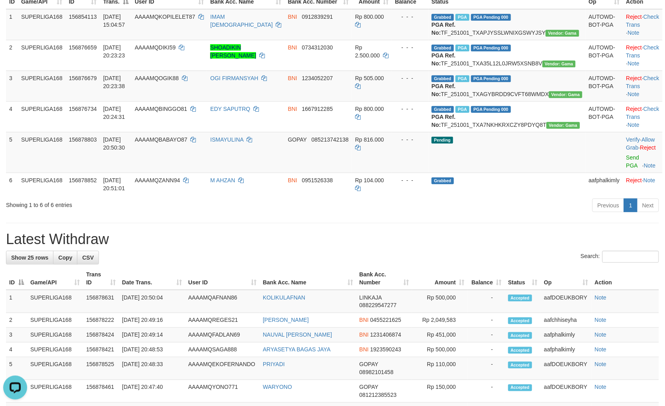
click at [406, 254] on div "**********" at bounding box center [332, 364] width 665 height 936
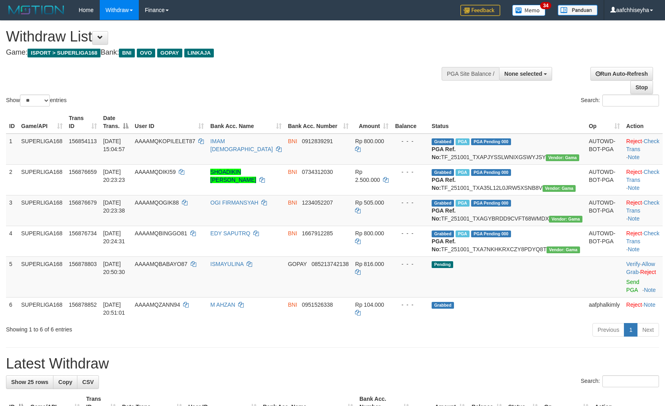
select select
select select "**"
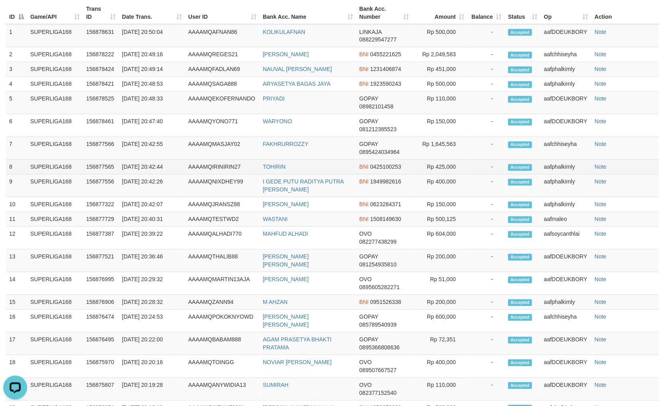
click at [474, 175] on td "-" at bounding box center [486, 167] width 37 height 15
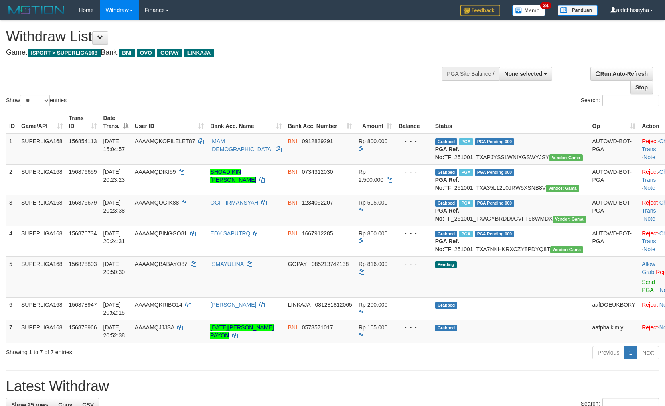
select select
select select "**"
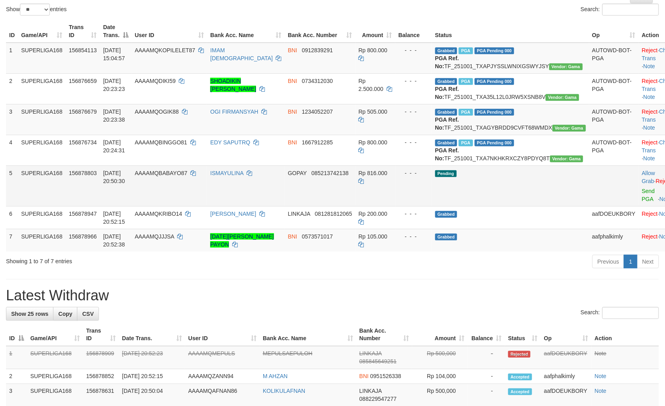
click at [495, 206] on td "Pending" at bounding box center [510, 186] width 157 height 41
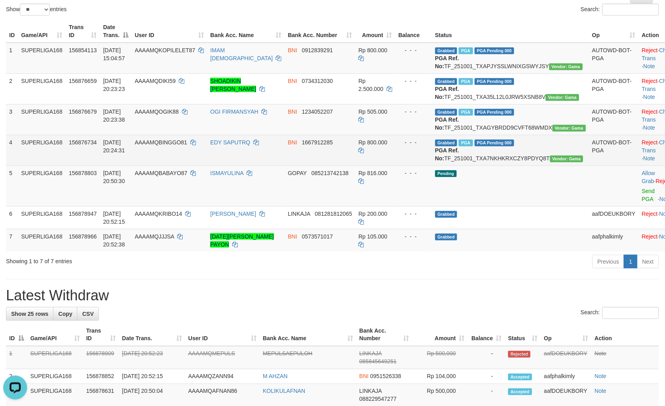
scroll to position [0, 0]
click at [365, 166] on td "Rp 800.000" at bounding box center [375, 150] width 40 height 31
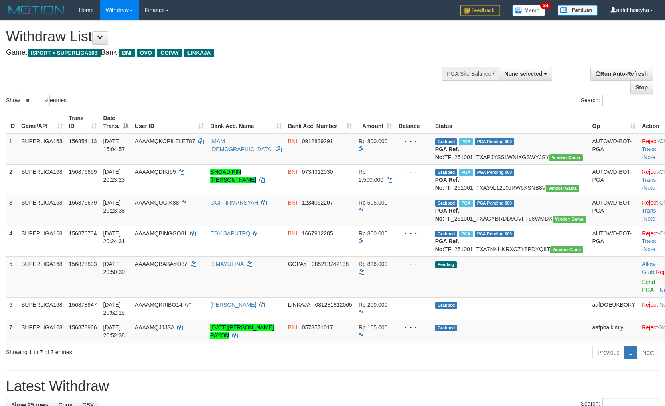
select select
select select "**"
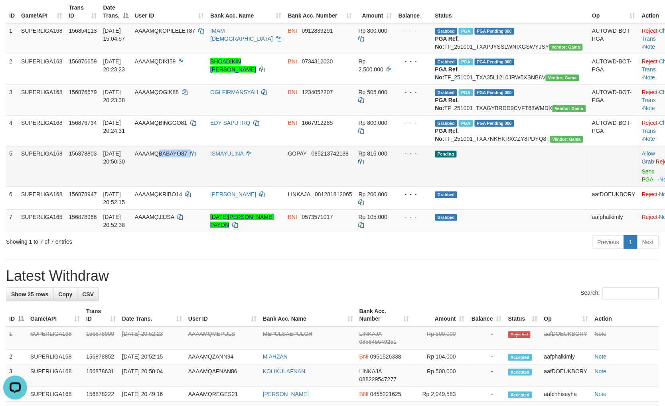
drag, startPoint x: 184, startPoint y: 192, endPoint x: 177, endPoint y: 192, distance: 6.8
click at [177, 187] on td "AAAAMQBABAYO87" at bounding box center [170, 166] width 76 height 41
click at [384, 252] on div "Previous 1 Next" at bounding box center [471, 243] width 376 height 17
drag, startPoint x: 485, startPoint y: 281, endPoint x: 496, endPoint y: 230, distance: 52.2
click at [484, 252] on div "Previous 1 Next" at bounding box center [471, 243] width 376 height 17
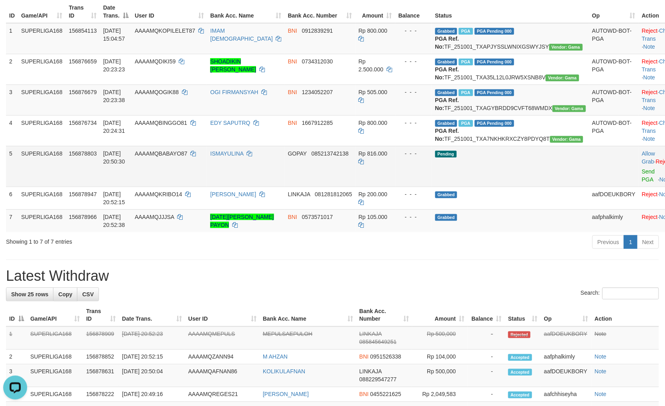
click at [508, 187] on td "Pending" at bounding box center [510, 166] width 157 height 41
click at [642, 183] on link "Send PGA" at bounding box center [648, 175] width 13 height 14
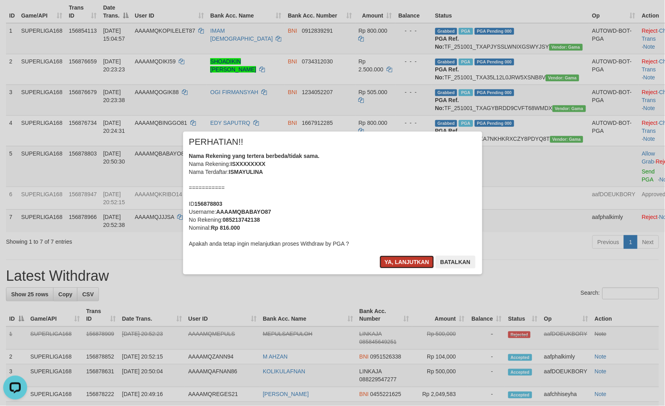
click at [404, 262] on button "Ya, lanjutkan" at bounding box center [407, 262] width 54 height 13
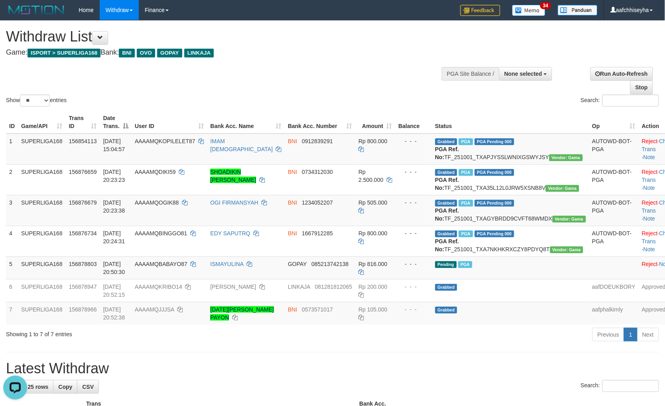
drag, startPoint x: 350, startPoint y: 100, endPoint x: 368, endPoint y: 112, distance: 21.6
click at [350, 101] on div "Search:" at bounding box center [499, 102] width 321 height 14
click at [426, 344] on div "Previous 1 Next" at bounding box center [471, 335] width 376 height 17
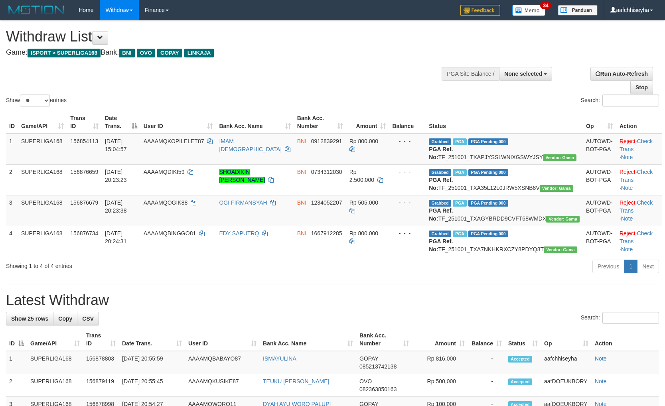
select select
select select "**"
drag, startPoint x: 435, startPoint y: 319, endPoint x: 435, endPoint y: 312, distance: 7.6
click at [459, 308] on h1 "Latest Withdraw" at bounding box center [332, 300] width 653 height 16
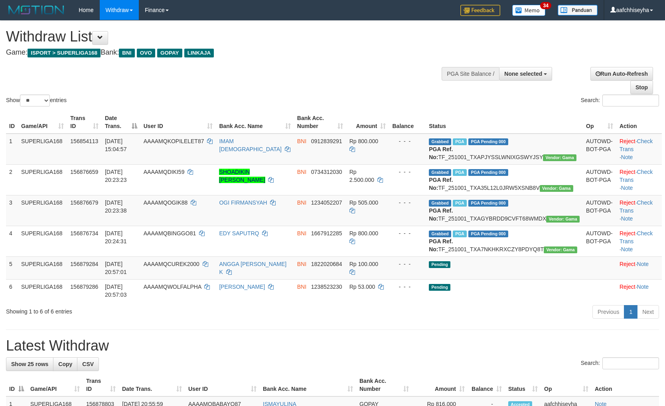
select select
select select "**"
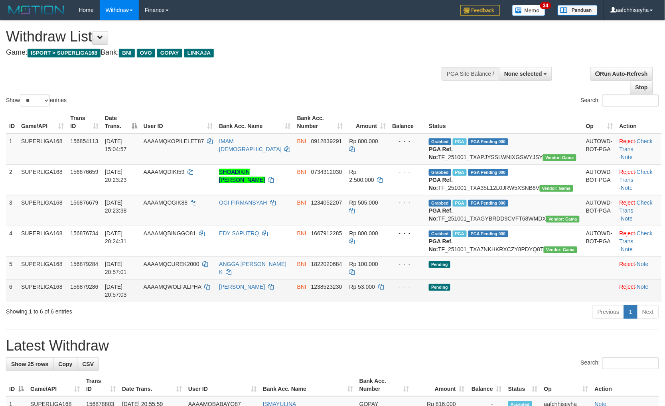
click at [525, 302] on td "Pending" at bounding box center [504, 290] width 157 height 23
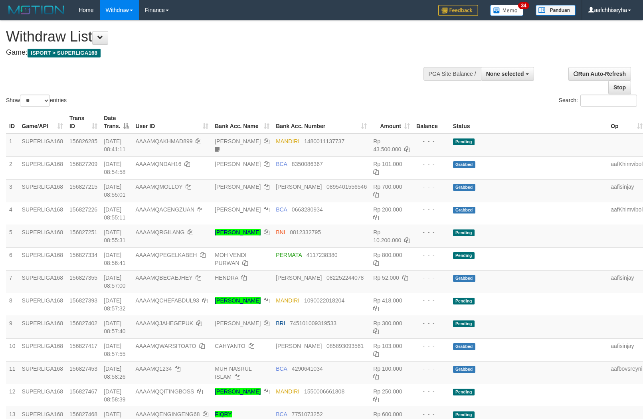
select select
select select "**"
click at [345, 62] on div "Show ** ** ** *** entries Search:" at bounding box center [321, 64] width 643 height 87
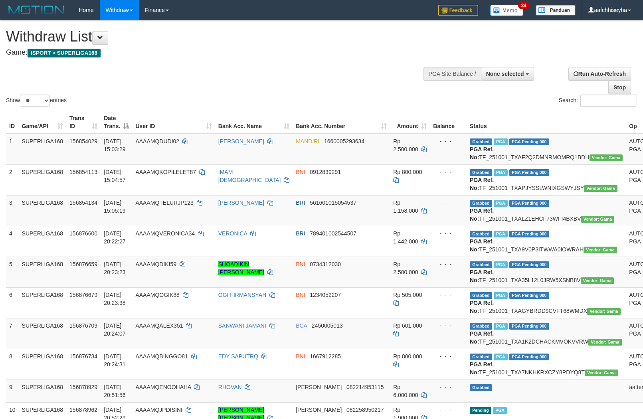
select select
select select "**"
